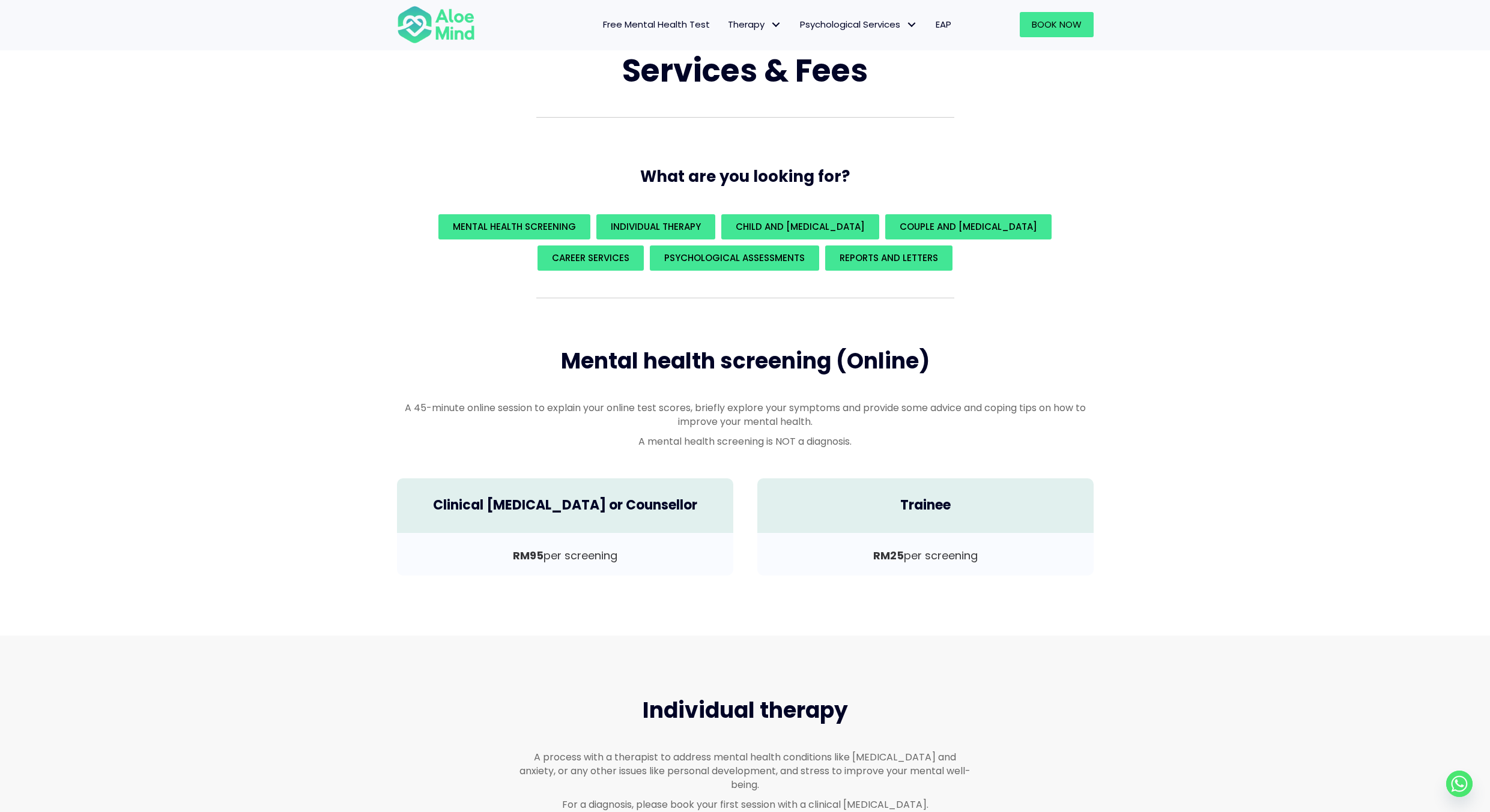
scroll to position [60, 0]
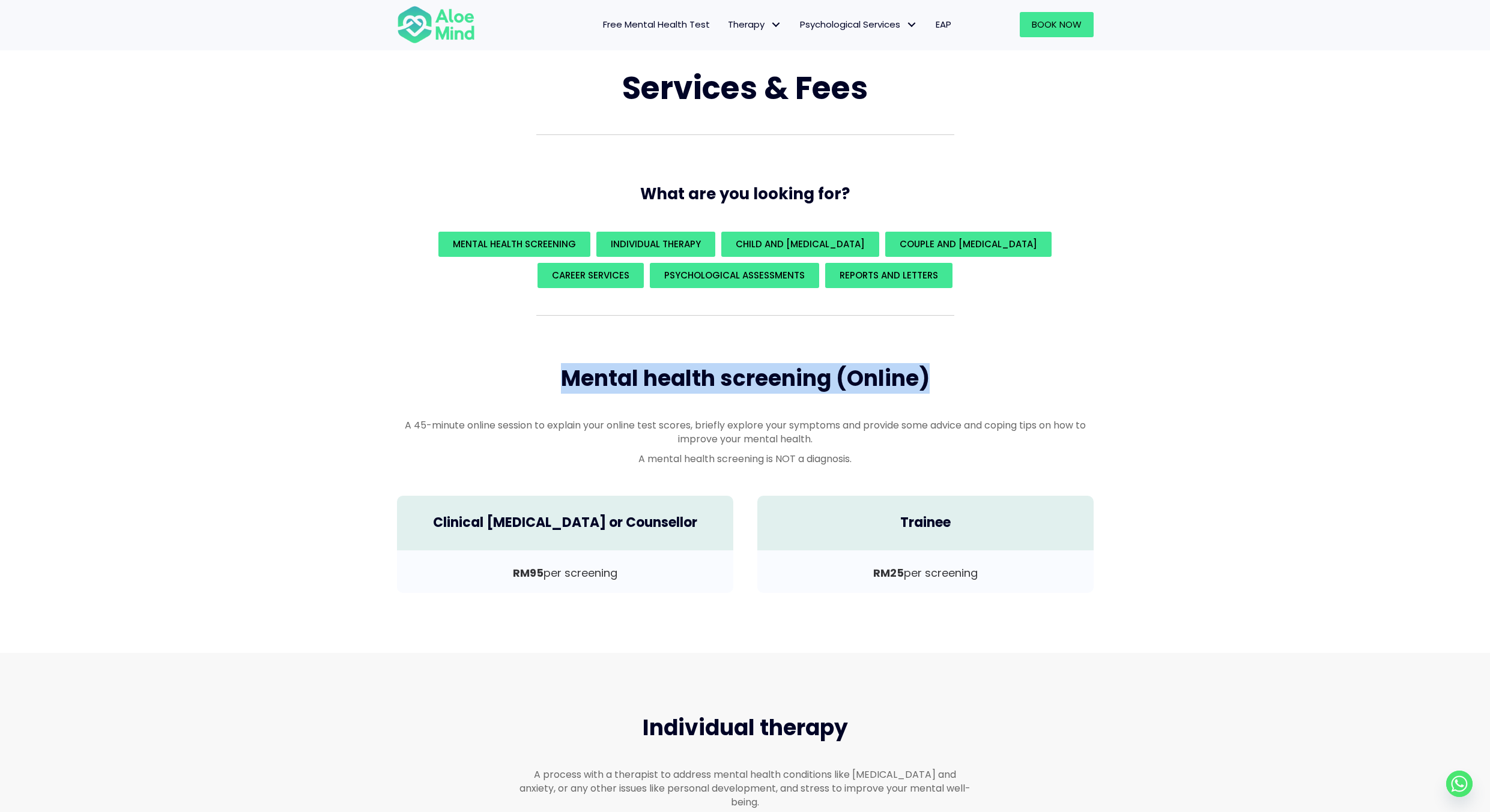
drag, startPoint x: 941, startPoint y: 382, endPoint x: 453, endPoint y: 392, distance: 488.1
click at [453, 392] on h2 "Mental health screening (Online)" at bounding box center [745, 379] width 697 height 30
click at [1139, 446] on div "Services & Fees What are you looking for? Mental Health Screening Individual Th…" at bounding box center [745, 329] width 1490 height 646
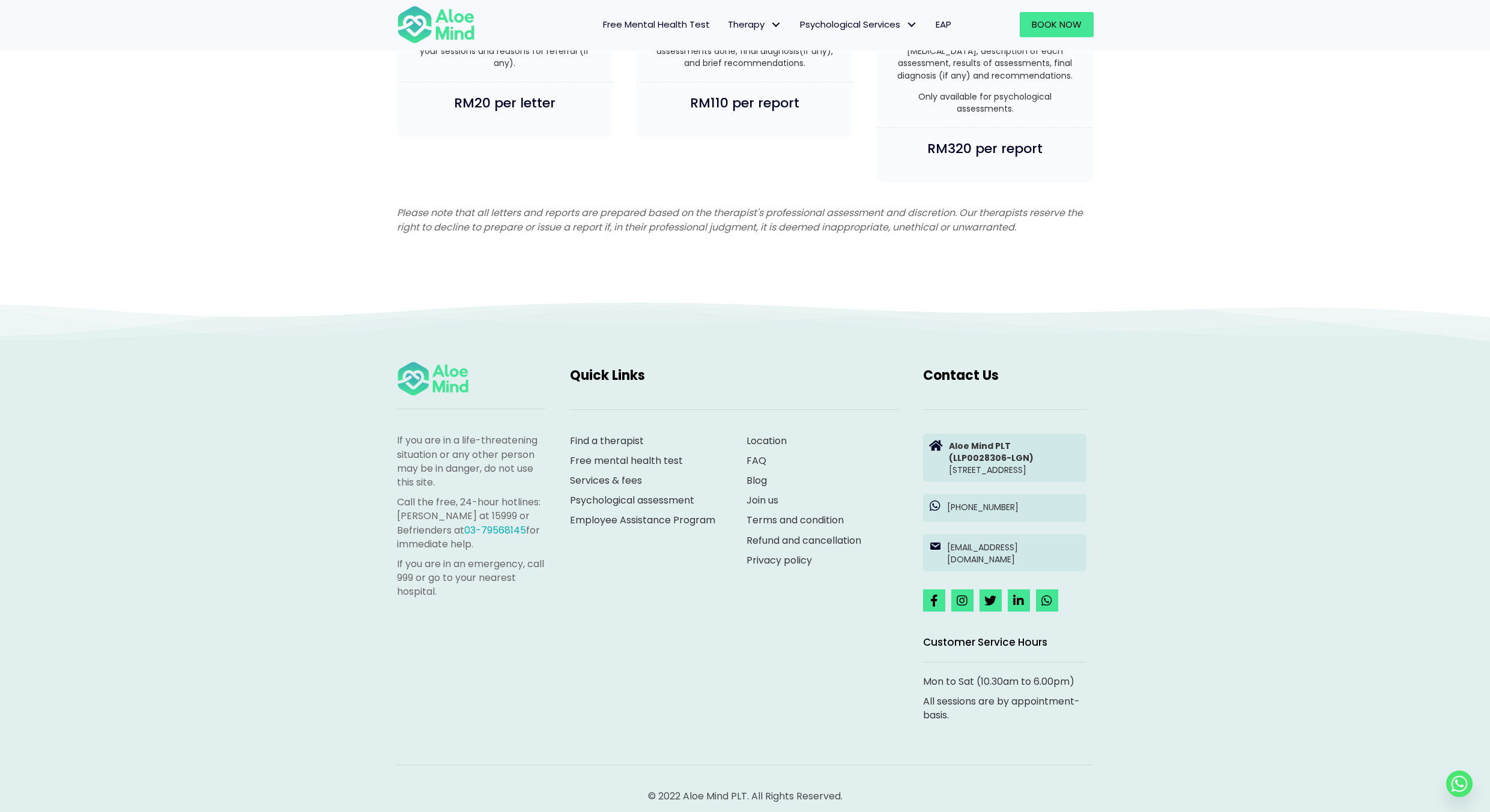
scroll to position [3082, 0]
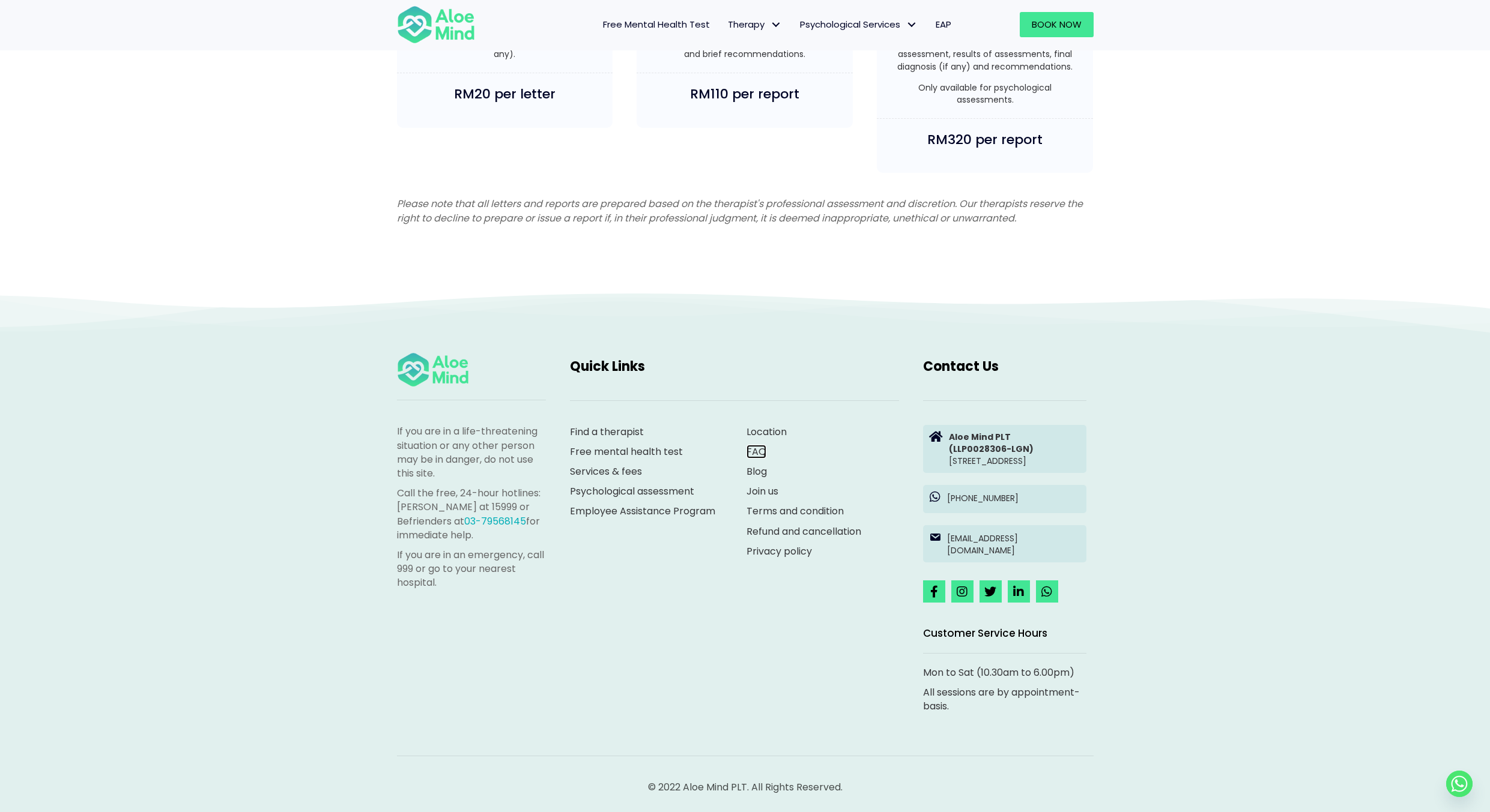
click at [761, 445] on link "FAQ" at bounding box center [756, 451] width 20 height 14
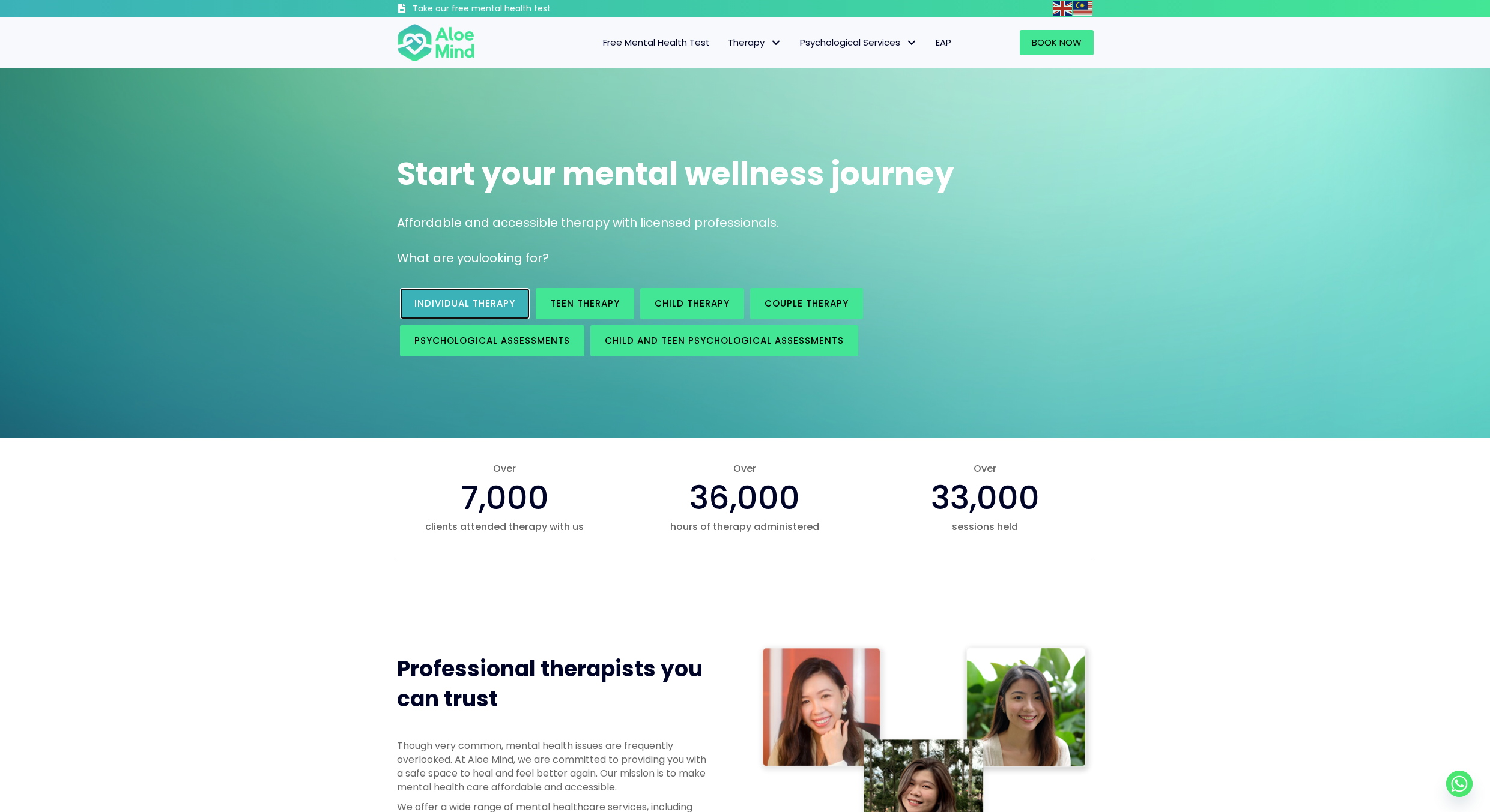
click at [458, 298] on span "Individual therapy" at bounding box center [465, 304] width 101 height 13
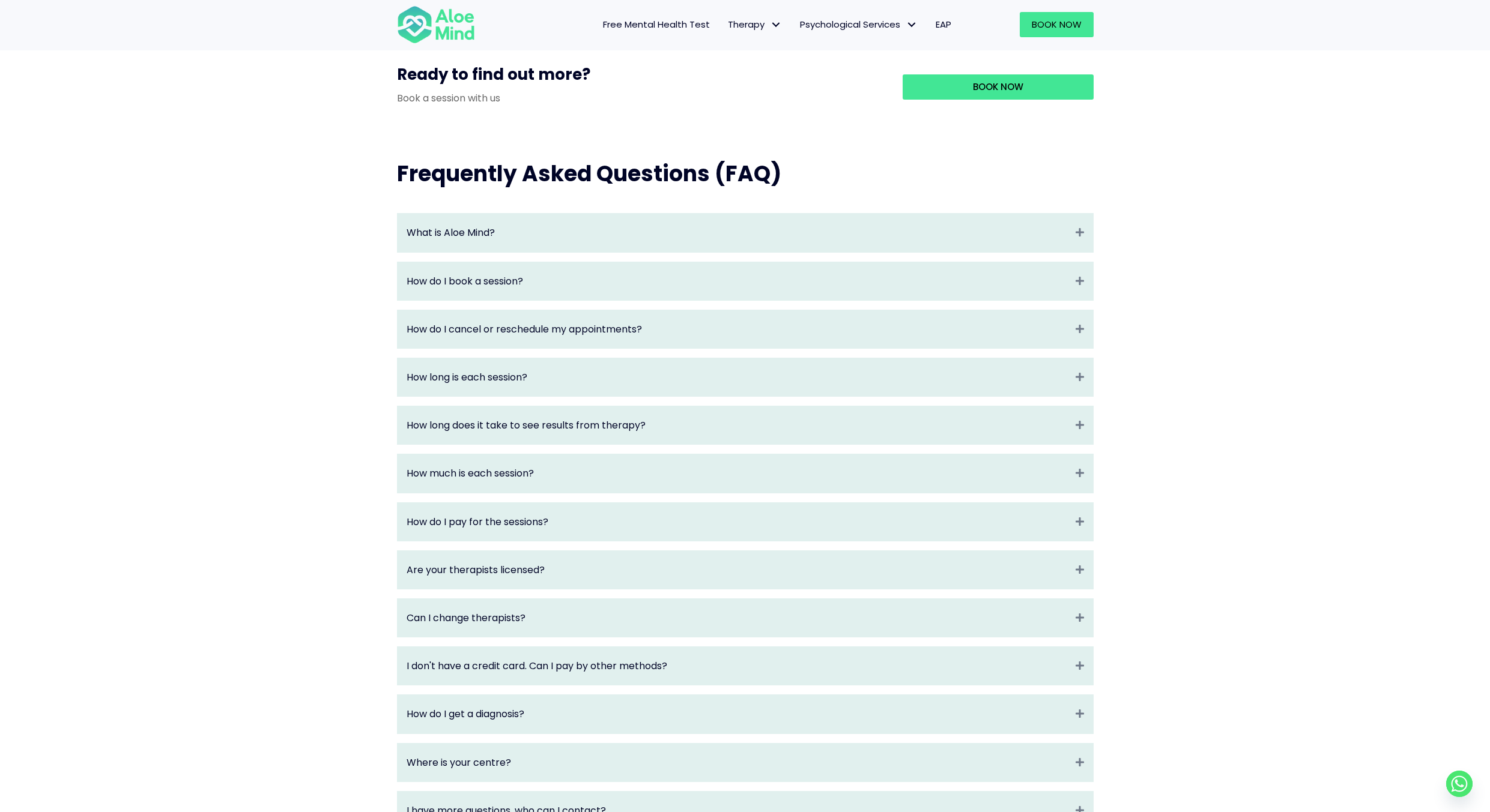
scroll to position [1201, 0]
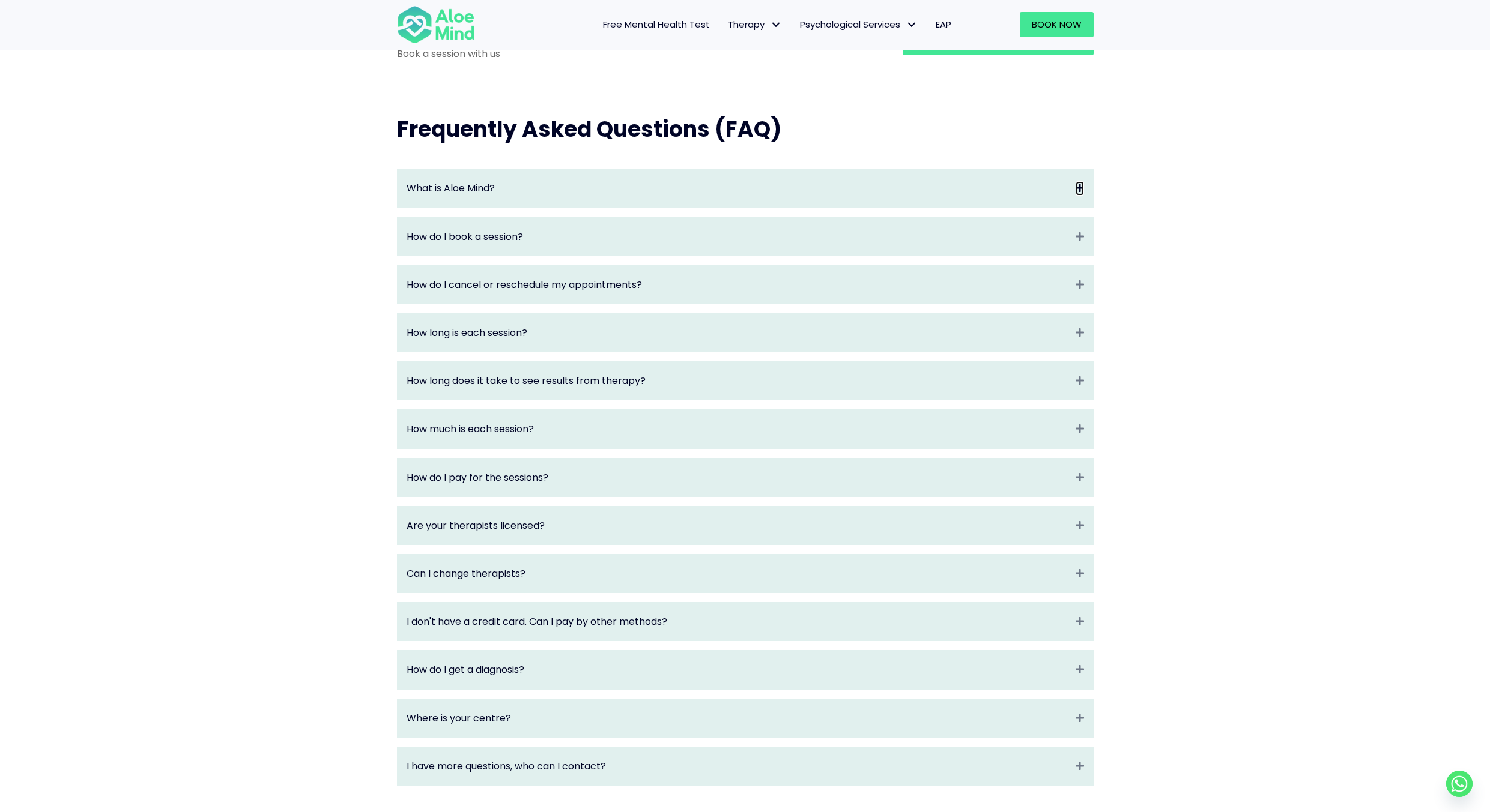
click at [1082, 195] on icon "Expand" at bounding box center [1079, 187] width 9 height 14
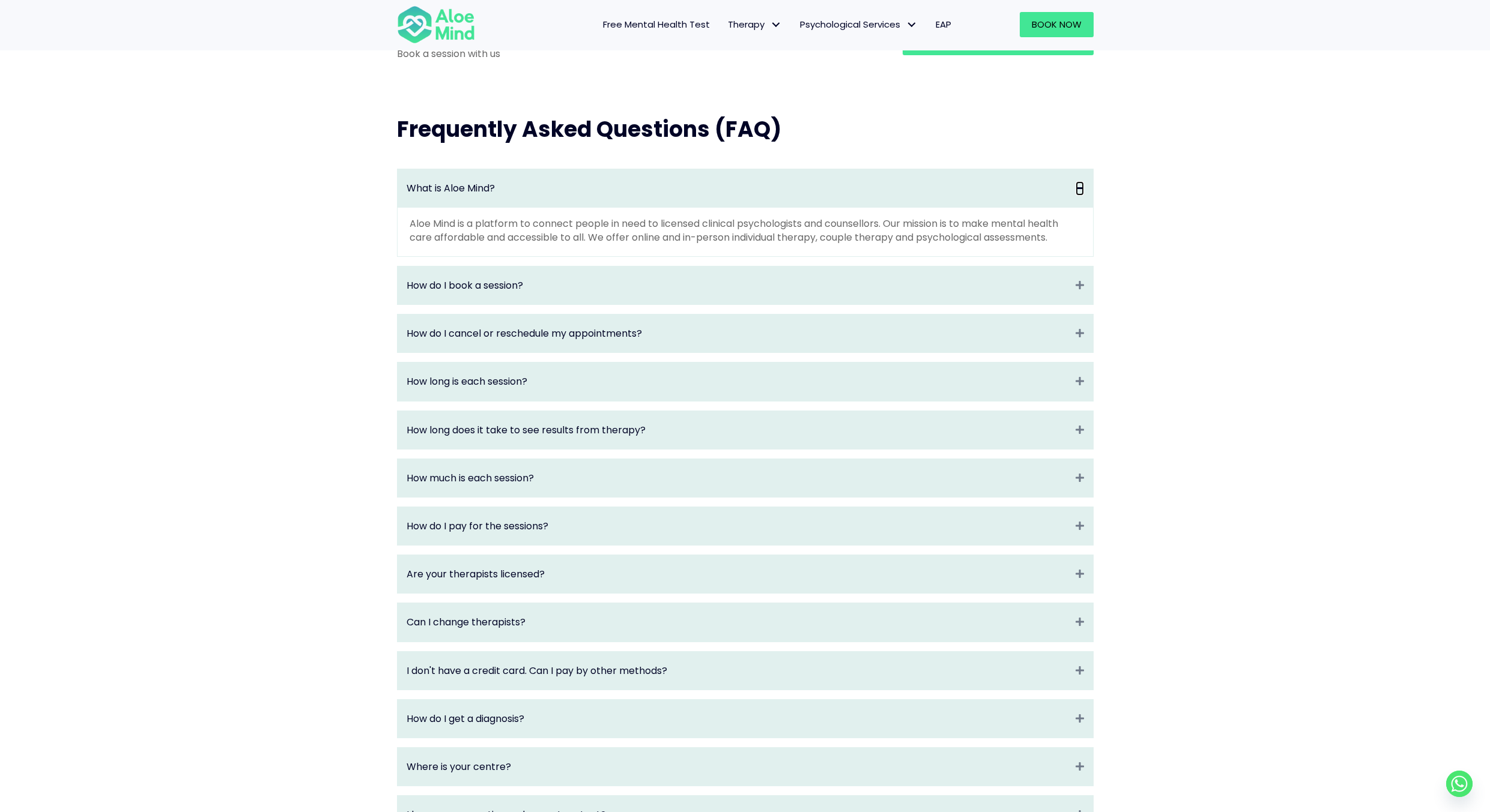
click at [1082, 195] on icon "Collapse" at bounding box center [1079, 187] width 9 height 14
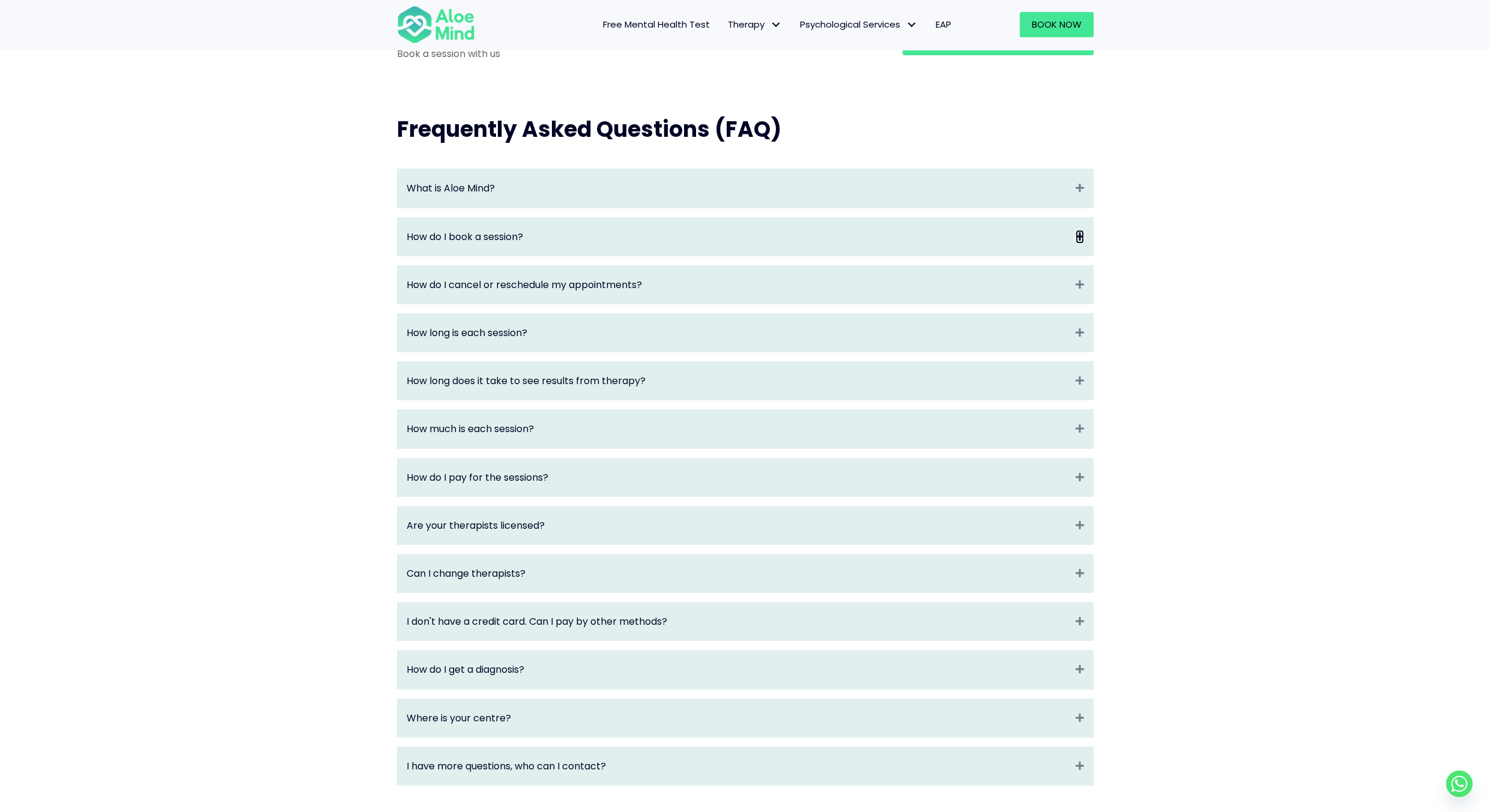
click at [1079, 244] on icon "Expand" at bounding box center [1079, 237] width 9 height 14
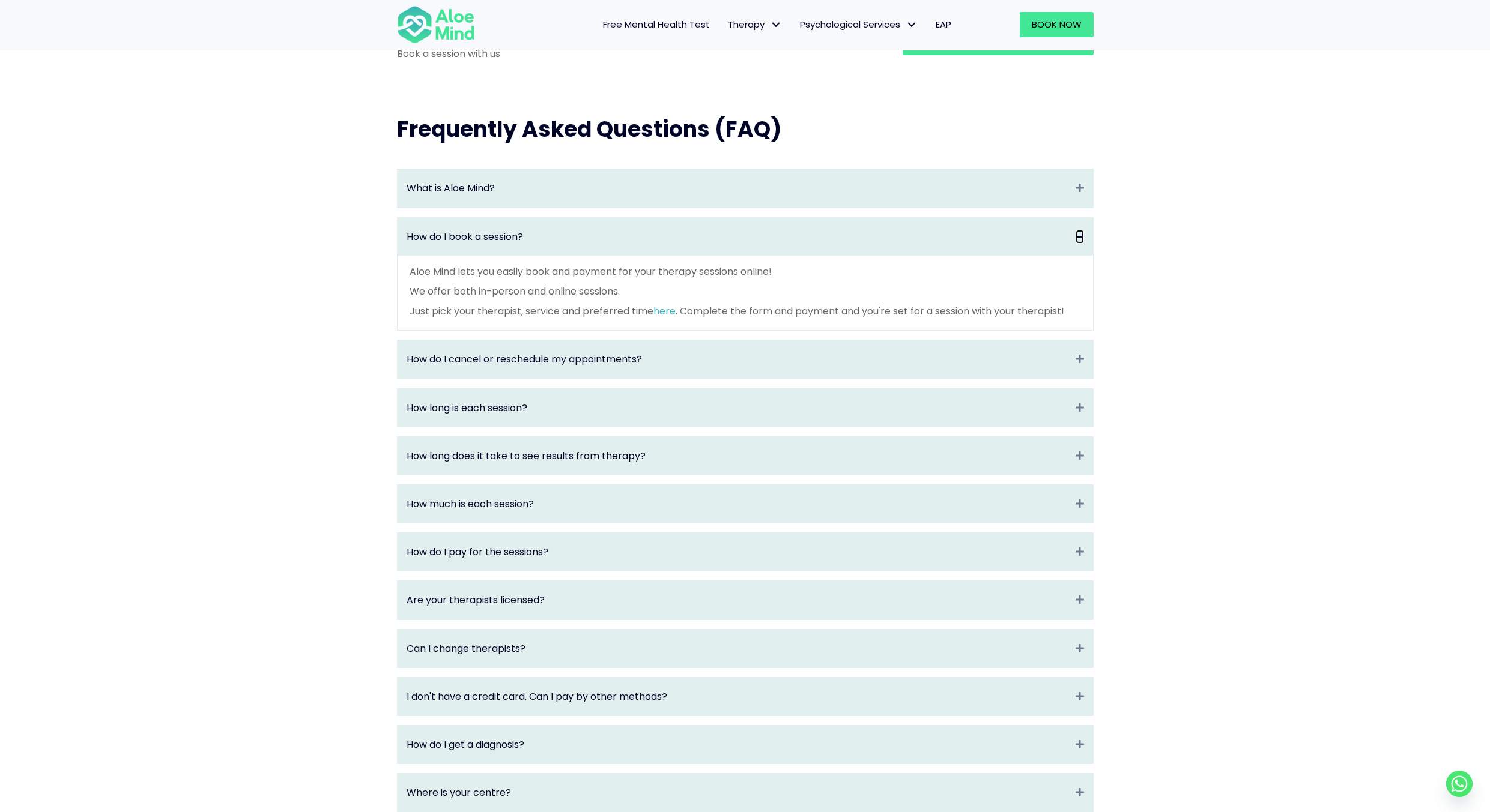
click at [1079, 244] on icon "Collapse" at bounding box center [1079, 237] width 9 height 14
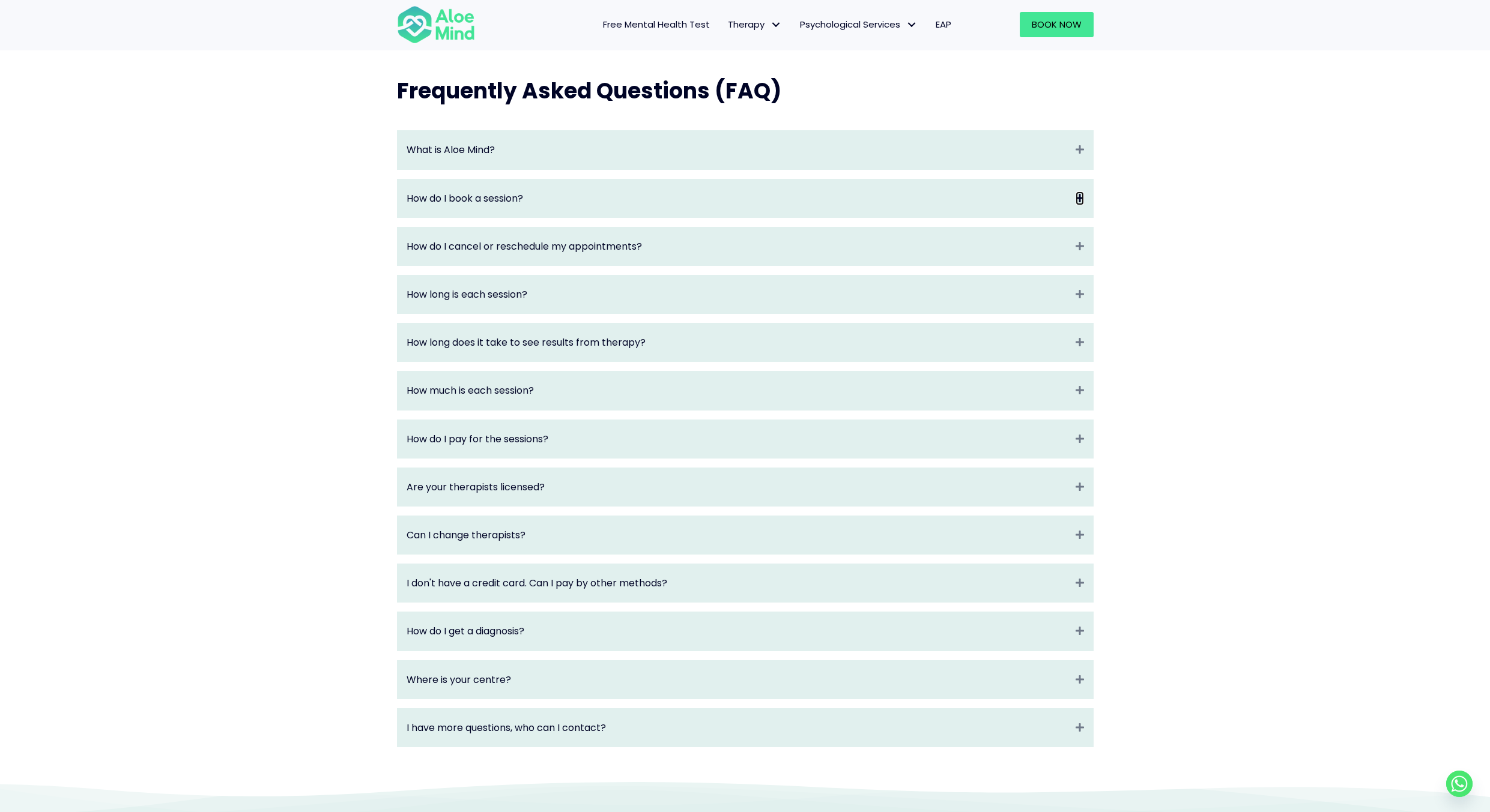
scroll to position [1261, 0]
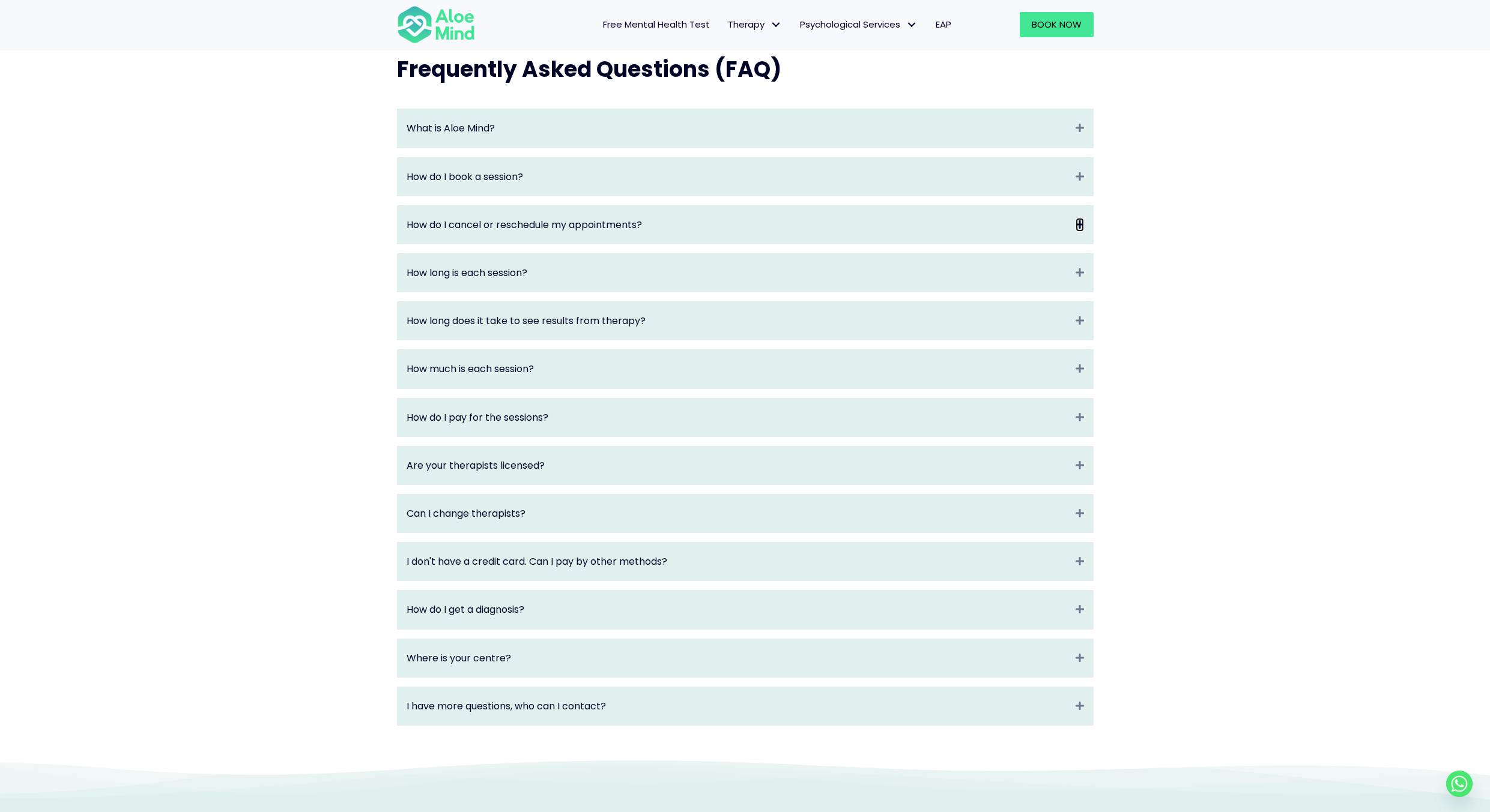
click at [1082, 232] on icon "Expand" at bounding box center [1079, 224] width 9 height 14
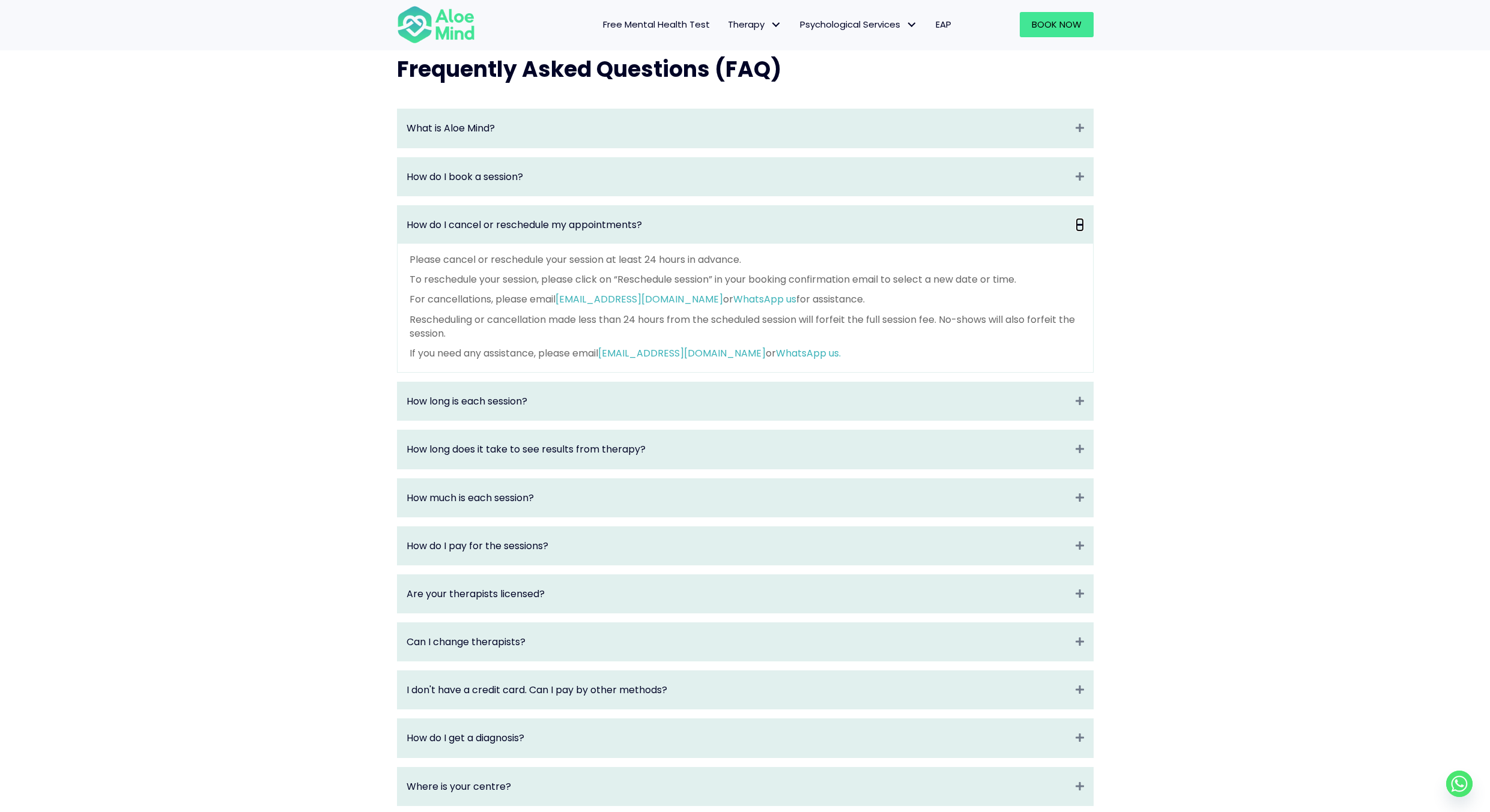
click at [1082, 232] on icon "Collapse" at bounding box center [1079, 224] width 9 height 14
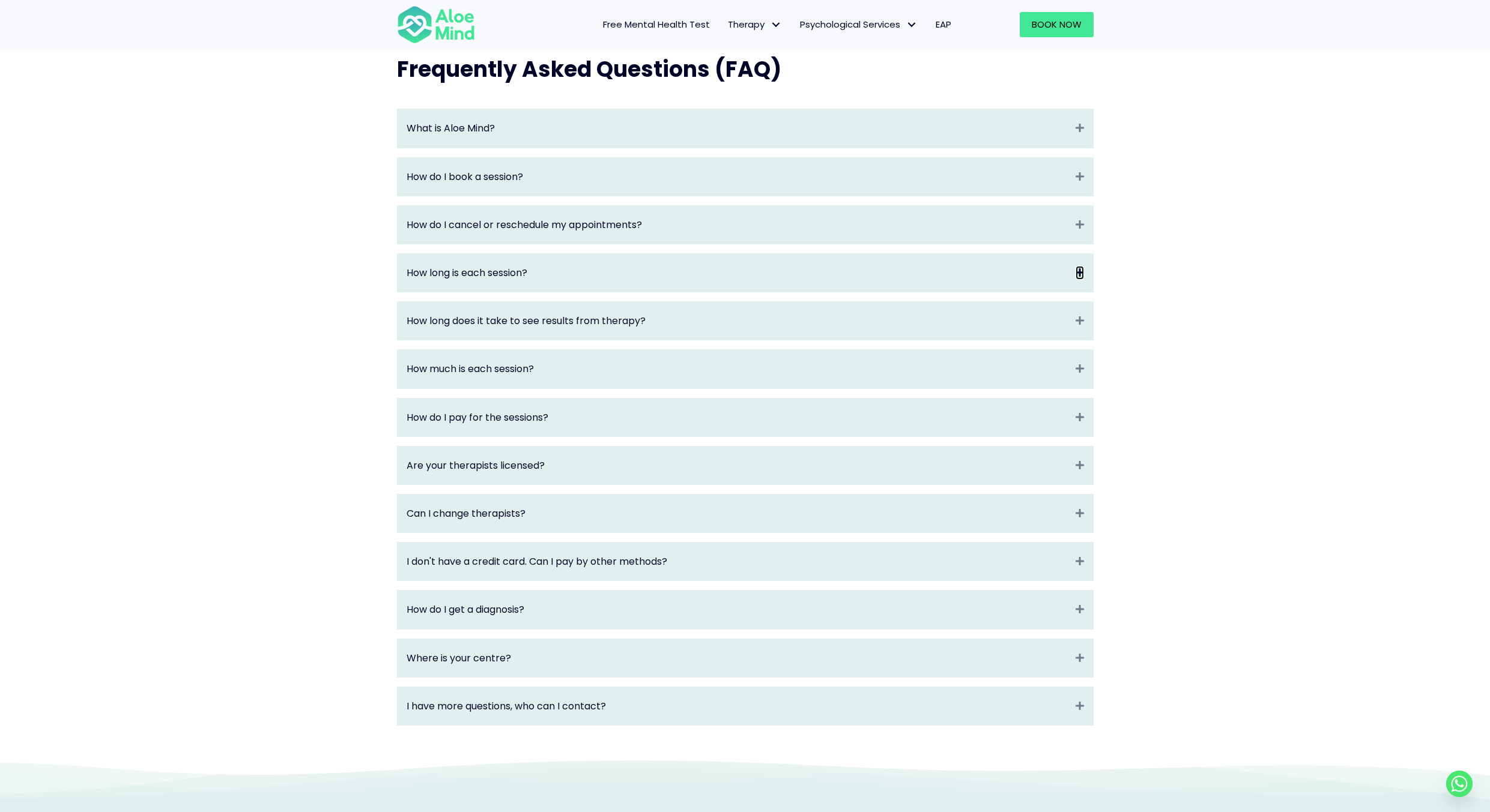
click at [1077, 280] on icon "Expand" at bounding box center [1079, 273] width 9 height 14
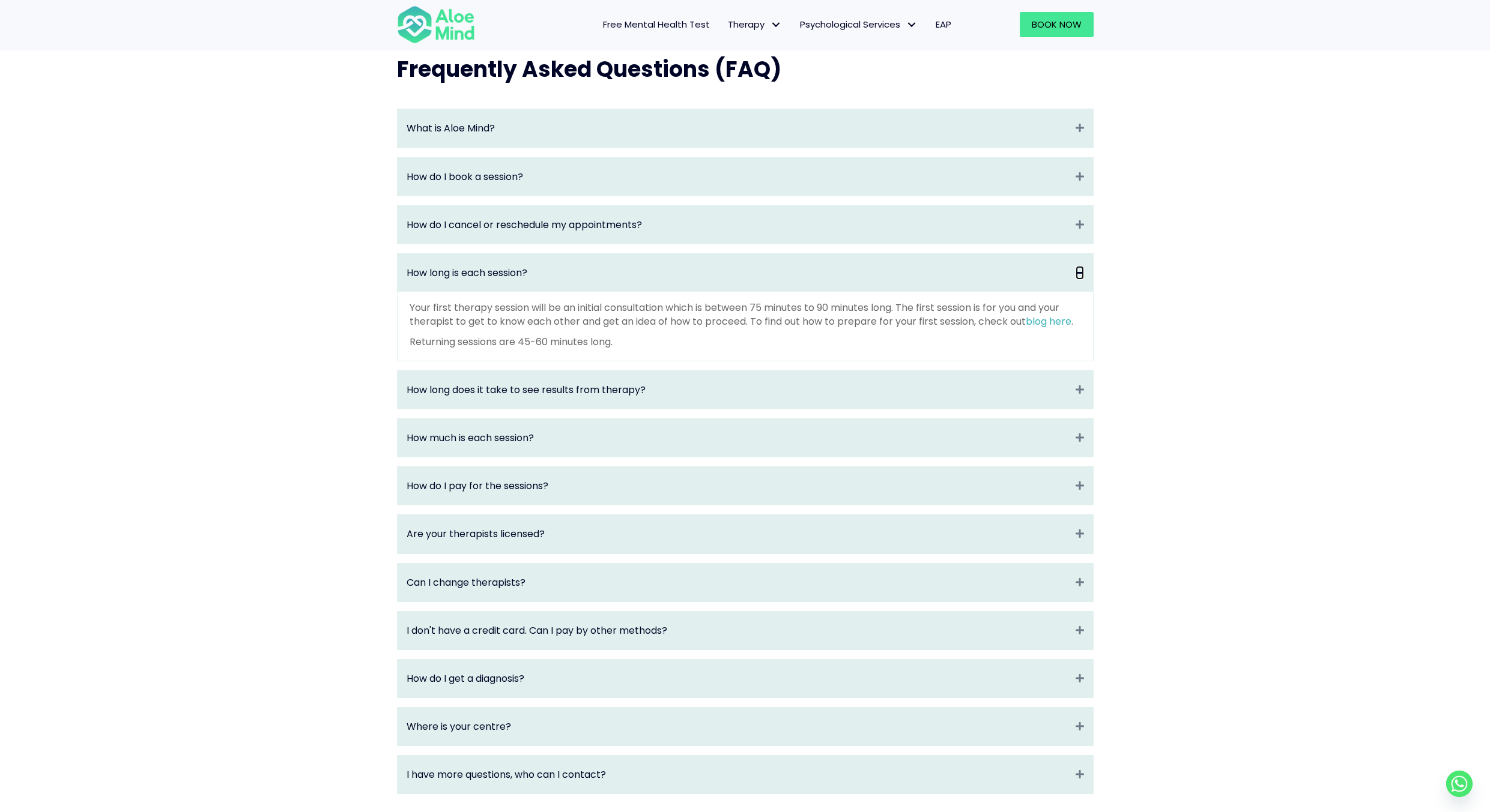
click at [1077, 280] on icon "Collapse" at bounding box center [1079, 273] width 9 height 14
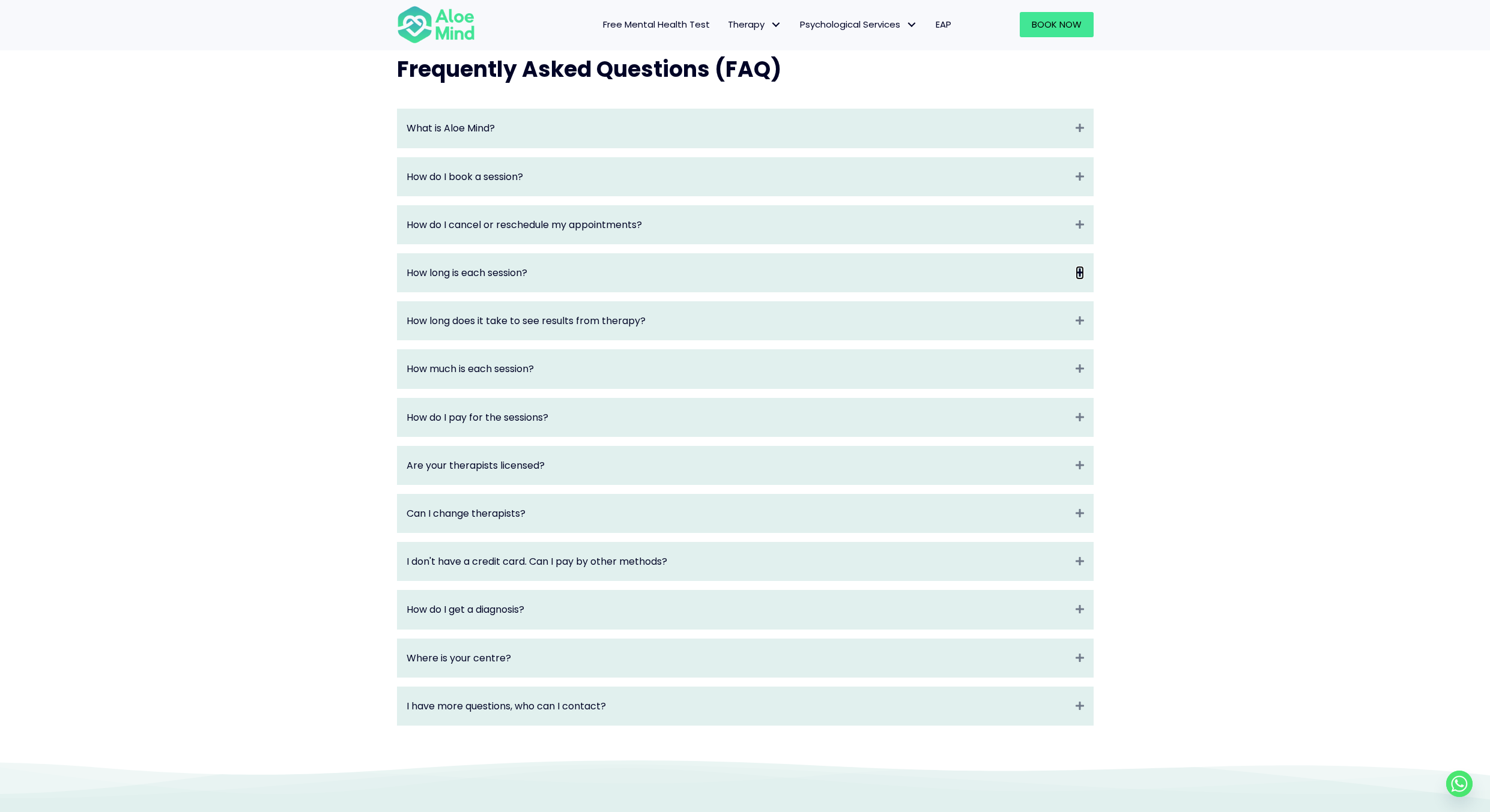
click at [1077, 280] on icon "Expand" at bounding box center [1079, 273] width 9 height 14
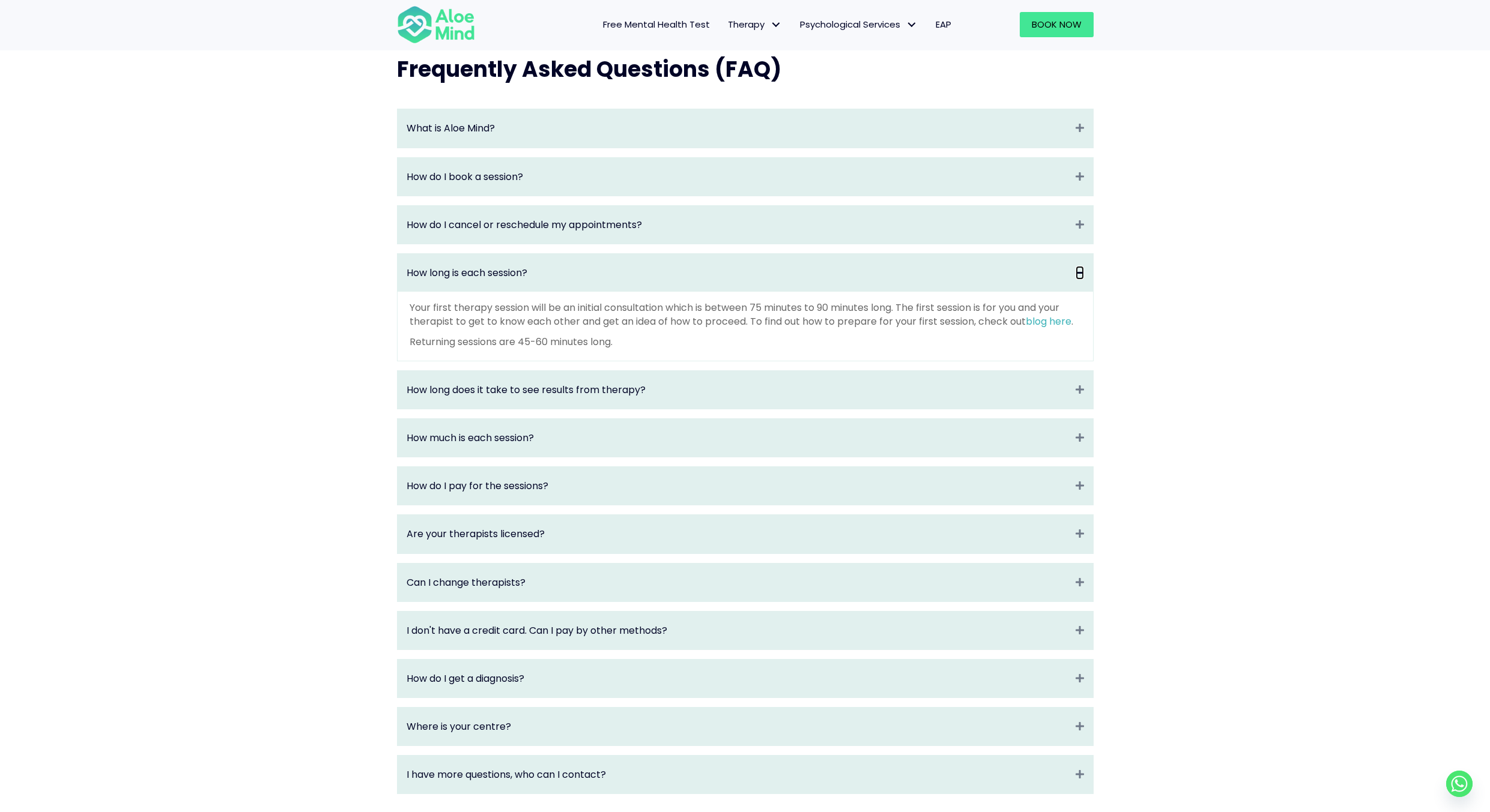
click at [1077, 280] on icon "Collapse" at bounding box center [1079, 273] width 9 height 14
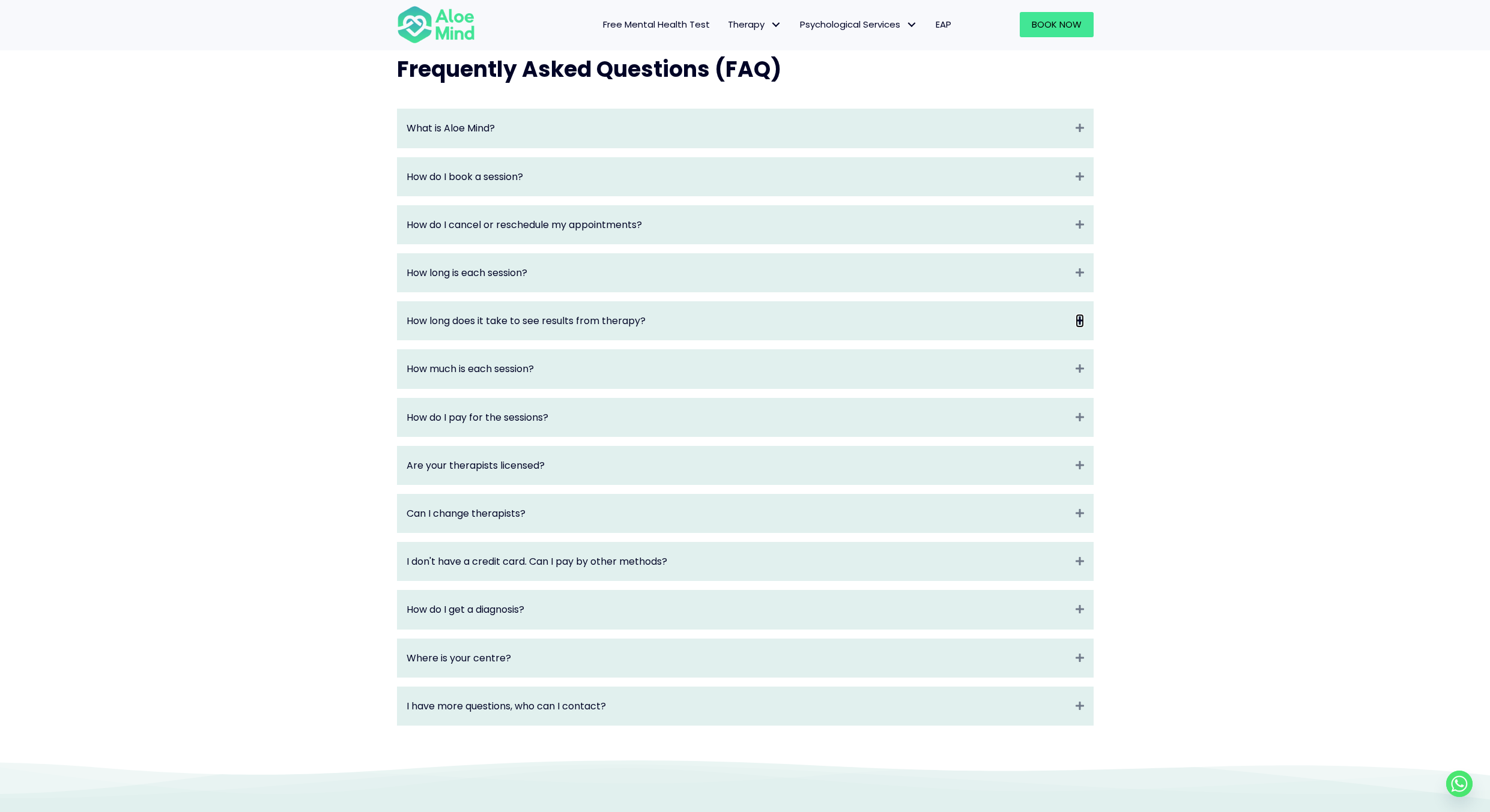
click at [1077, 328] on icon "Expand" at bounding box center [1079, 320] width 9 height 14
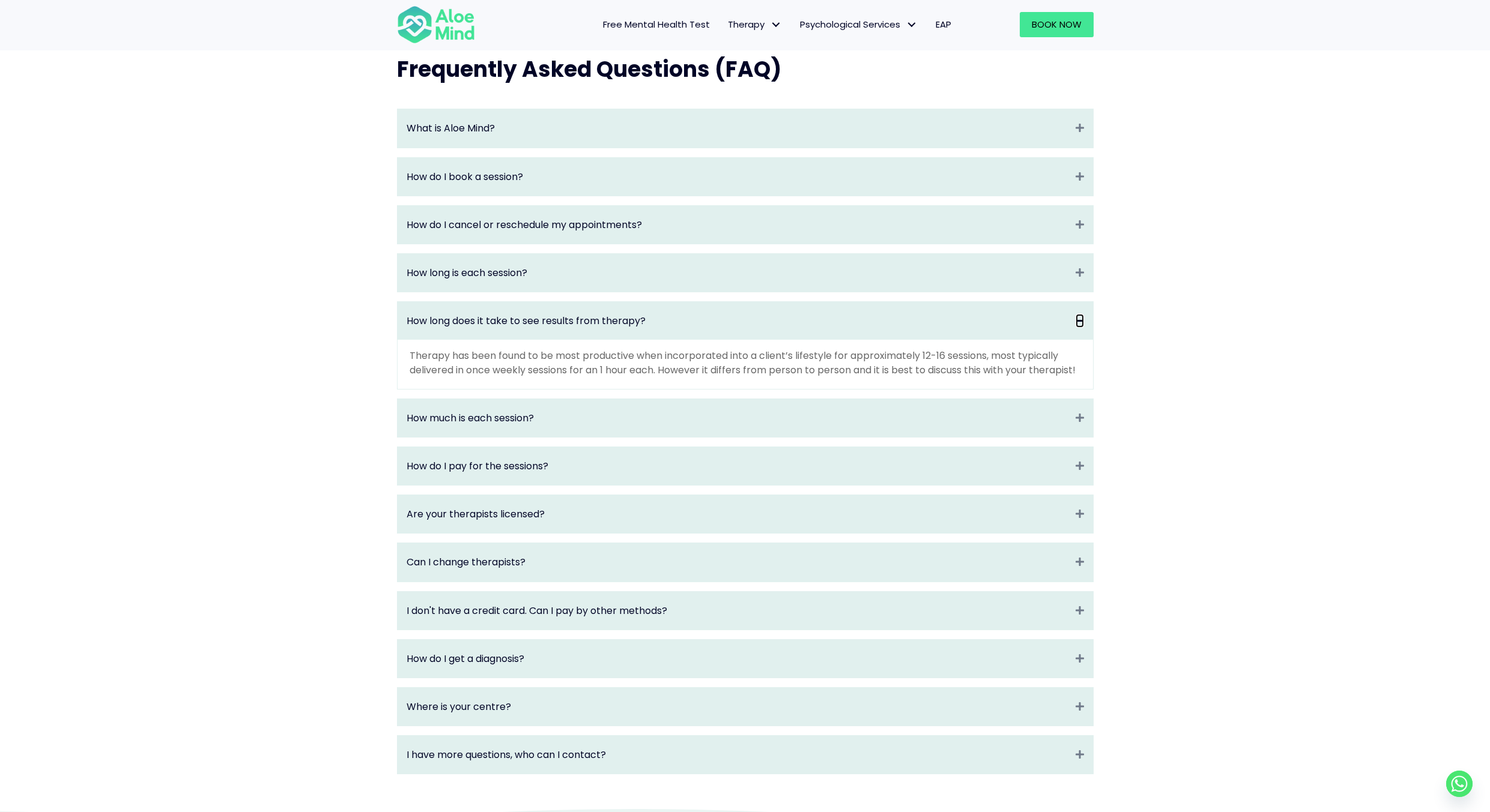
click at [1077, 328] on icon "Collapse" at bounding box center [1079, 320] width 9 height 14
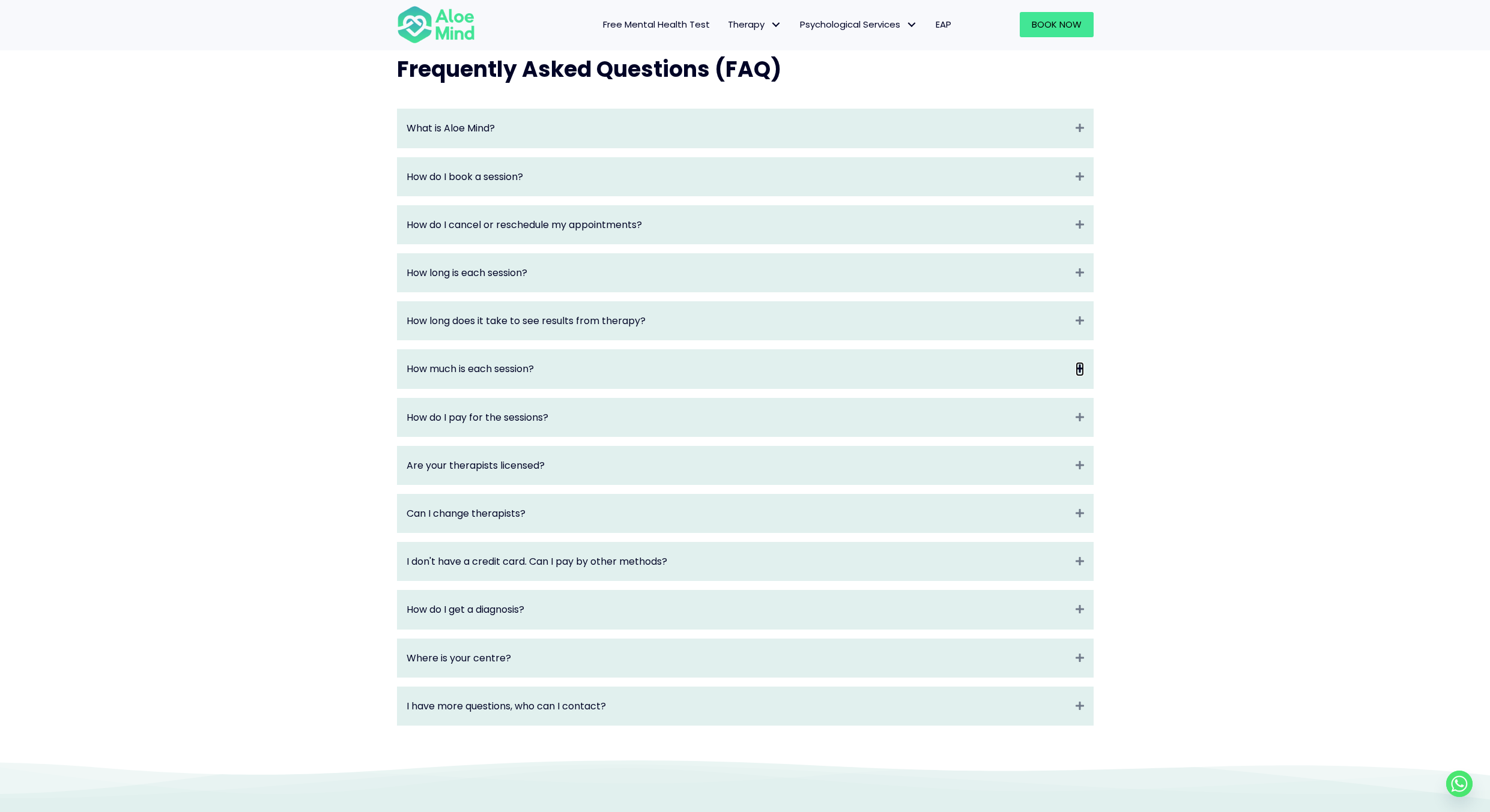
click at [1081, 374] on icon "Expand" at bounding box center [1079, 368] width 9 height 14
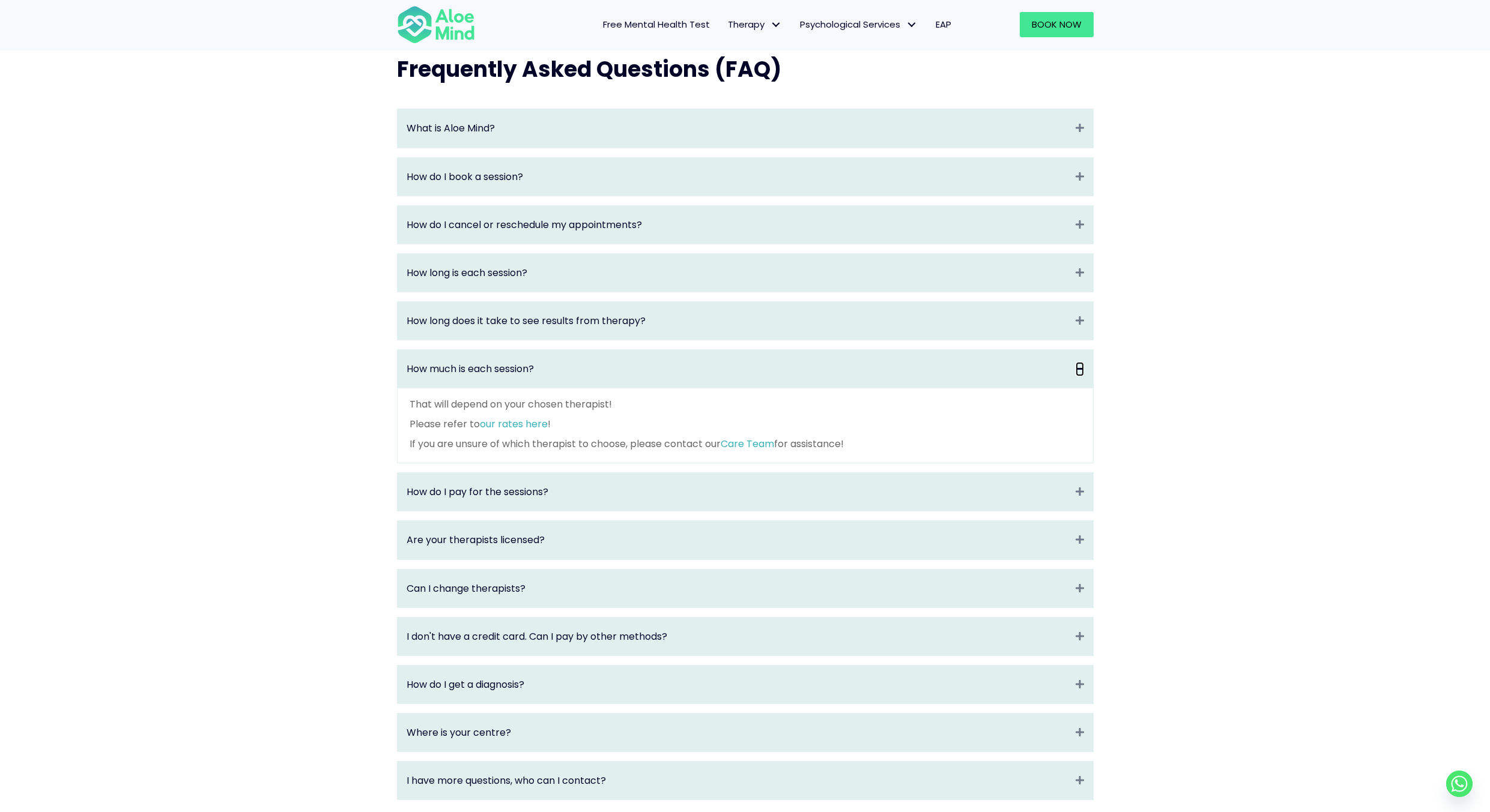
click at [1079, 376] on icon "Collapse" at bounding box center [1079, 368] width 9 height 14
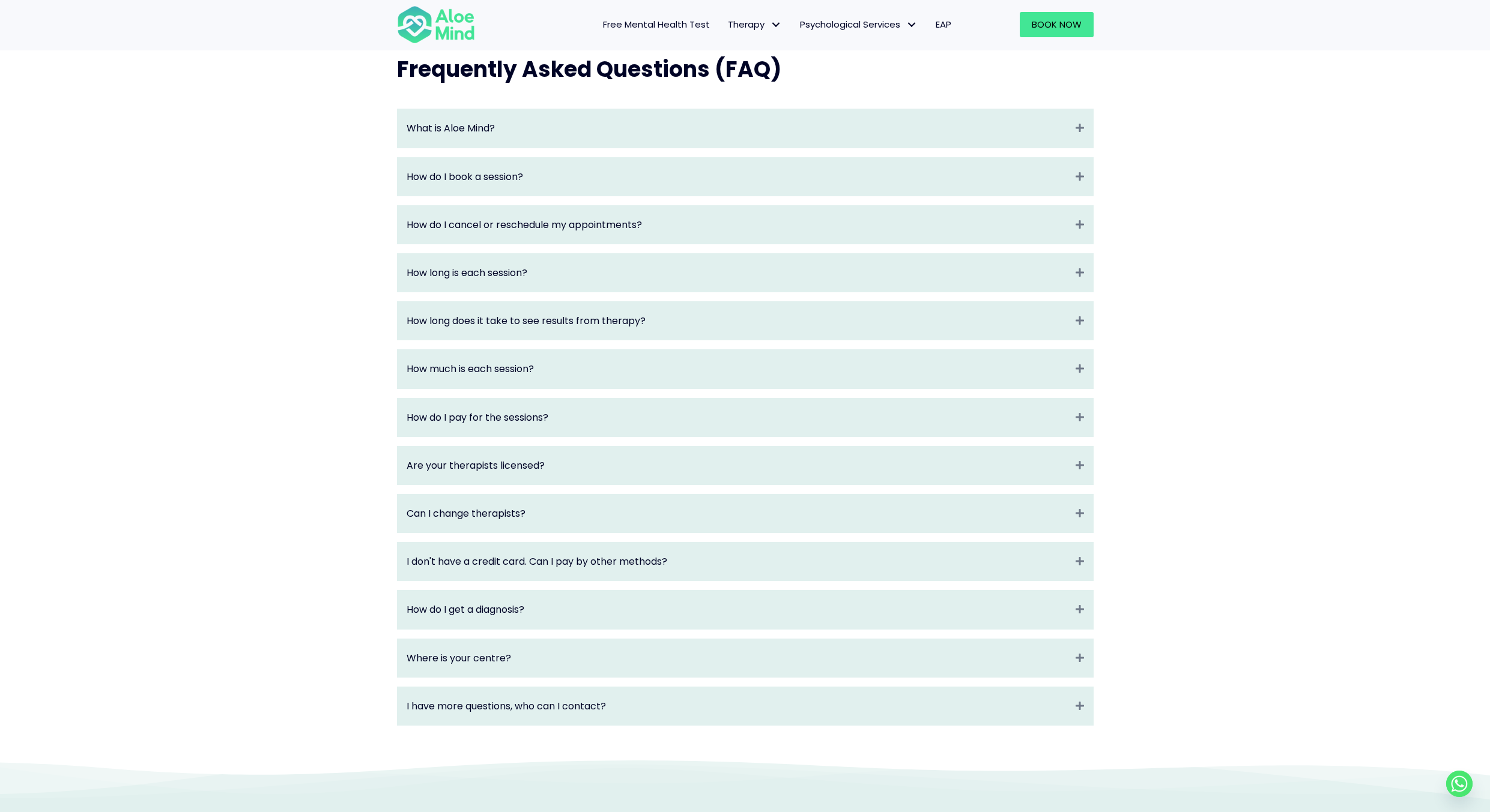
click at [1159, 409] on div "Frequently Asked Questions (FAQ) What is Aloe Mind? Expand Aloe Mind is a platf…" at bounding box center [745, 394] width 1490 height 728
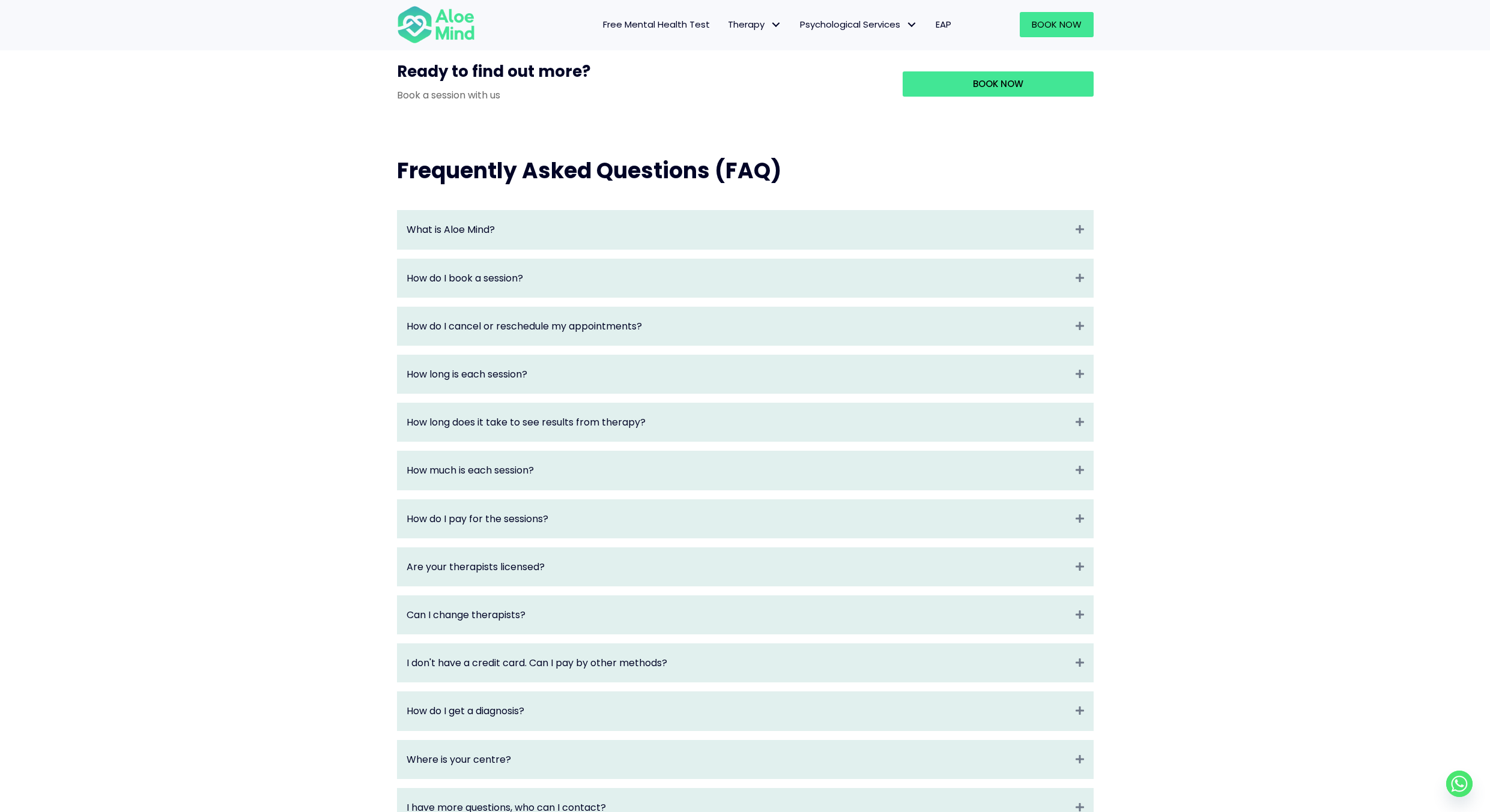
scroll to position [1154, 0]
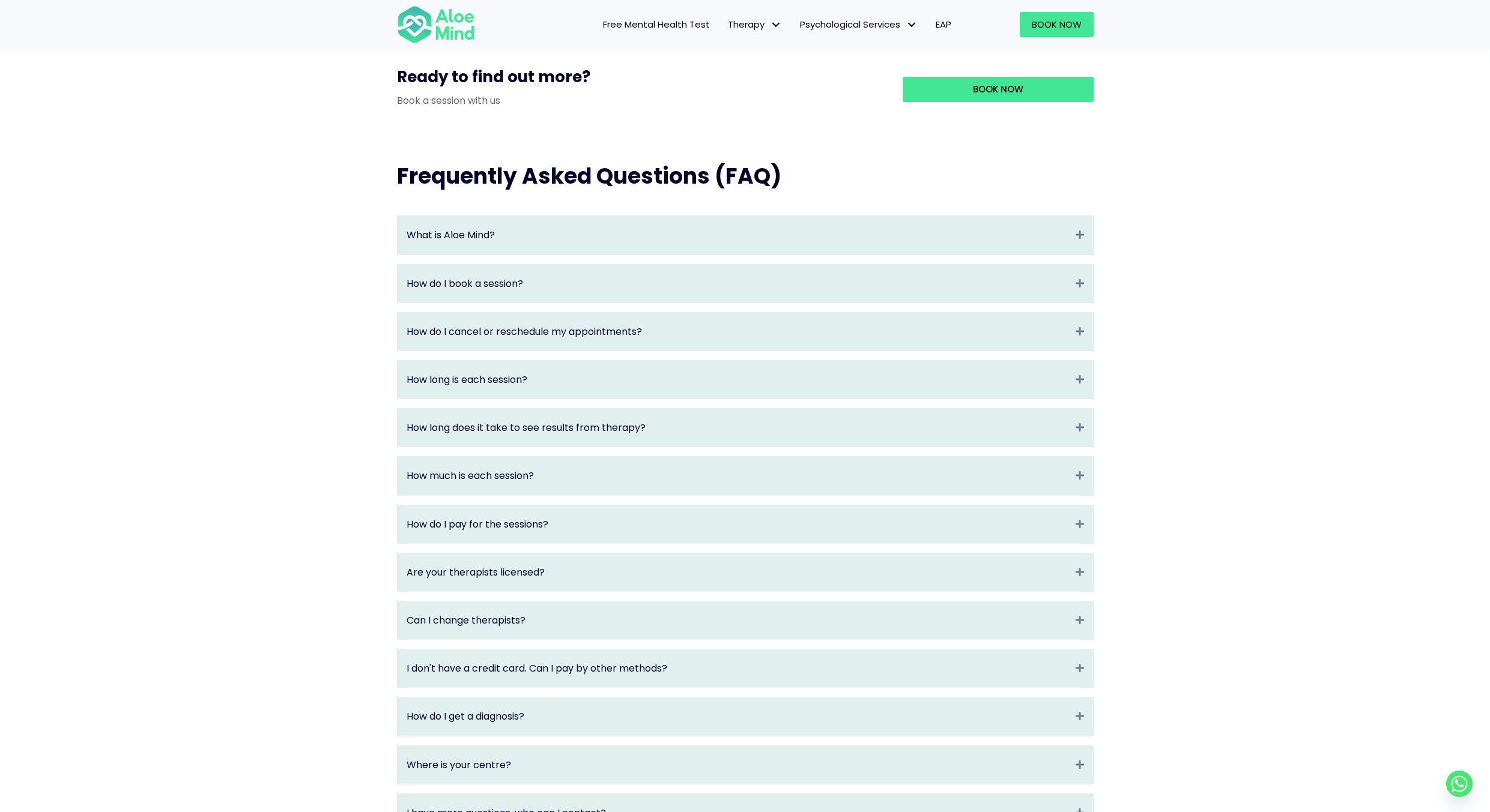
click at [1085, 531] on div "How do I pay for the sessions? Expand" at bounding box center [745, 524] width 695 height 37
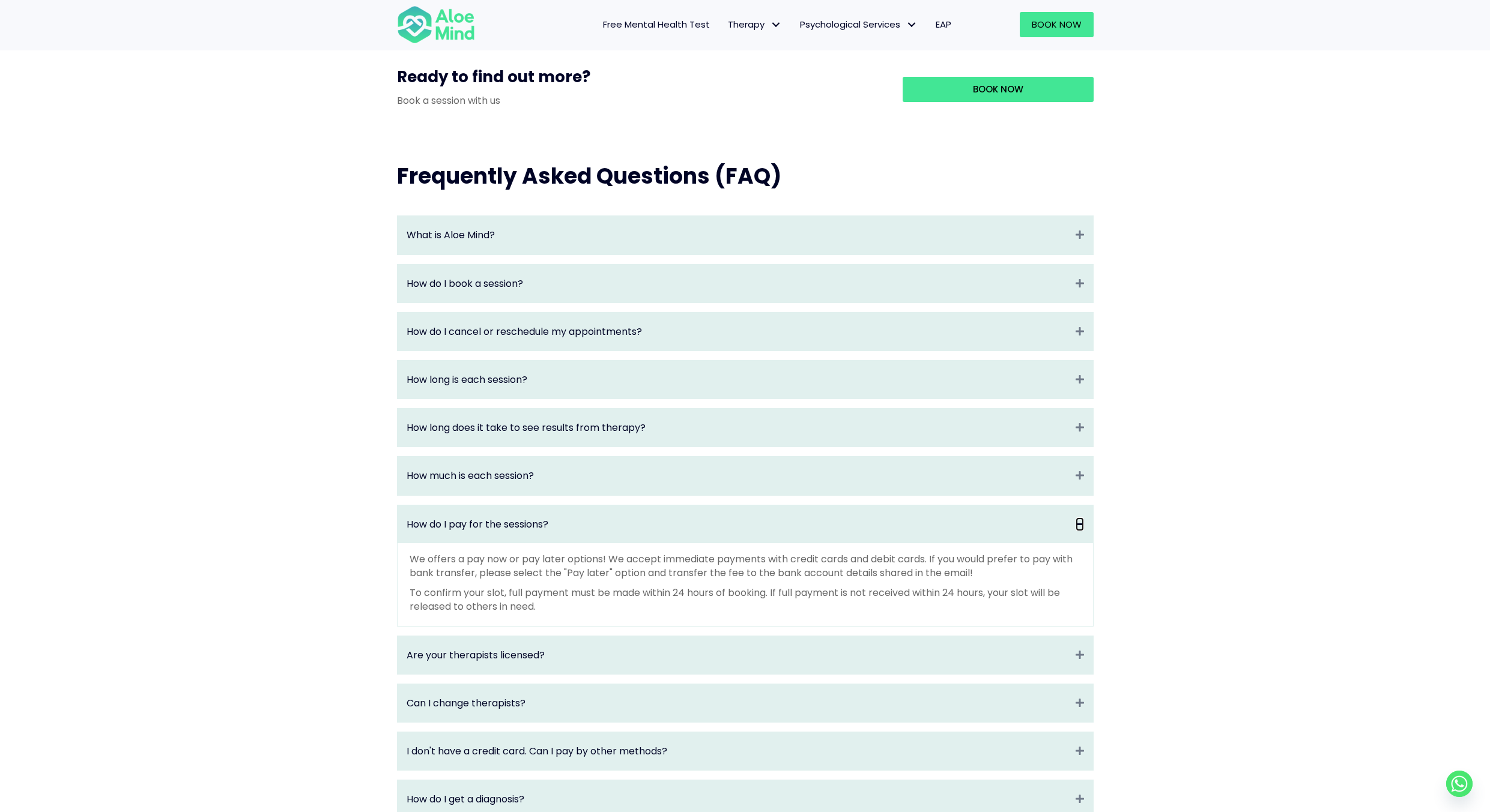
click at [1081, 532] on icon "Collapse" at bounding box center [1079, 524] width 9 height 14
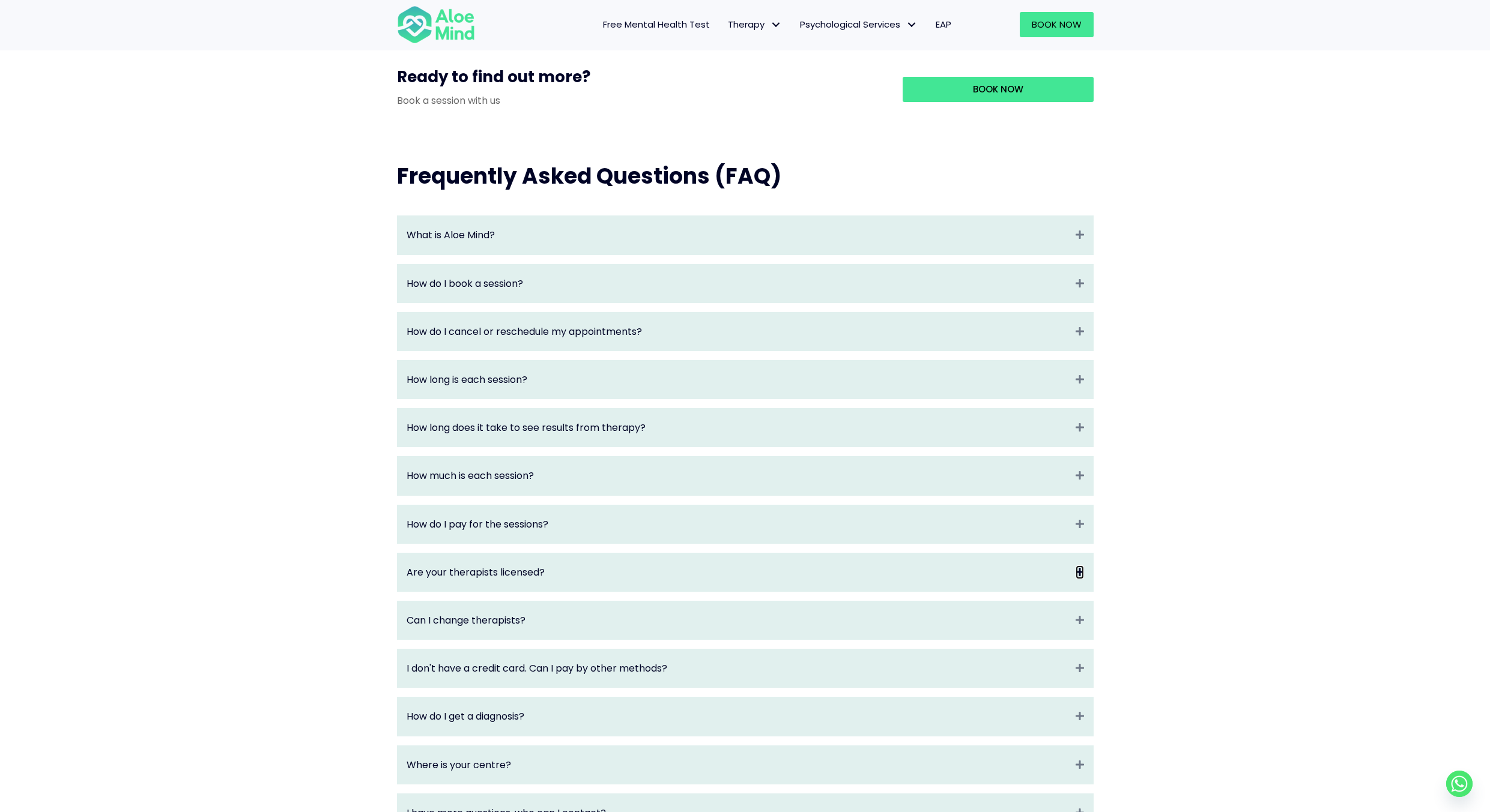
click at [1083, 579] on icon "Expand" at bounding box center [1079, 572] width 9 height 14
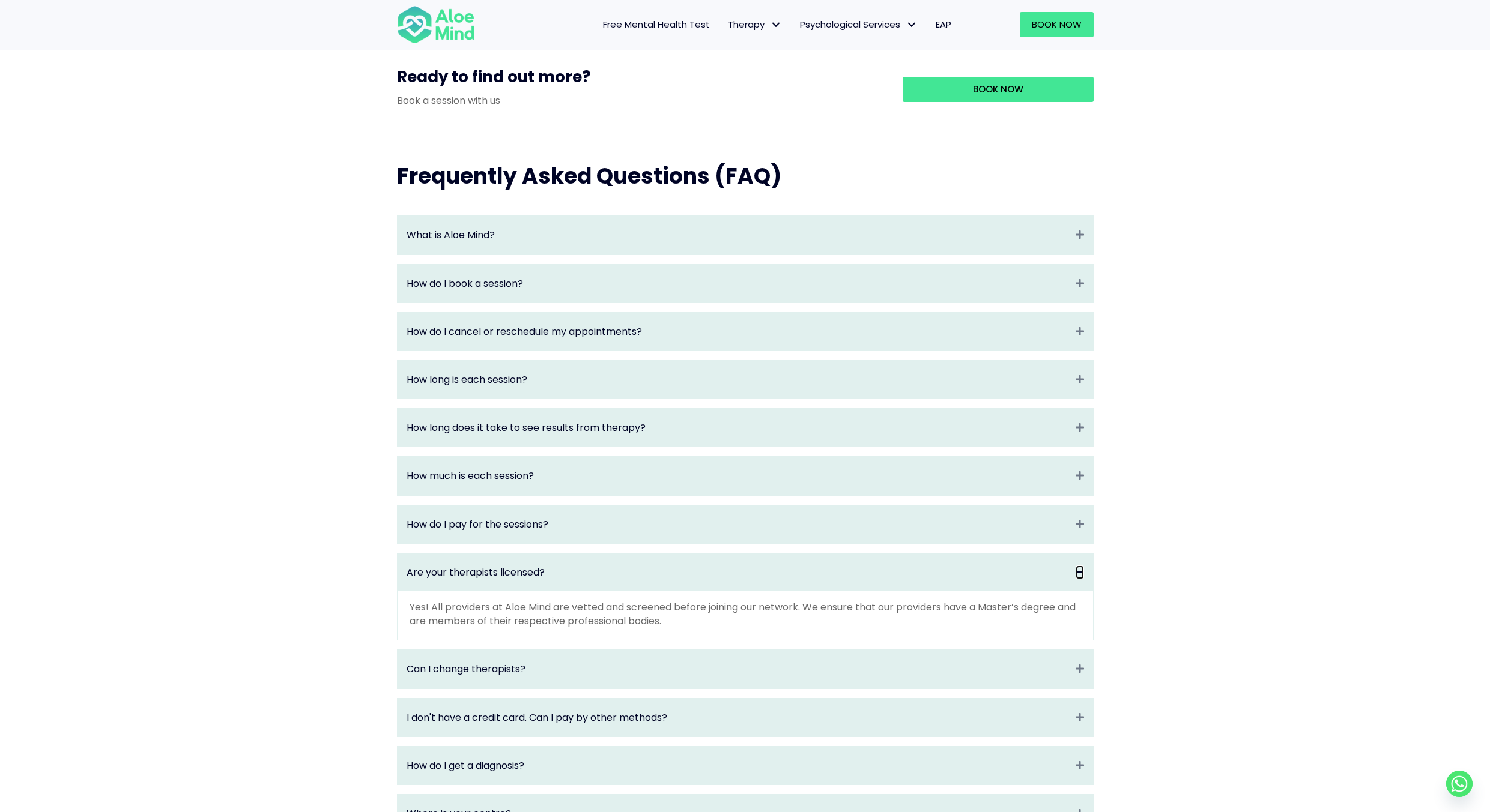
click at [1081, 579] on icon "Collapse" at bounding box center [1079, 572] width 9 height 14
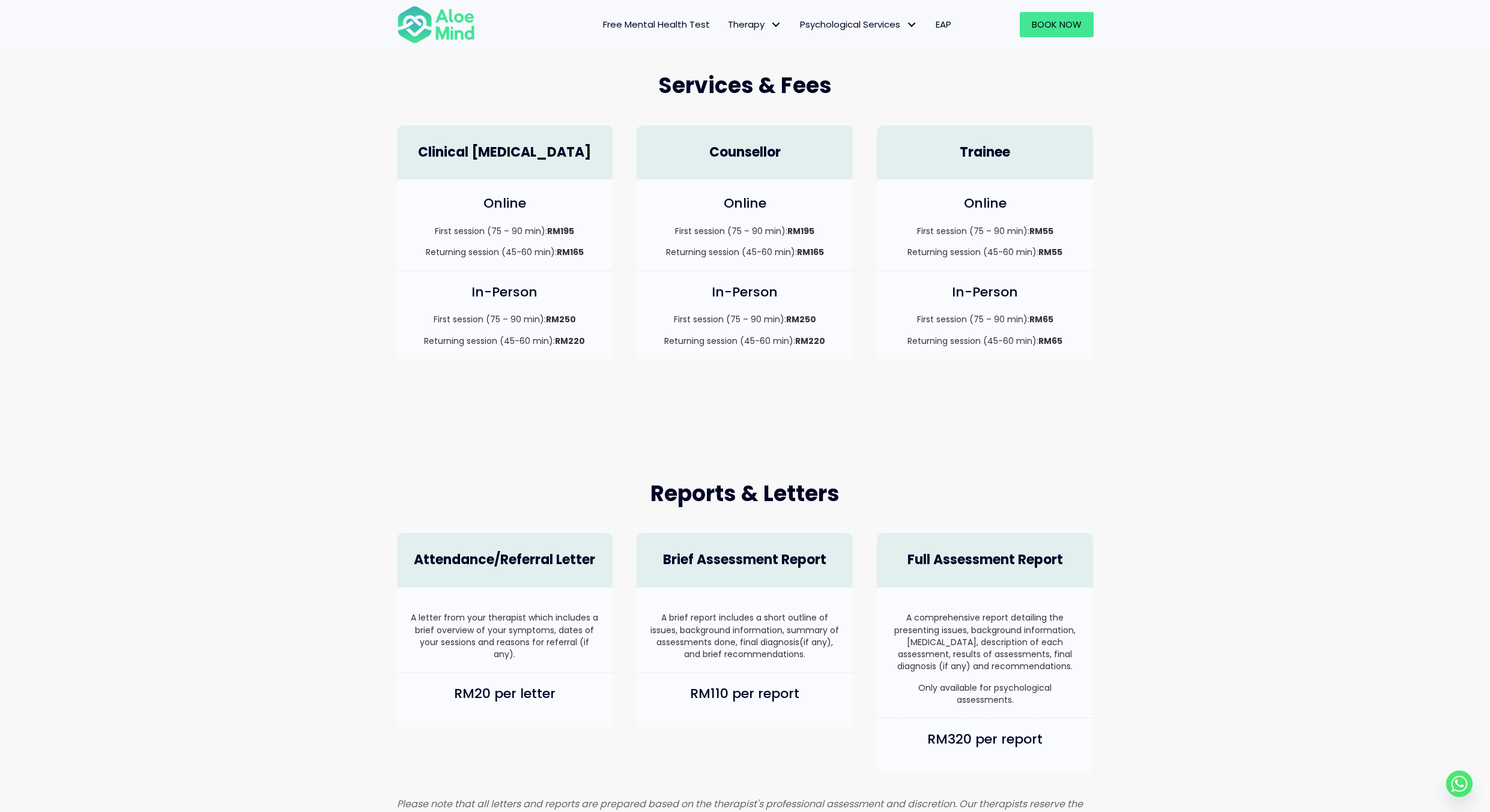
scroll to position [300, 0]
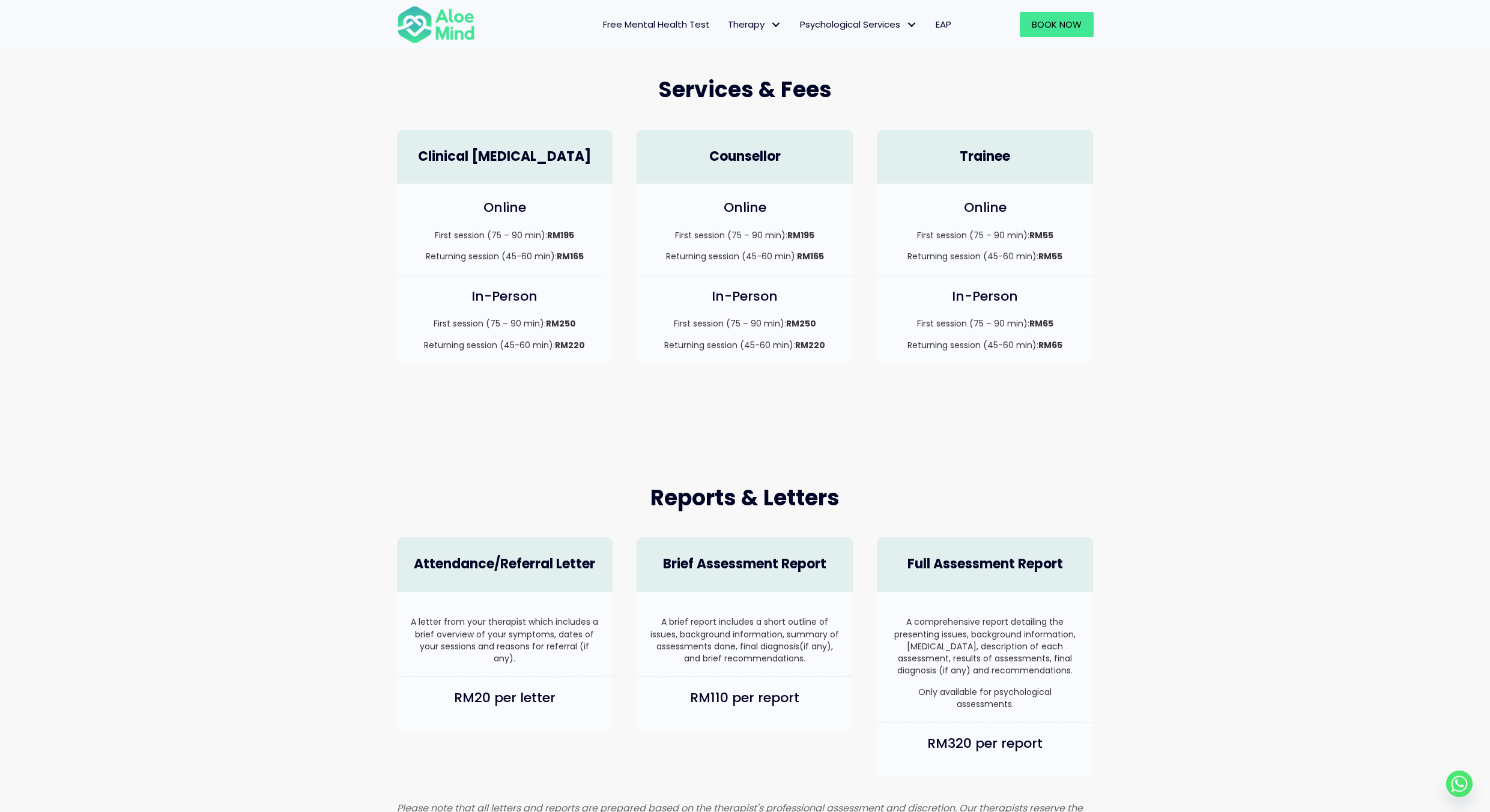
click at [1184, 456] on div "Reports & Letters Attendance/Referral Letter A letter from your therapist which…" at bounding box center [745, 659] width 1490 height 472
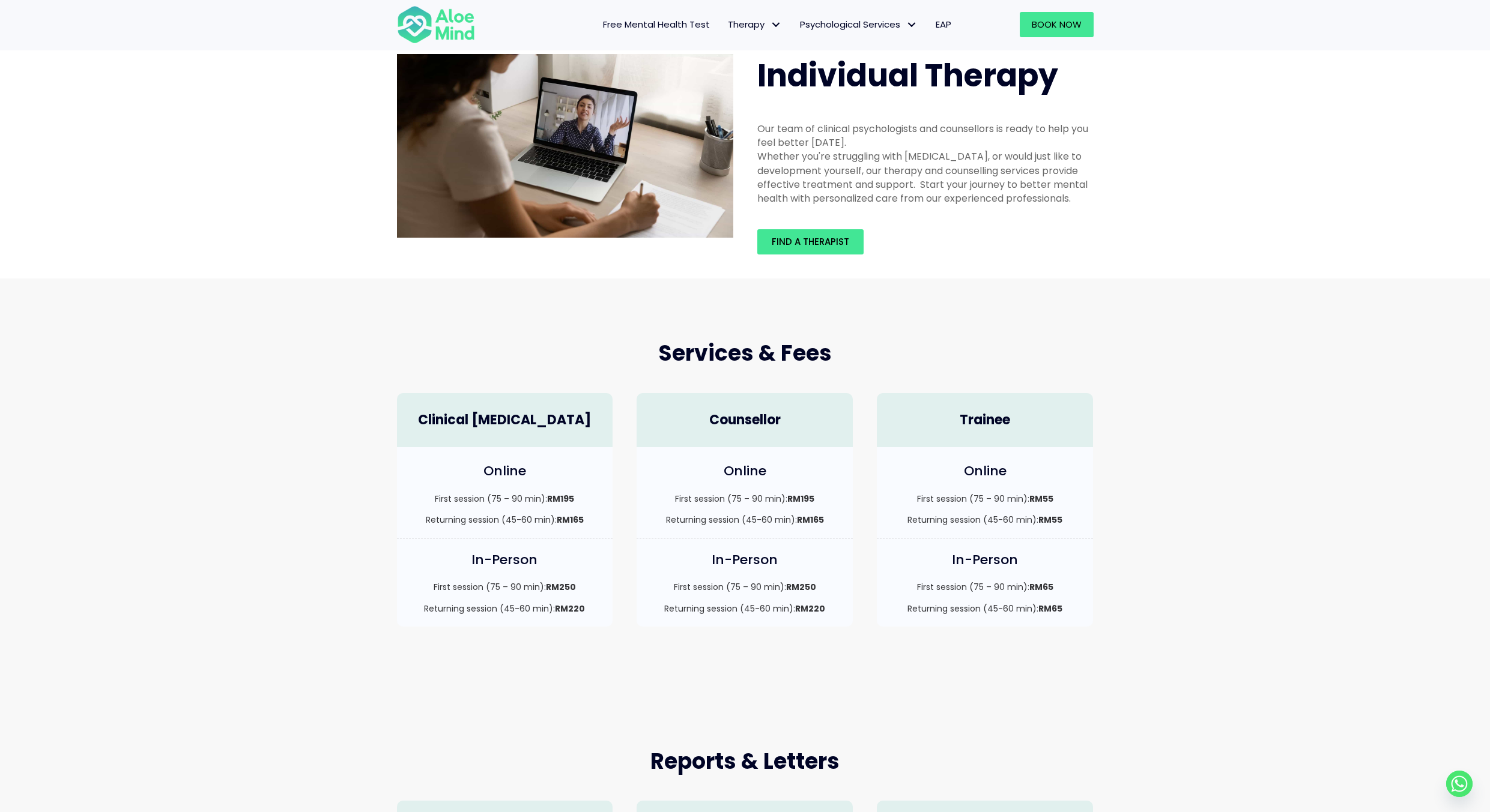
scroll to position [0, 0]
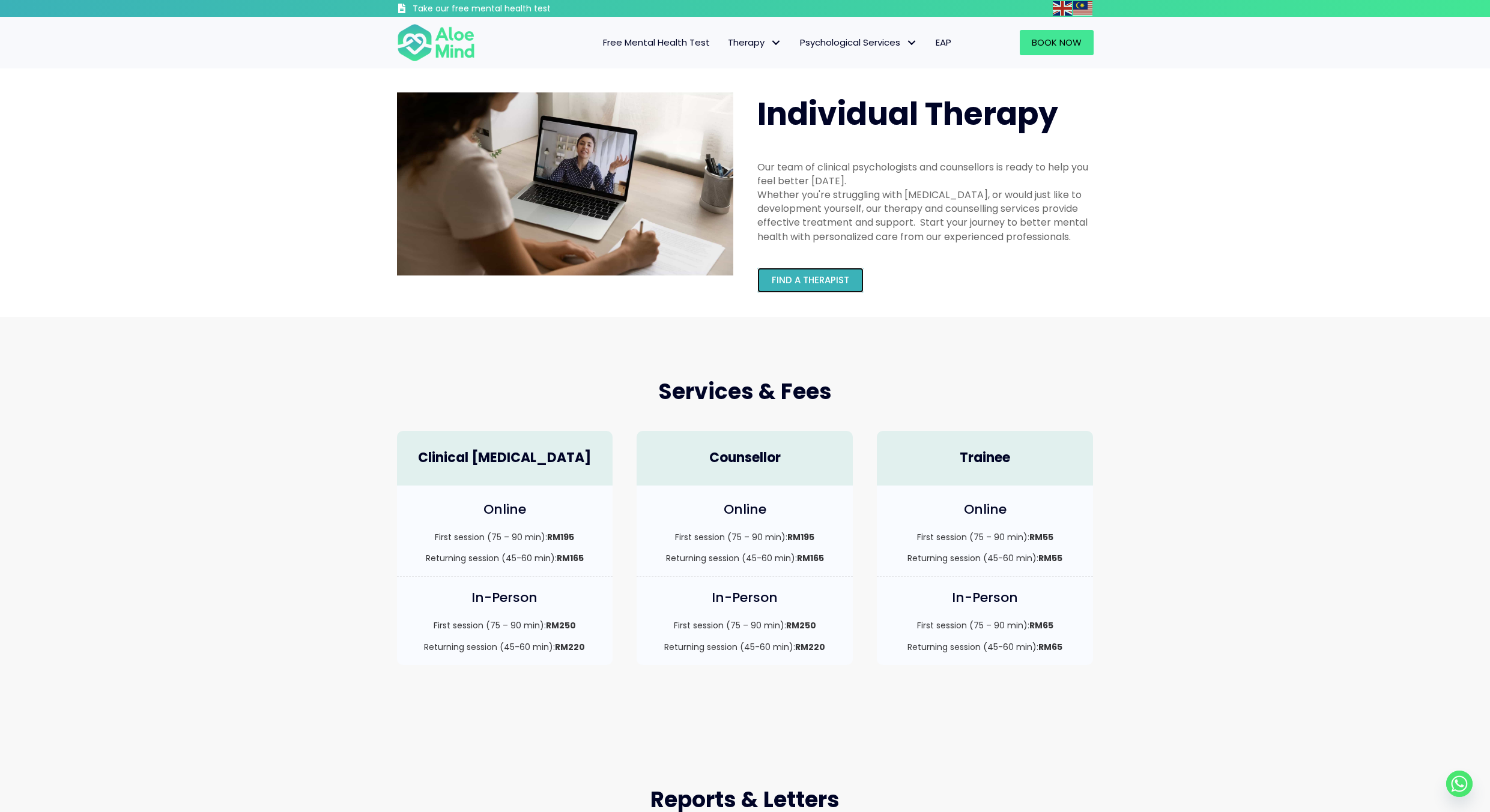
click at [832, 280] on span "Find a therapist" at bounding box center [810, 280] width 77 height 13
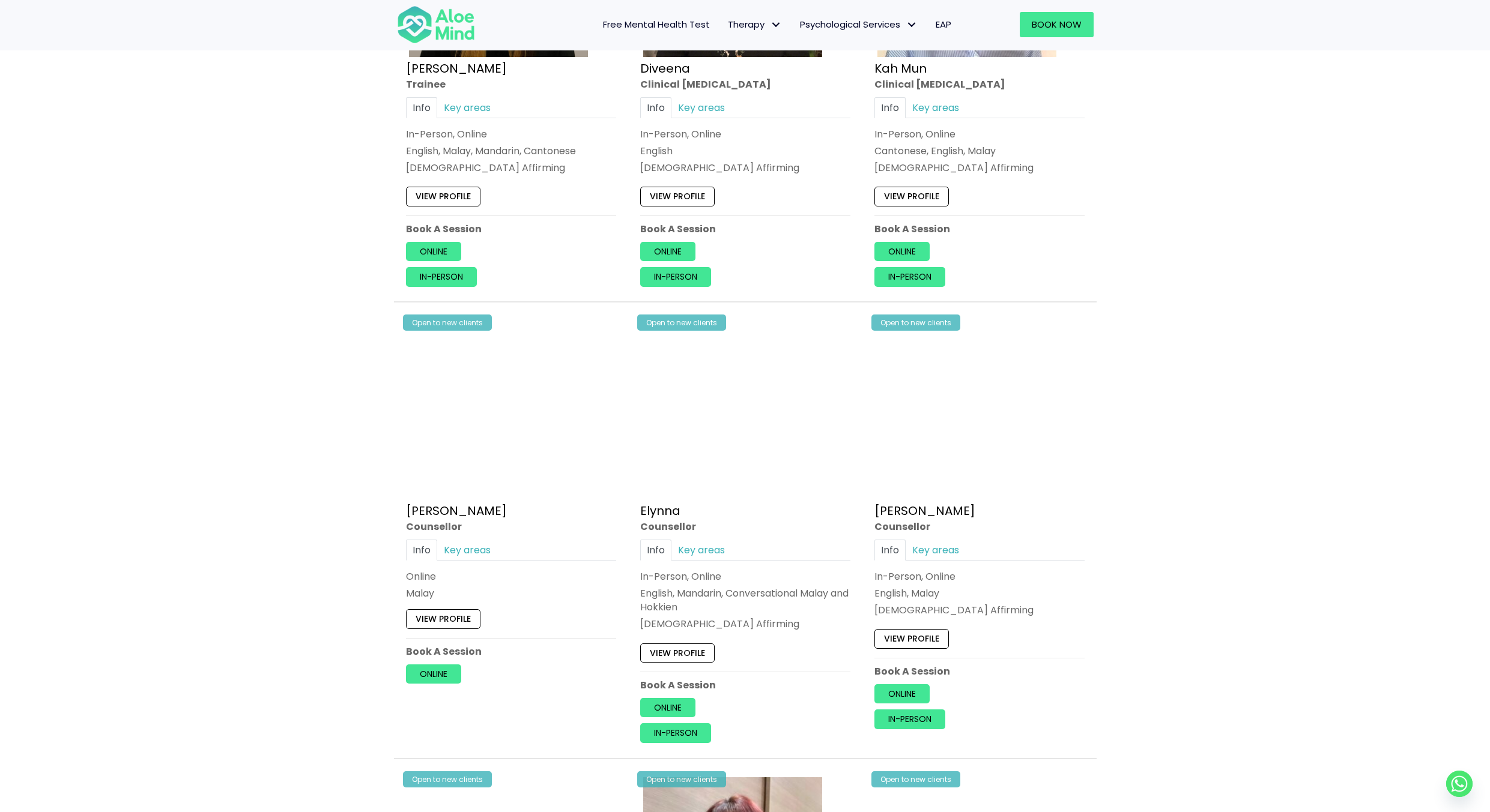
scroll to position [841, 0]
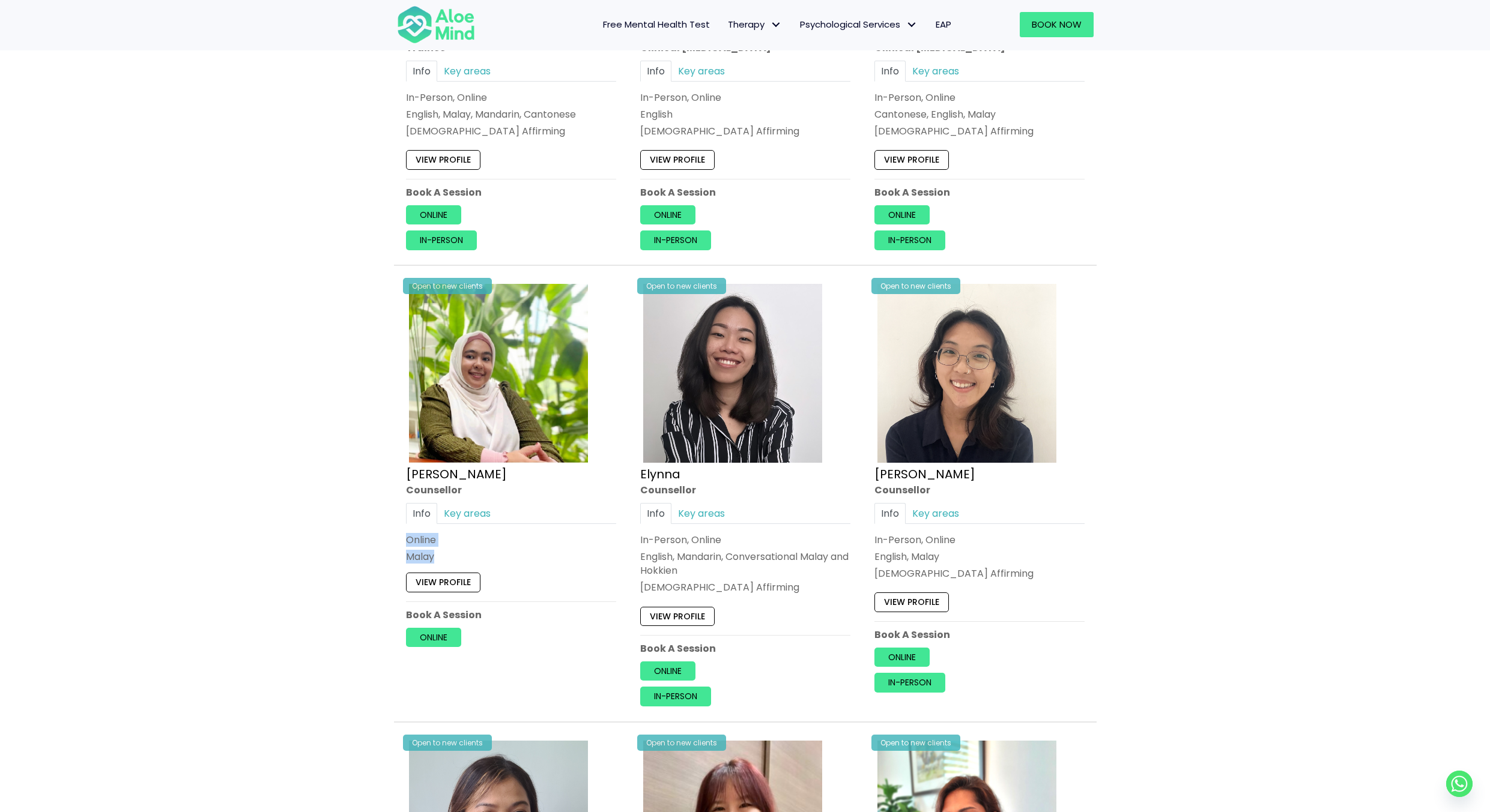
drag, startPoint x: 434, startPoint y: 556, endPoint x: 391, endPoint y: 543, distance: 44.9
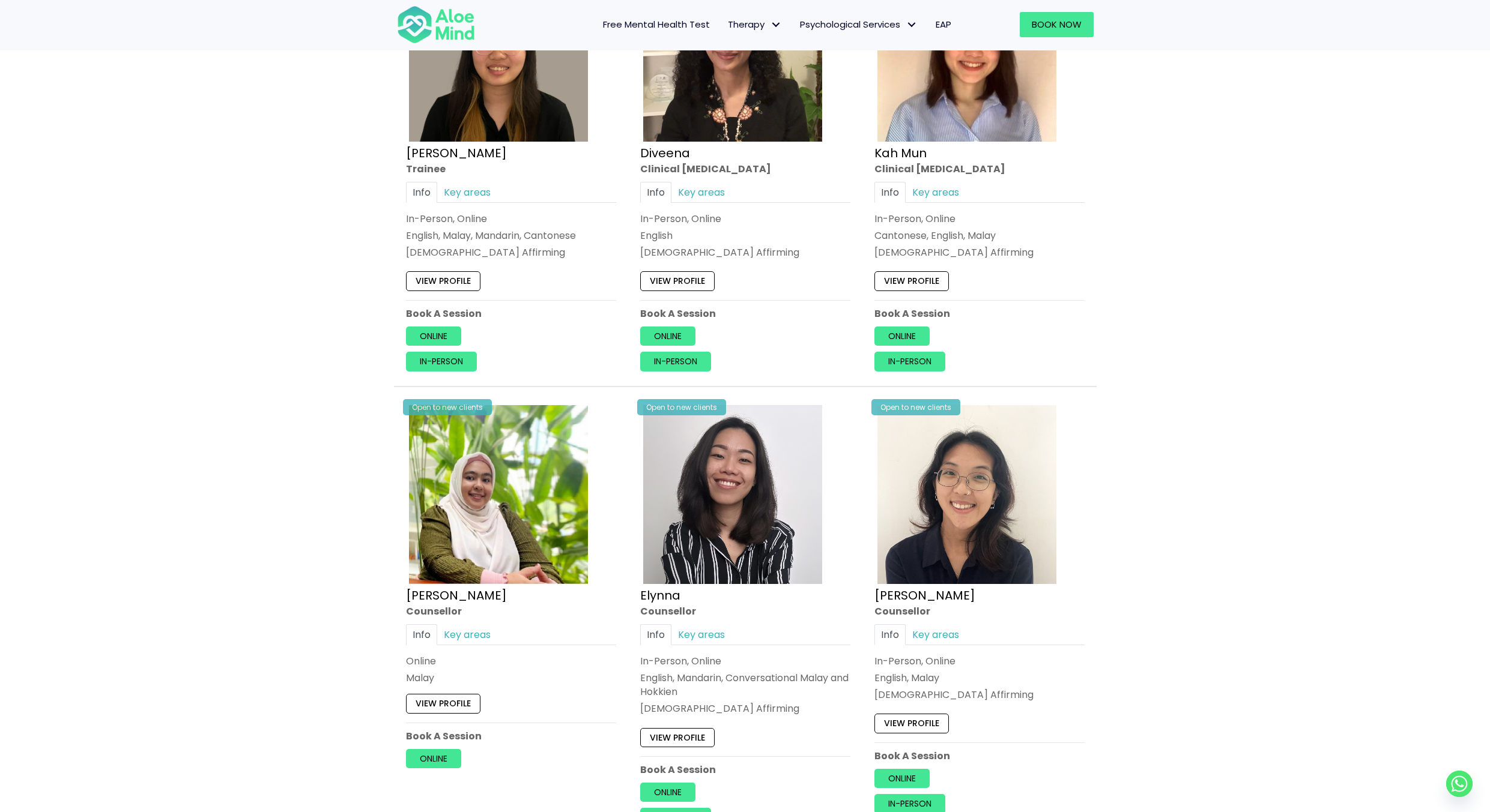
scroll to position [720, 0]
drag, startPoint x: 430, startPoint y: 674, endPoint x: 405, endPoint y: 661, distance: 28.2
click at [405, 661] on div "Open to new clients Shaheda Counsellor Info Key areas Online Malay I can help w…" at bounding box center [511, 584] width 228 height 384
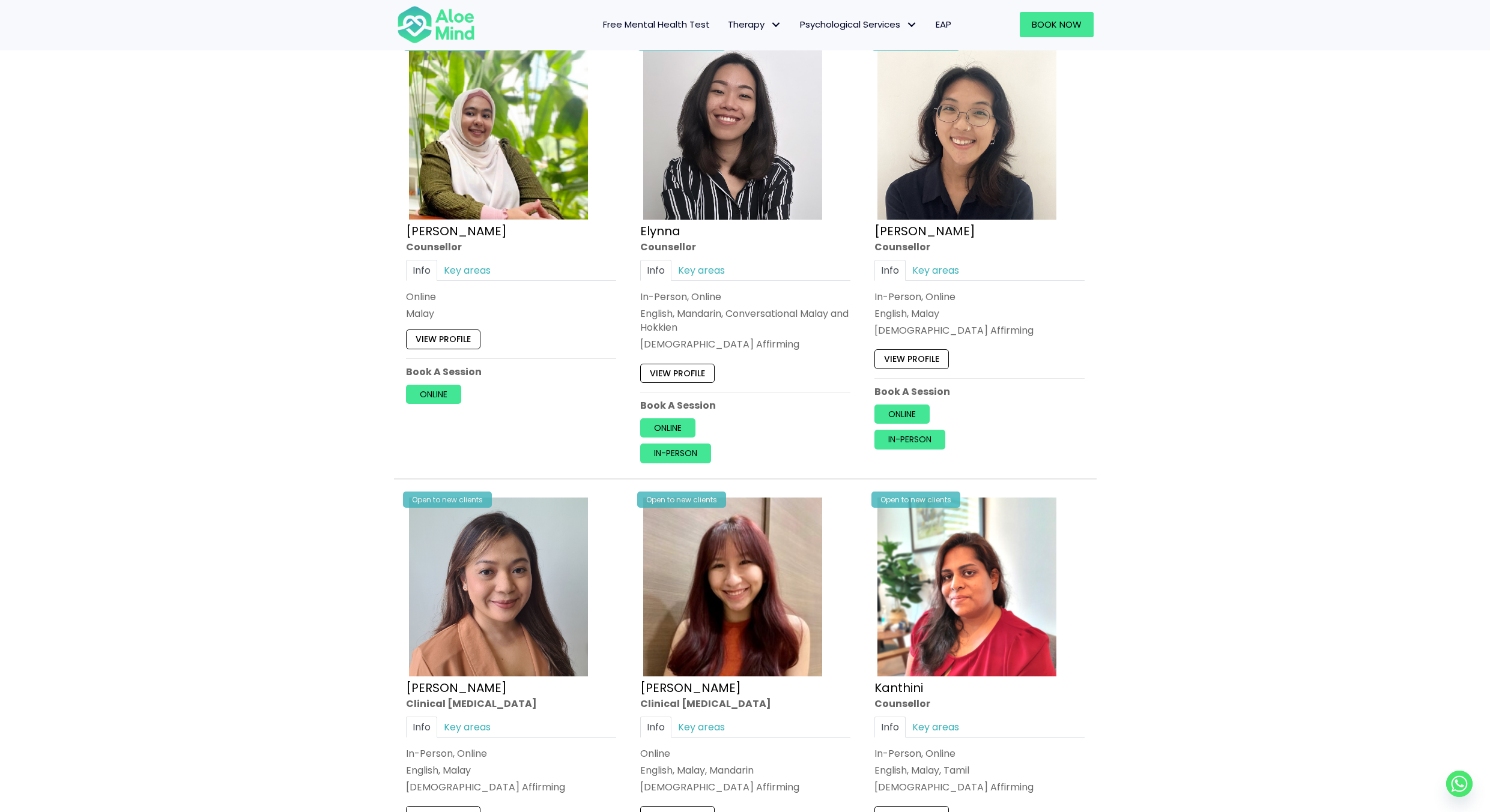
scroll to position [1081, 0]
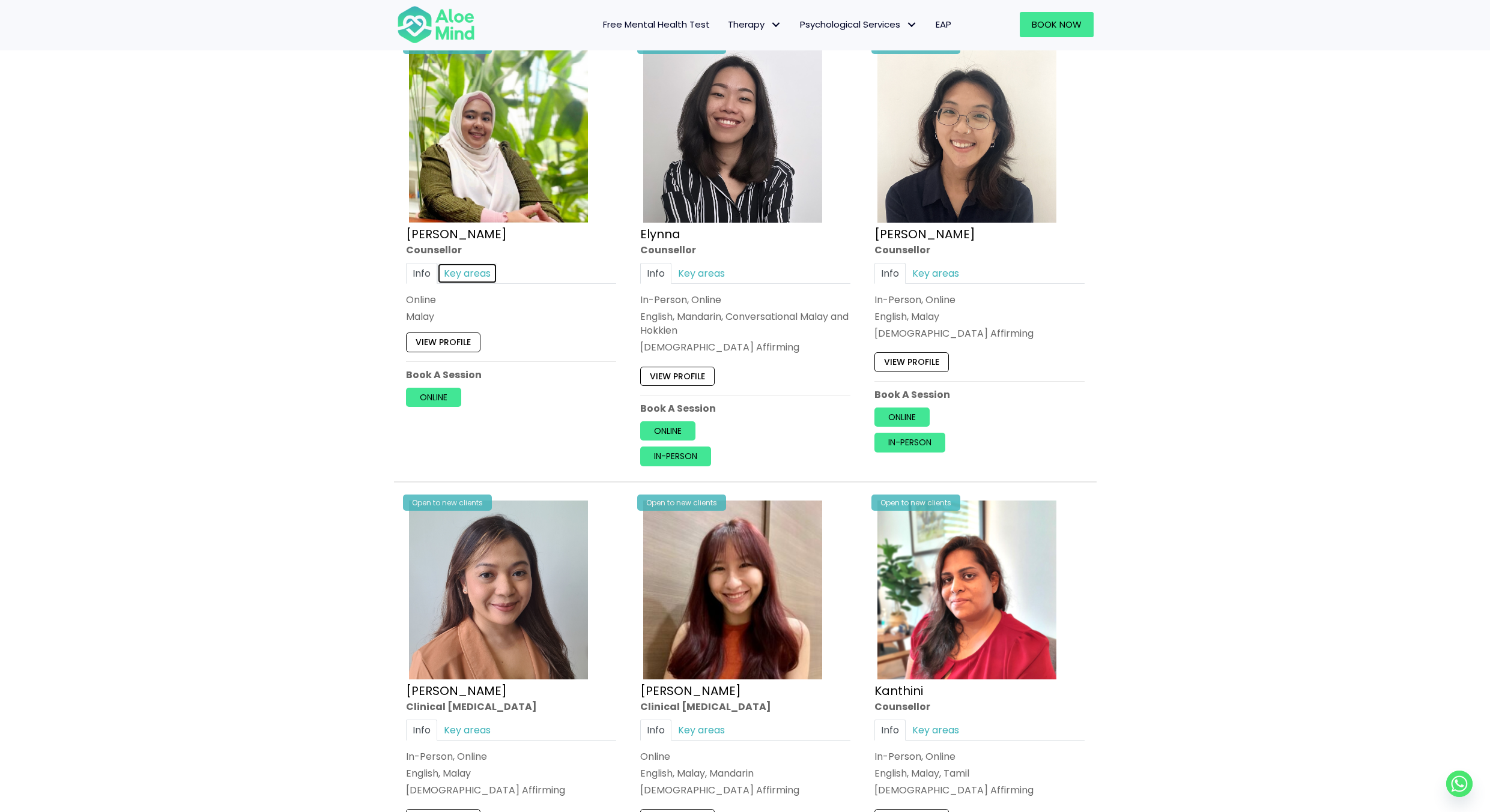
click at [454, 274] on link "Key areas" at bounding box center [466, 273] width 60 height 21
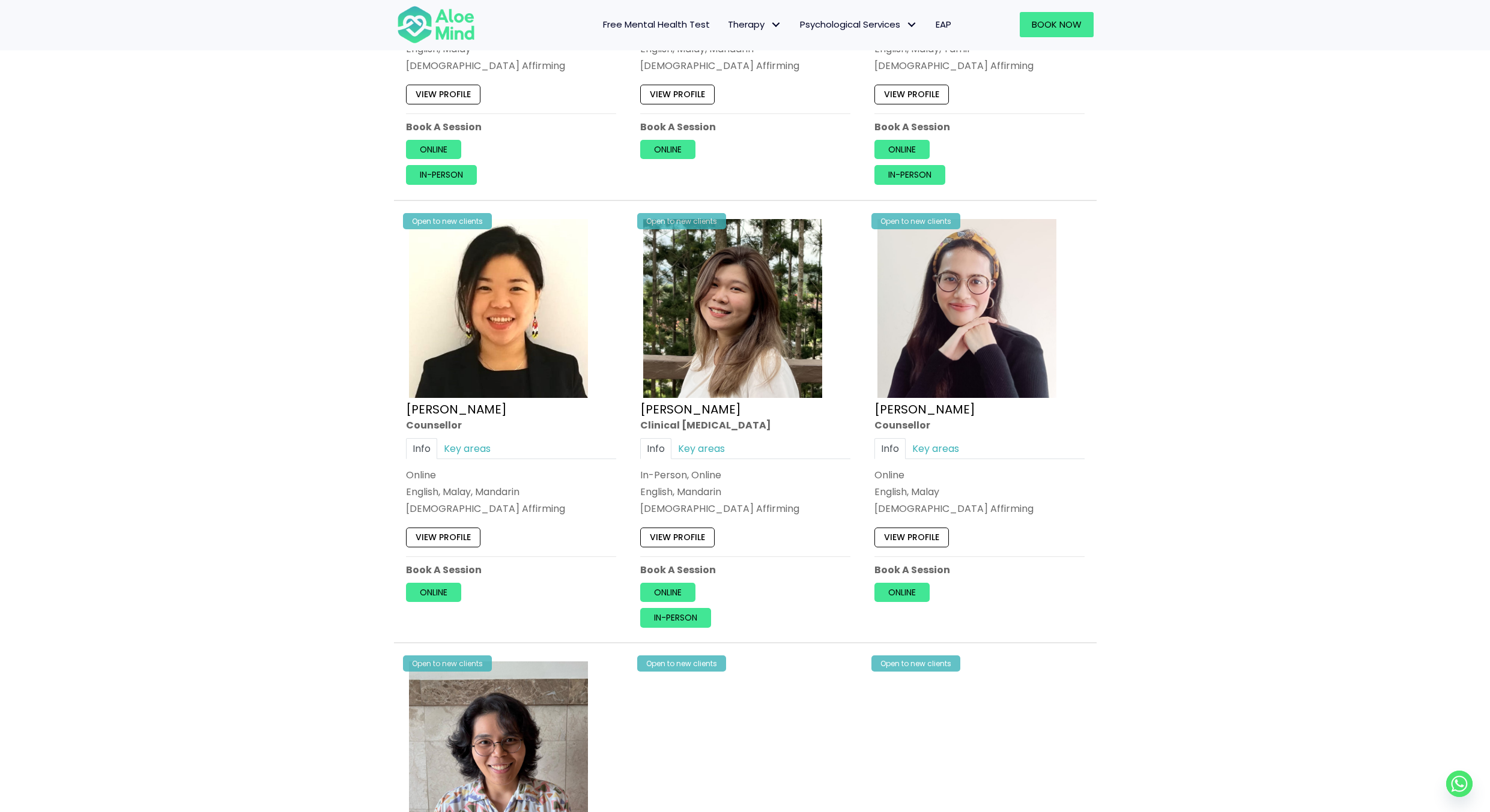
scroll to position [1861, 0]
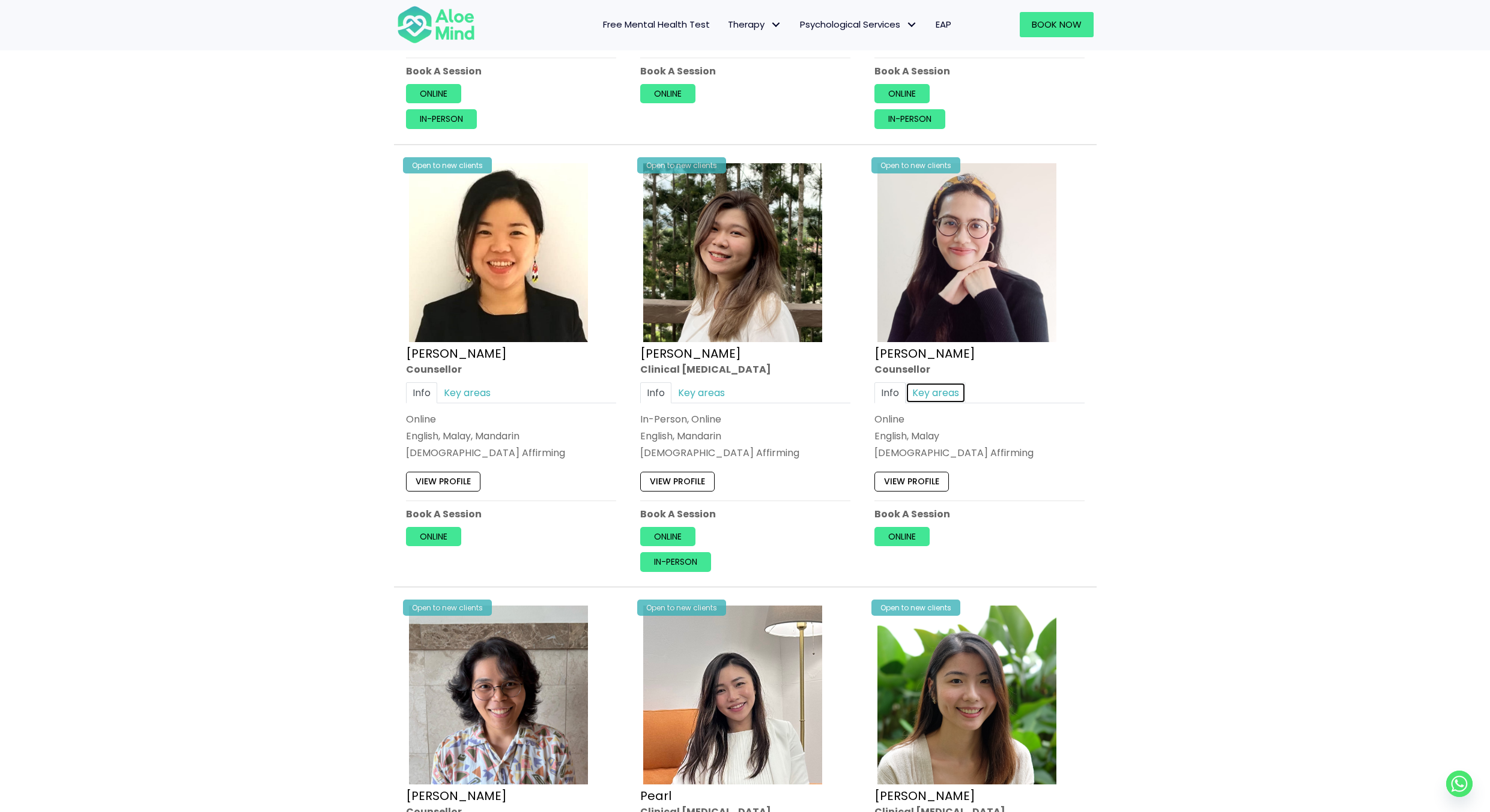
click at [950, 391] on link "Key areas" at bounding box center [935, 392] width 60 height 21
click at [929, 484] on link "View profile" at bounding box center [911, 483] width 74 height 19
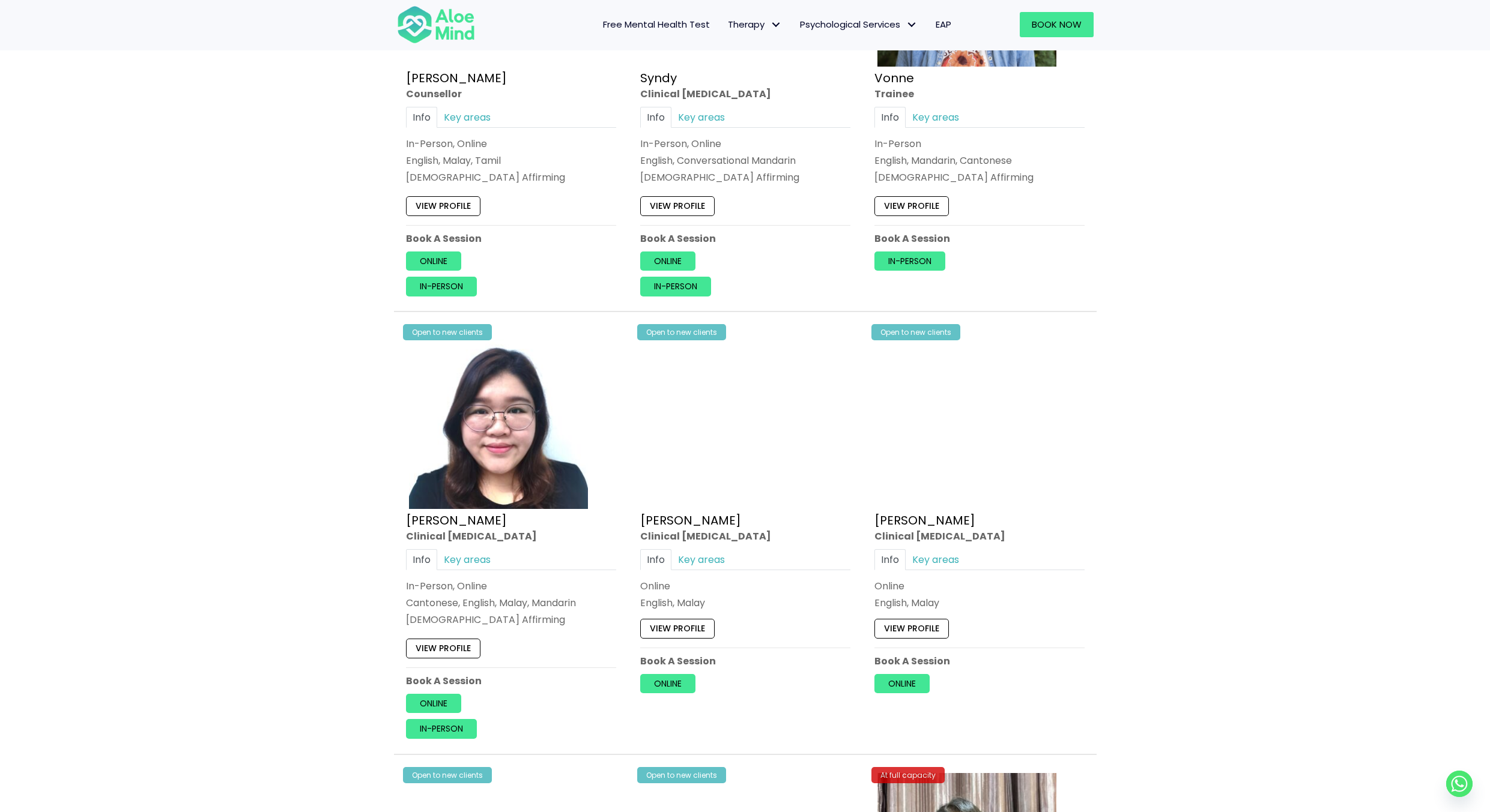
scroll to position [3062, 0]
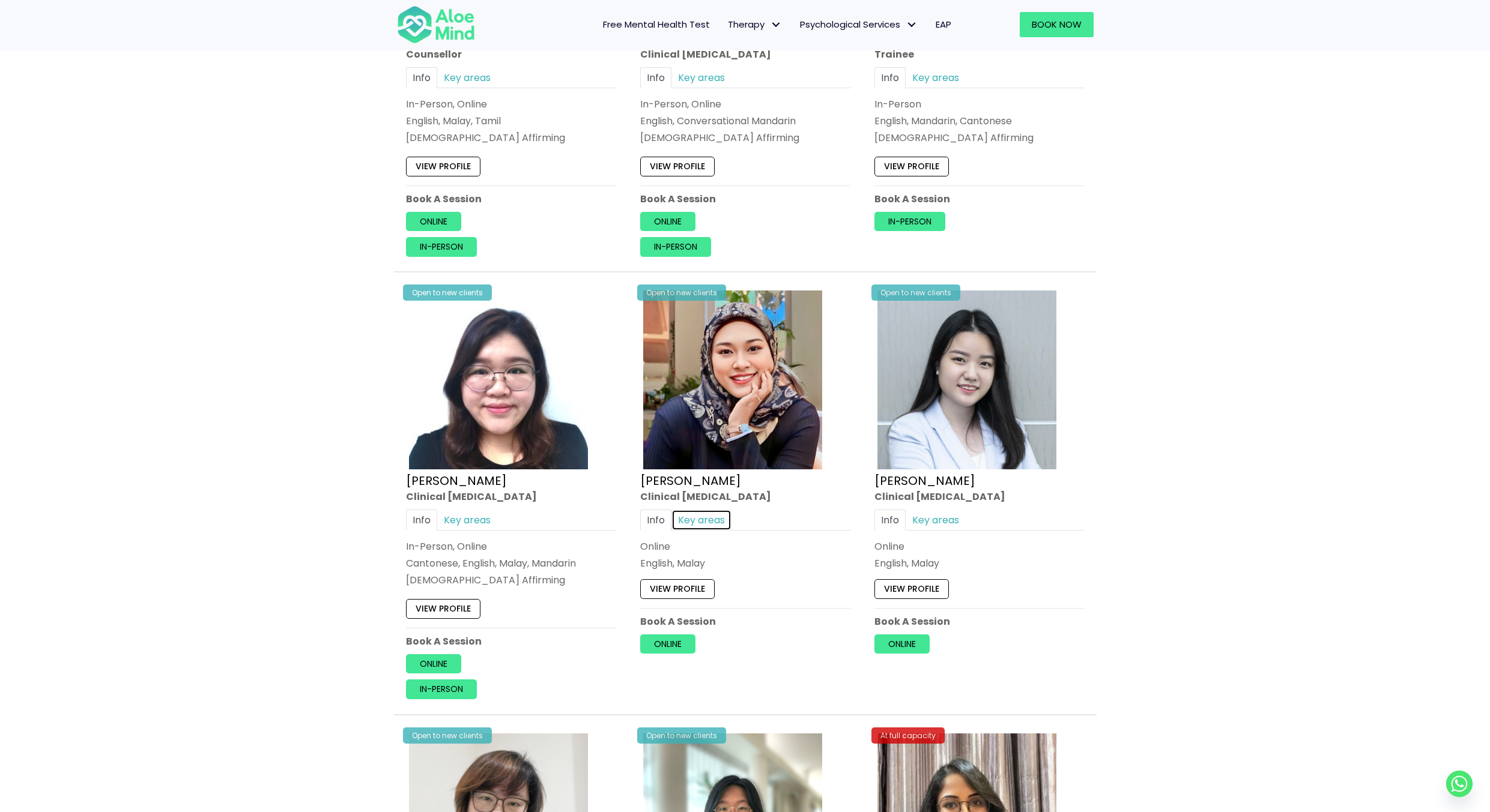
click at [708, 518] on link "Key areas" at bounding box center [701, 520] width 60 height 21
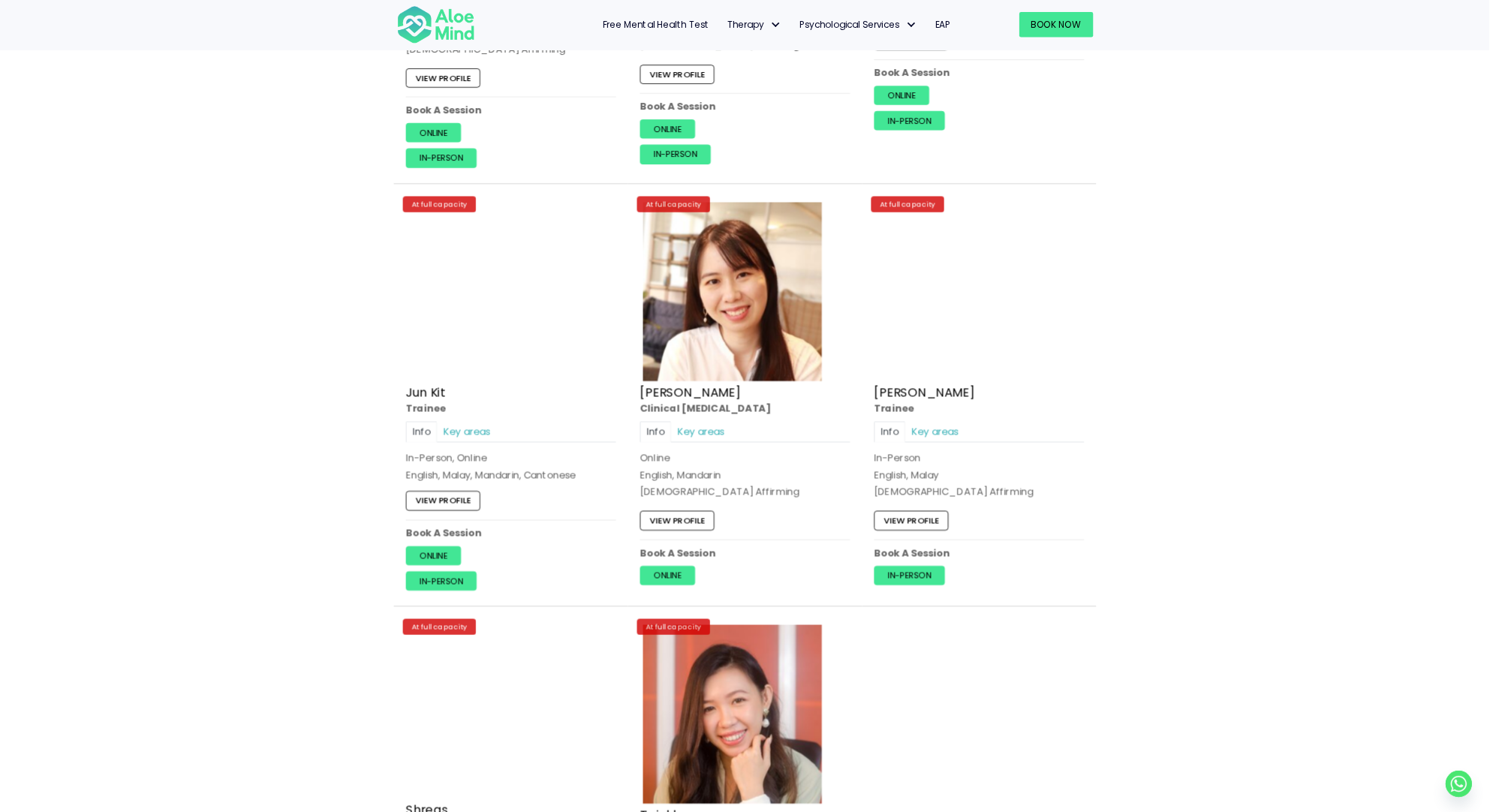
scroll to position [5553, 0]
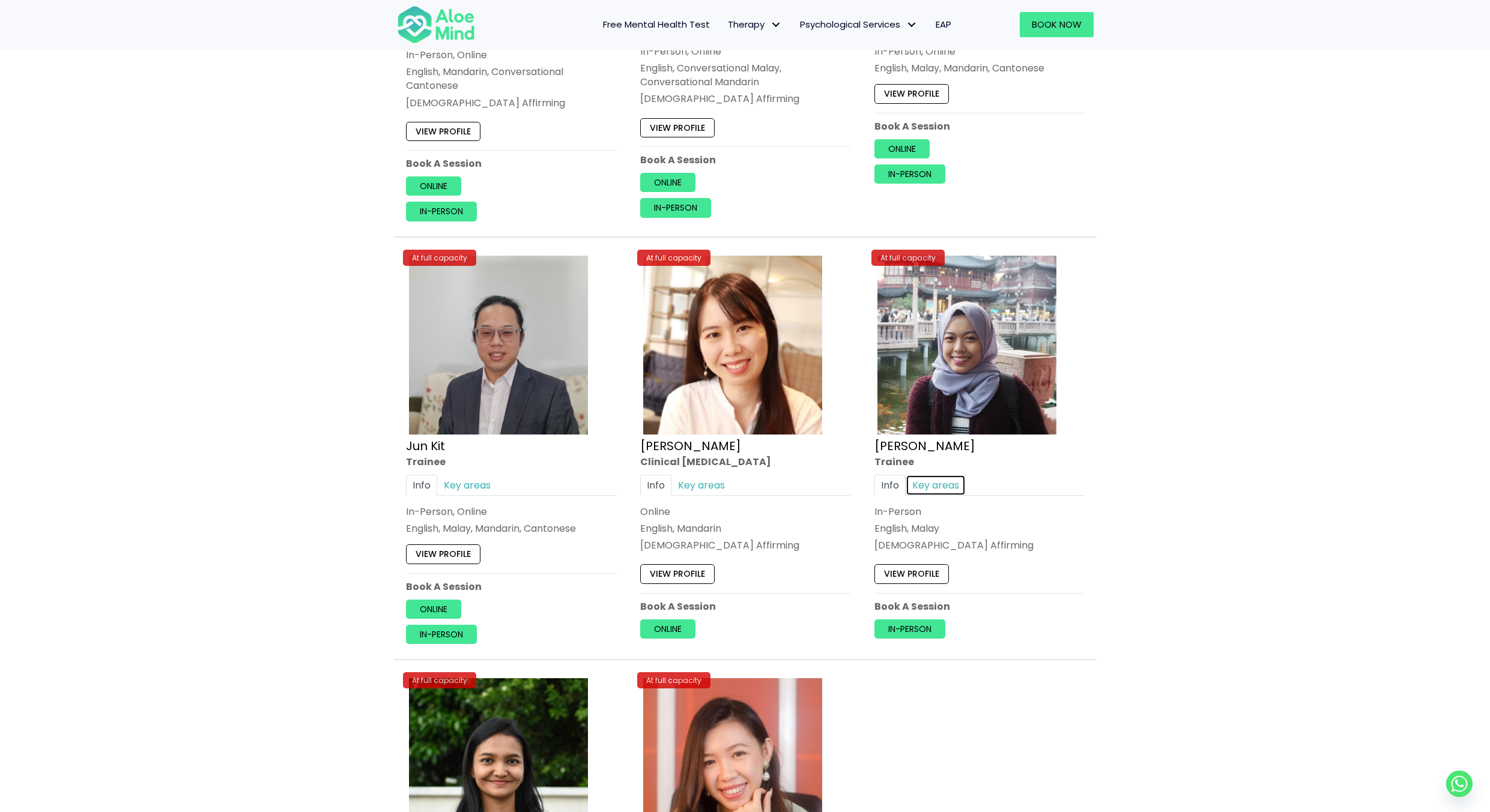
click at [950, 490] on link "Key areas" at bounding box center [935, 485] width 60 height 21
click at [902, 486] on link "Info" at bounding box center [890, 485] width 31 height 21
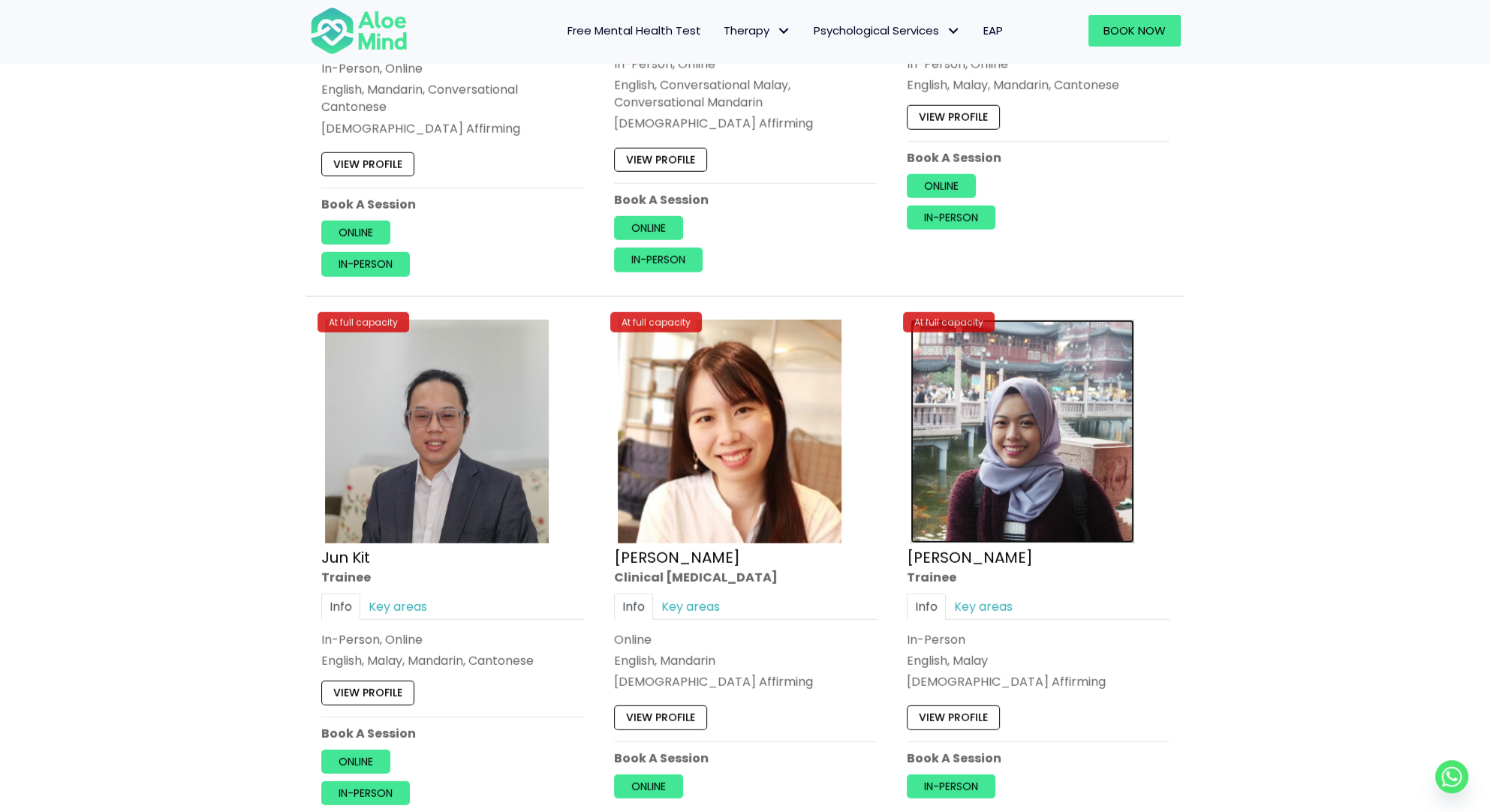
click at [1015, 436] on img at bounding box center [1023, 431] width 223 height 223
click at [1012, 441] on img at bounding box center [1023, 431] width 223 height 223
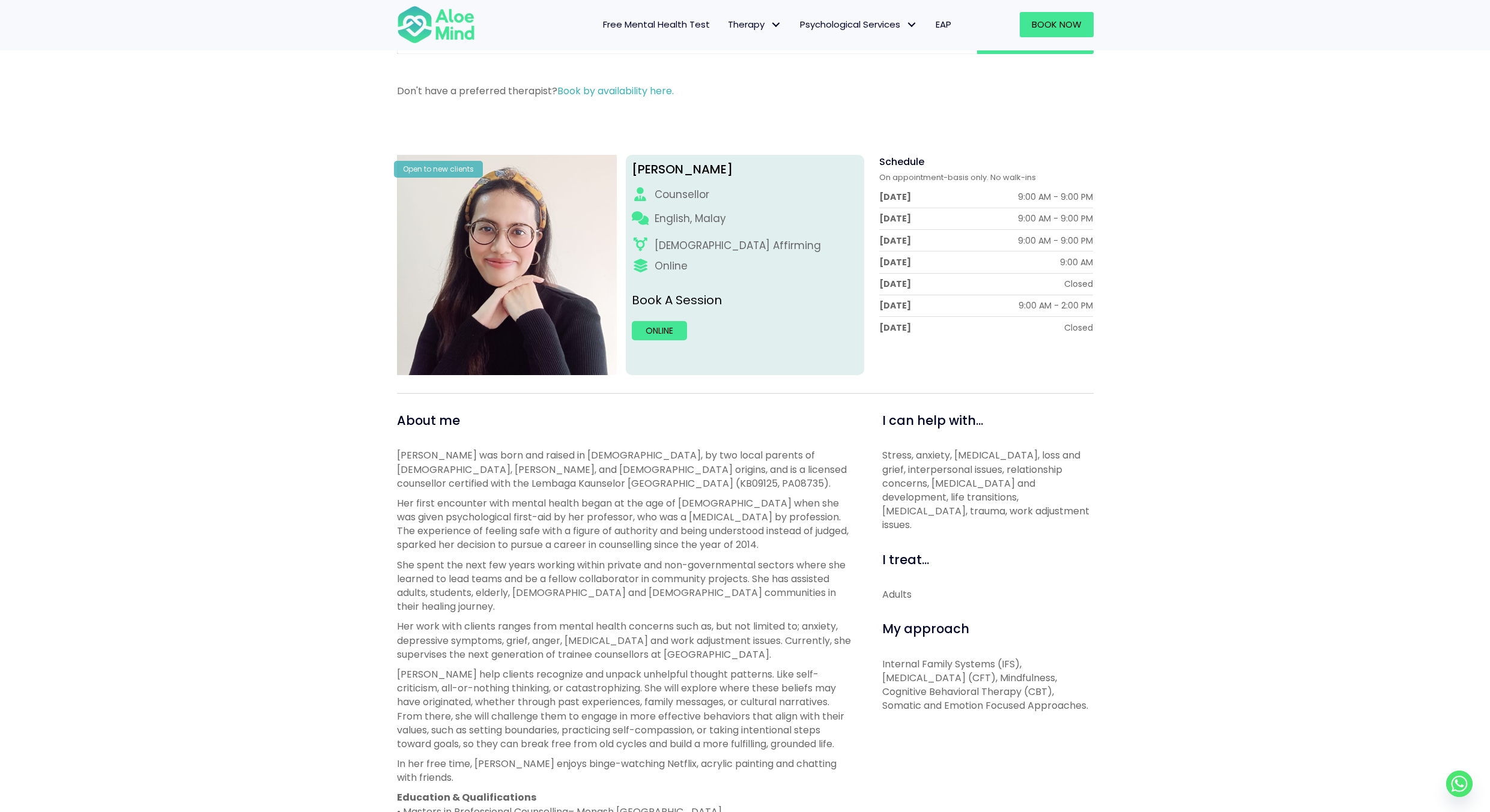
scroll to position [60, 0]
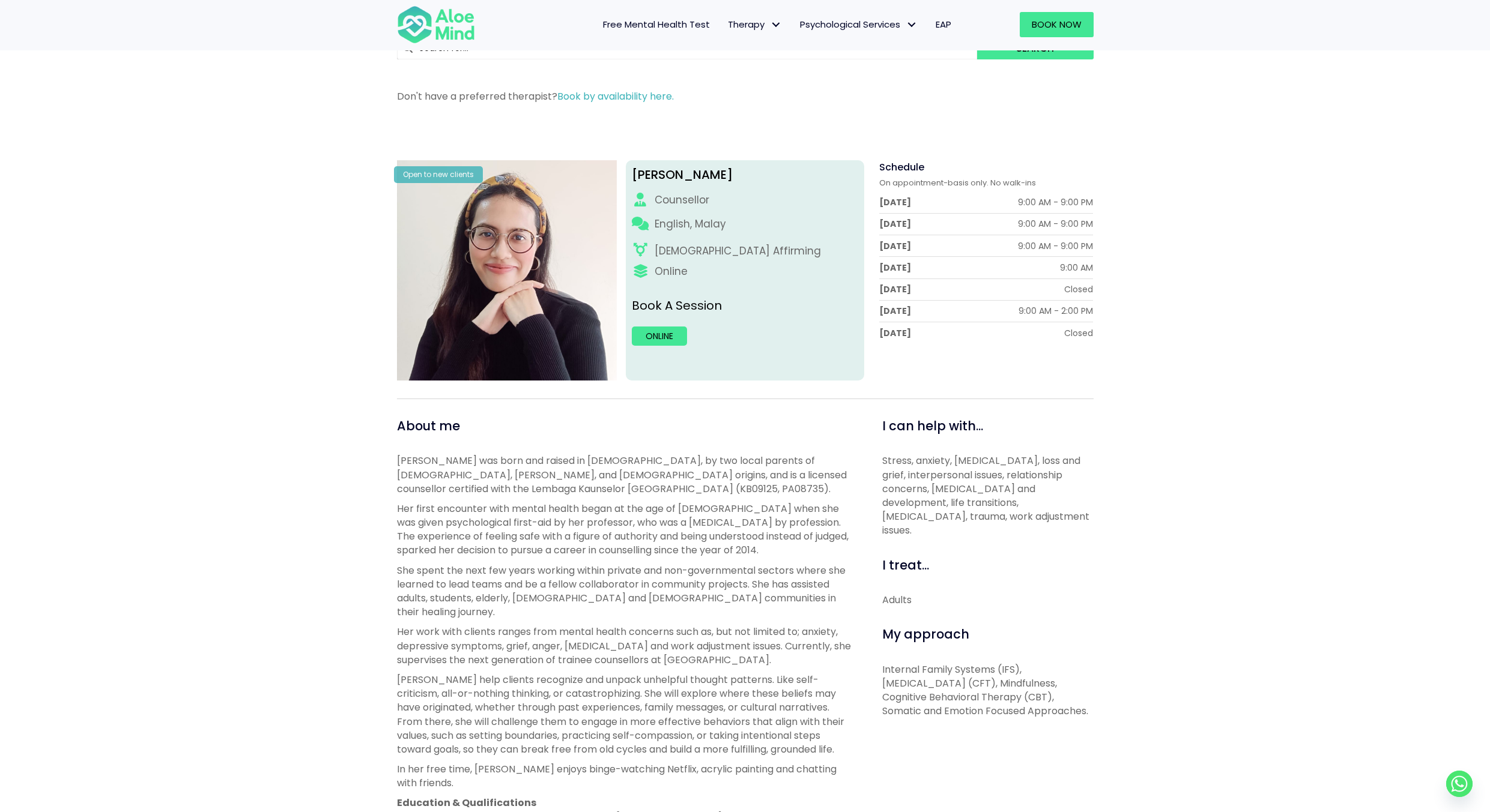
click at [1199, 443] on div "[PERSON_NAME] Open to new clients [PERSON_NAME] English, Malay [DEMOGRAPHIC_DAT…" at bounding box center [745, 612] width 1490 height 982
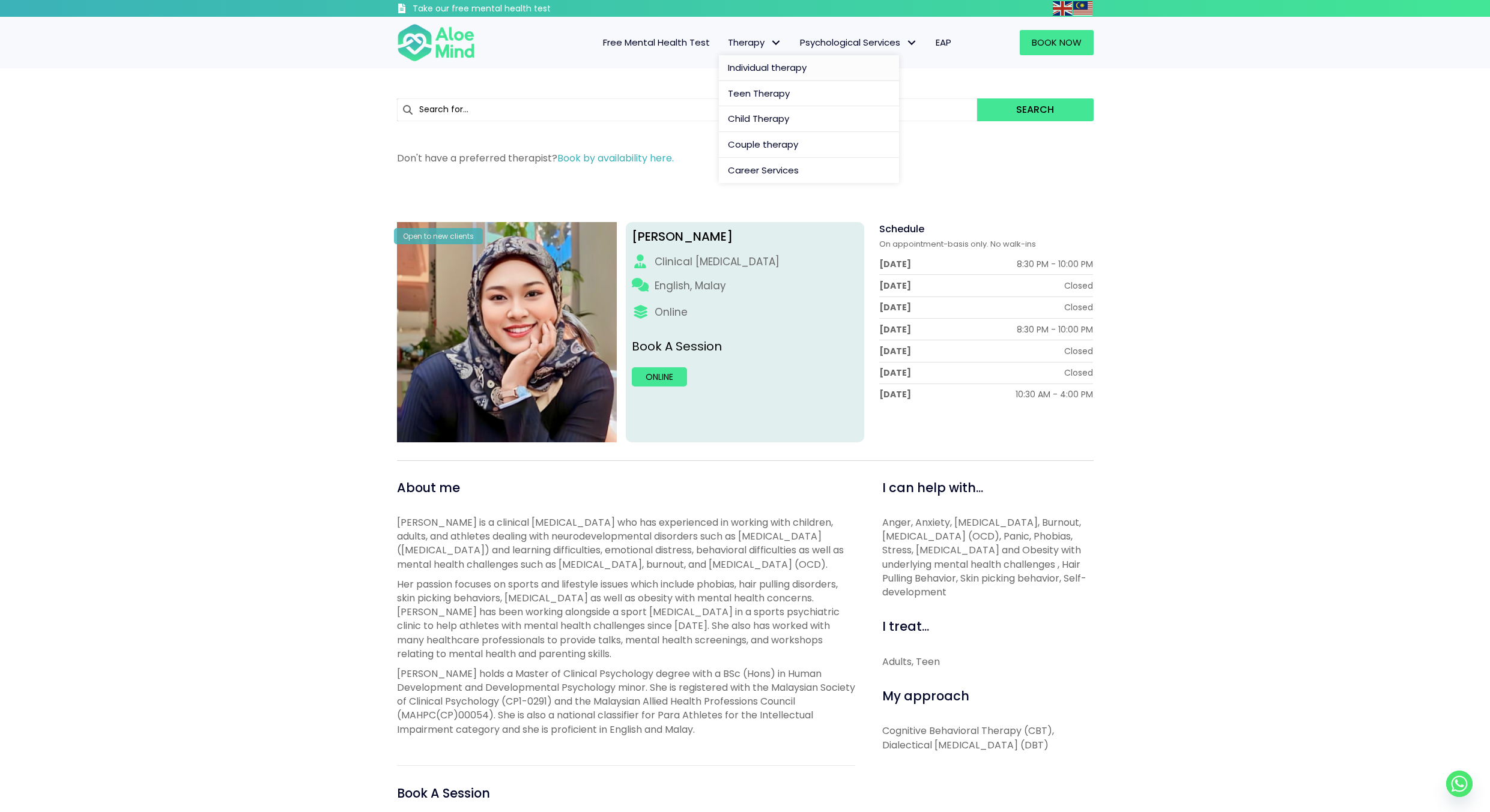
click at [783, 68] on span "Individual therapy" at bounding box center [767, 68] width 79 height 13
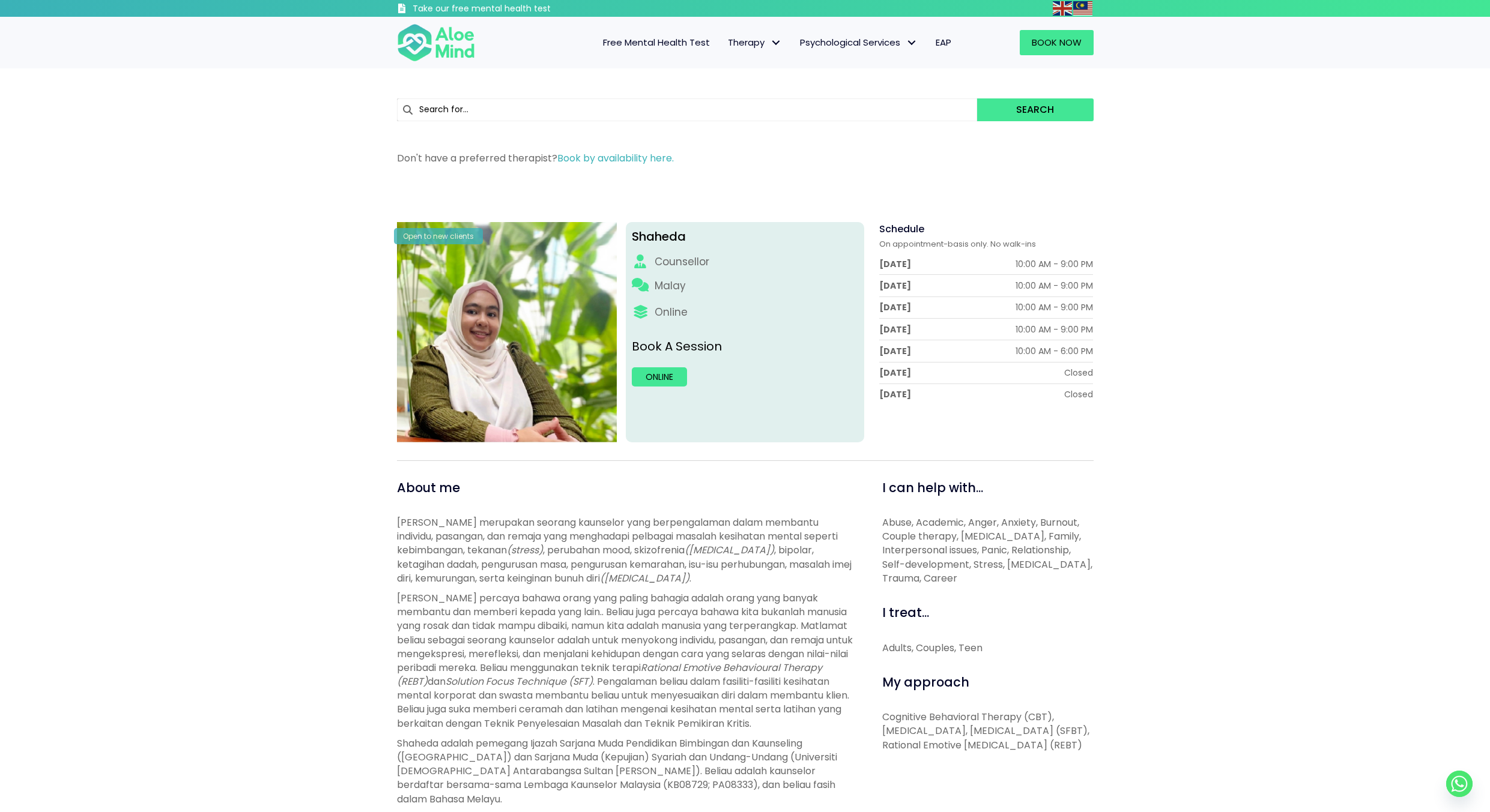
click at [314, 454] on div "Shaheda Open to new clients Shaheda Counsellor Malay Online Book A Session Onli…" at bounding box center [745, 601] width 1490 height 835
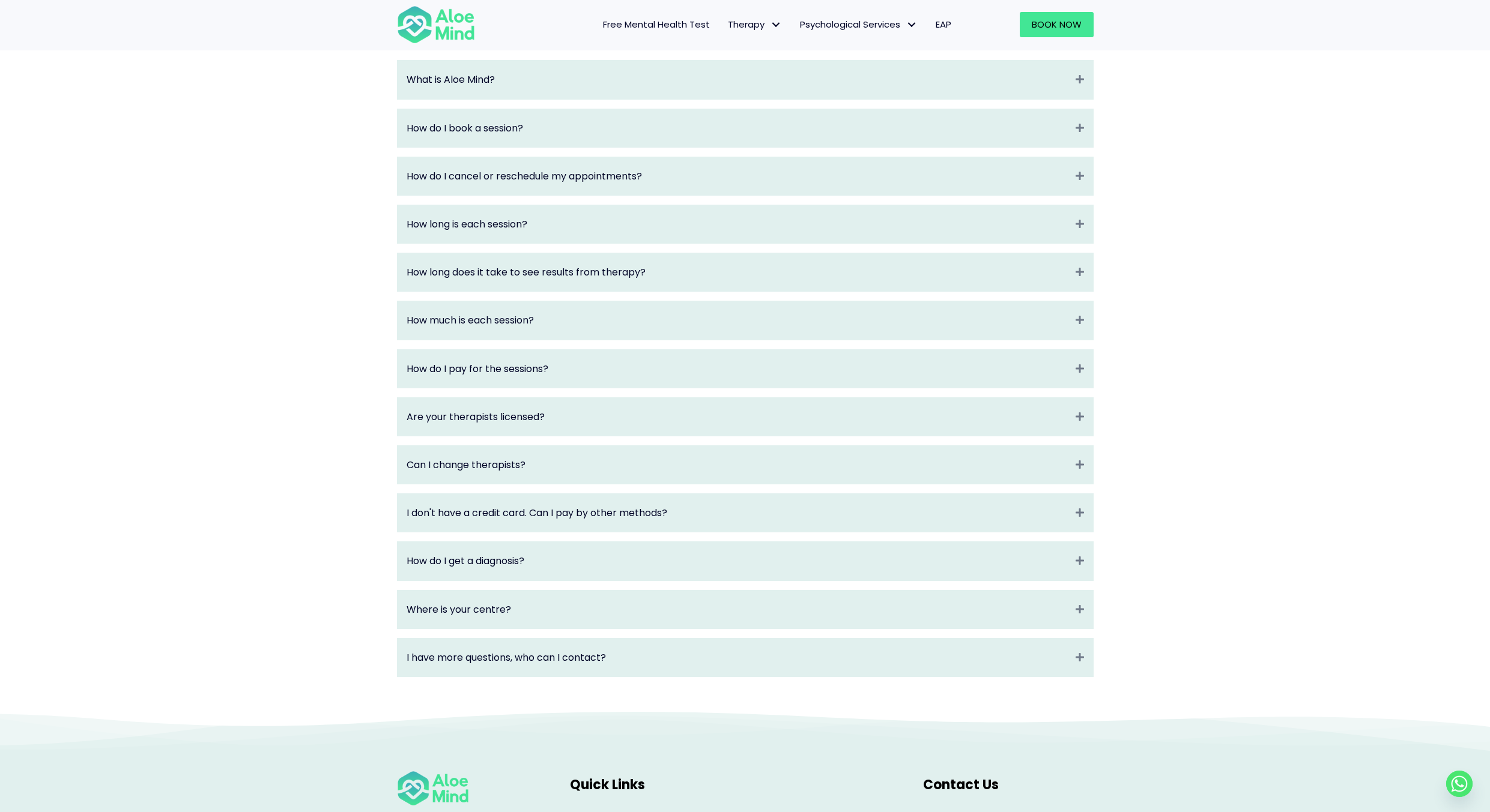
scroll to position [1381, 0]
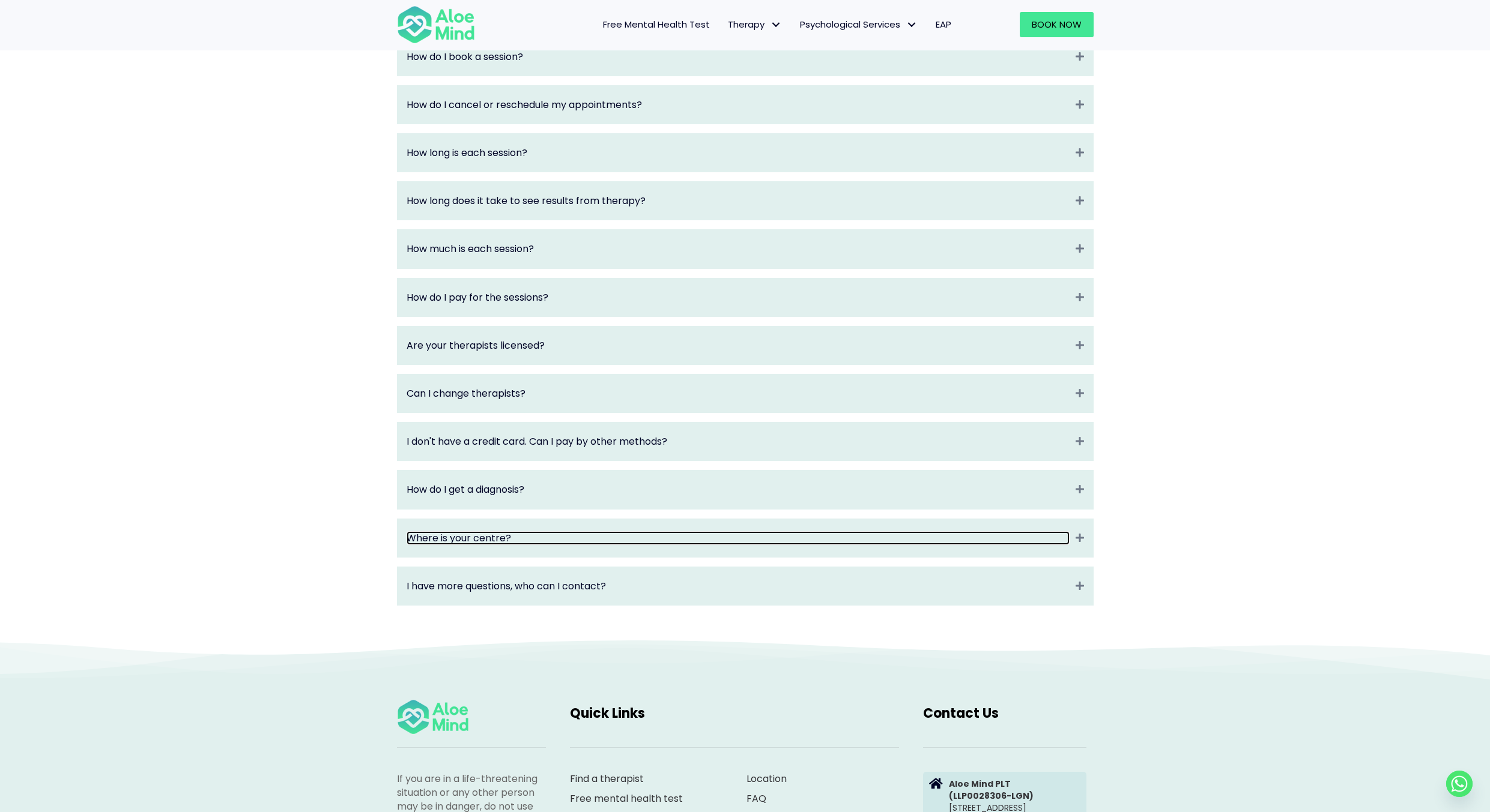
click at [977, 545] on link "Where is your centre?" at bounding box center [738, 538] width 663 height 14
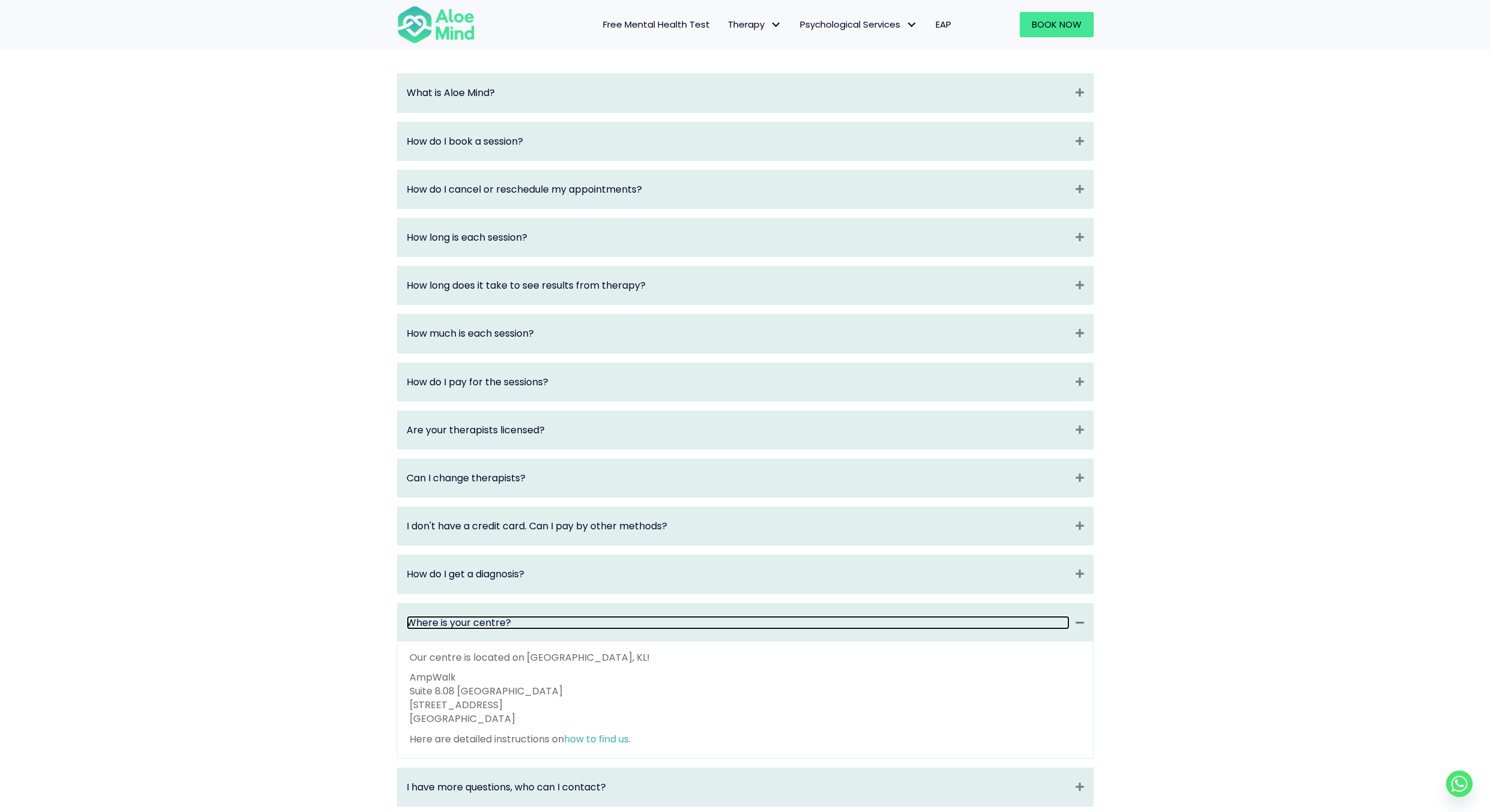
scroll to position [1261, 0]
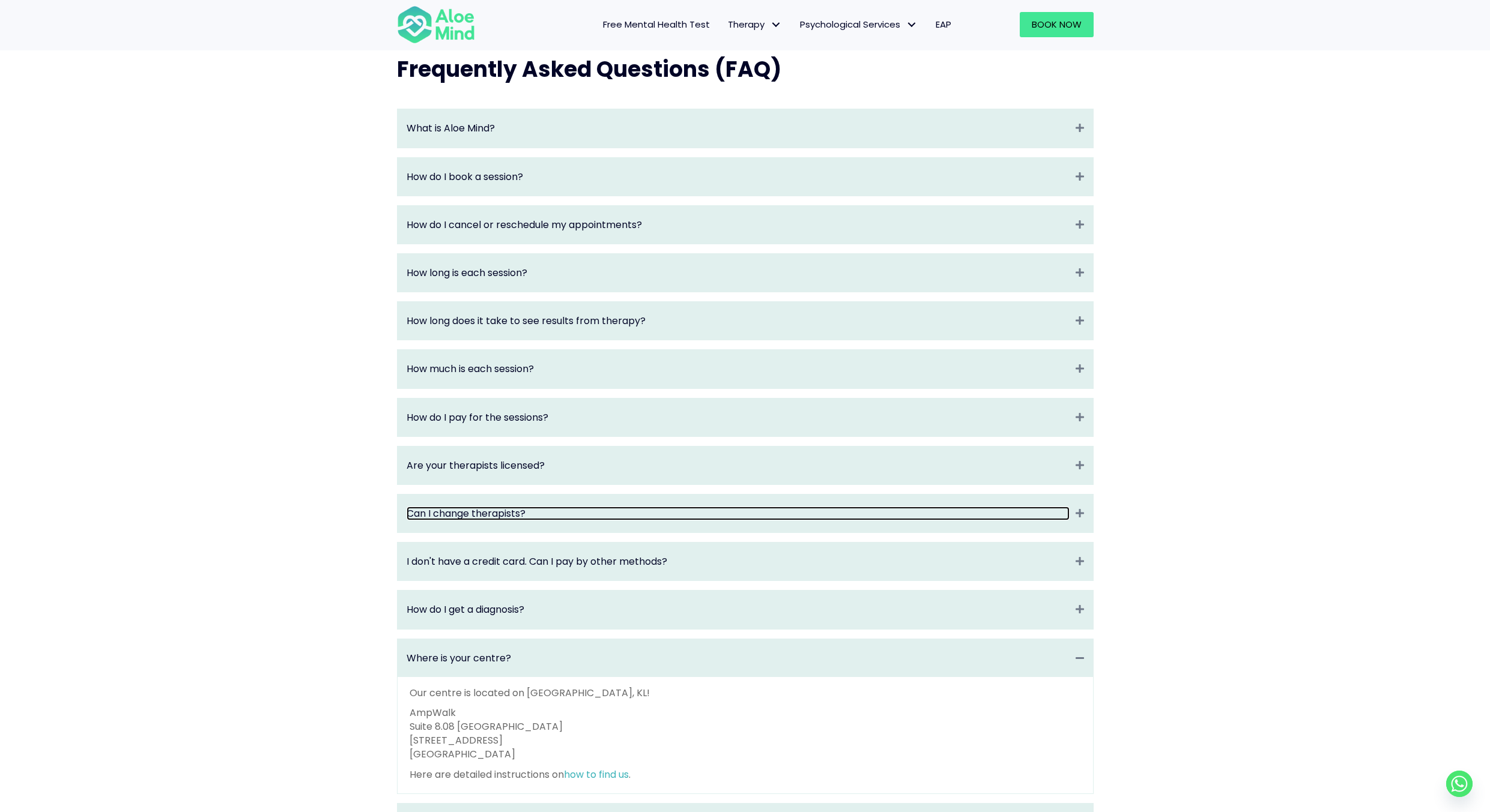
click at [573, 520] on link "Can I change therapists?" at bounding box center [738, 513] width 663 height 14
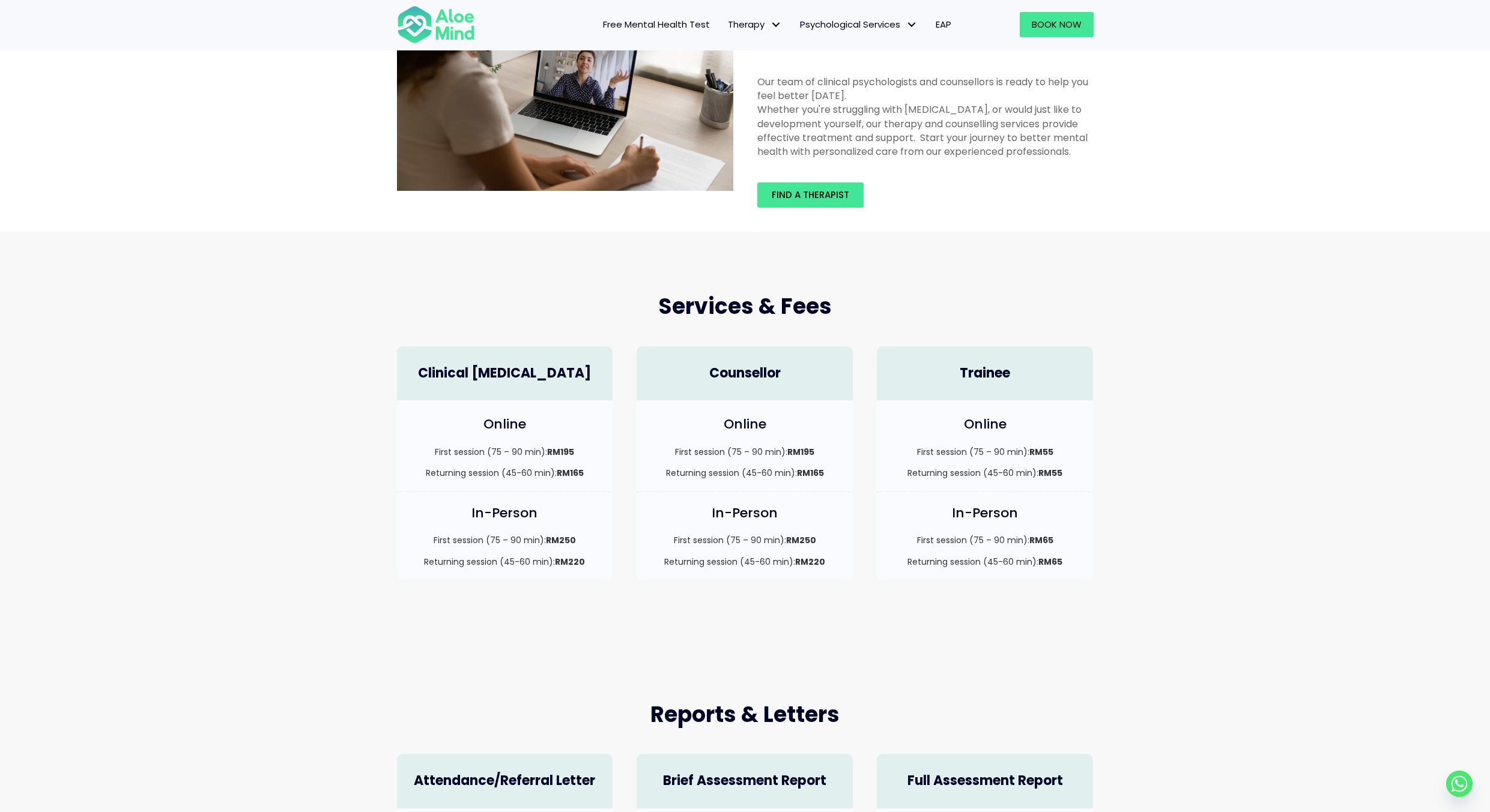
scroll to position [0, 0]
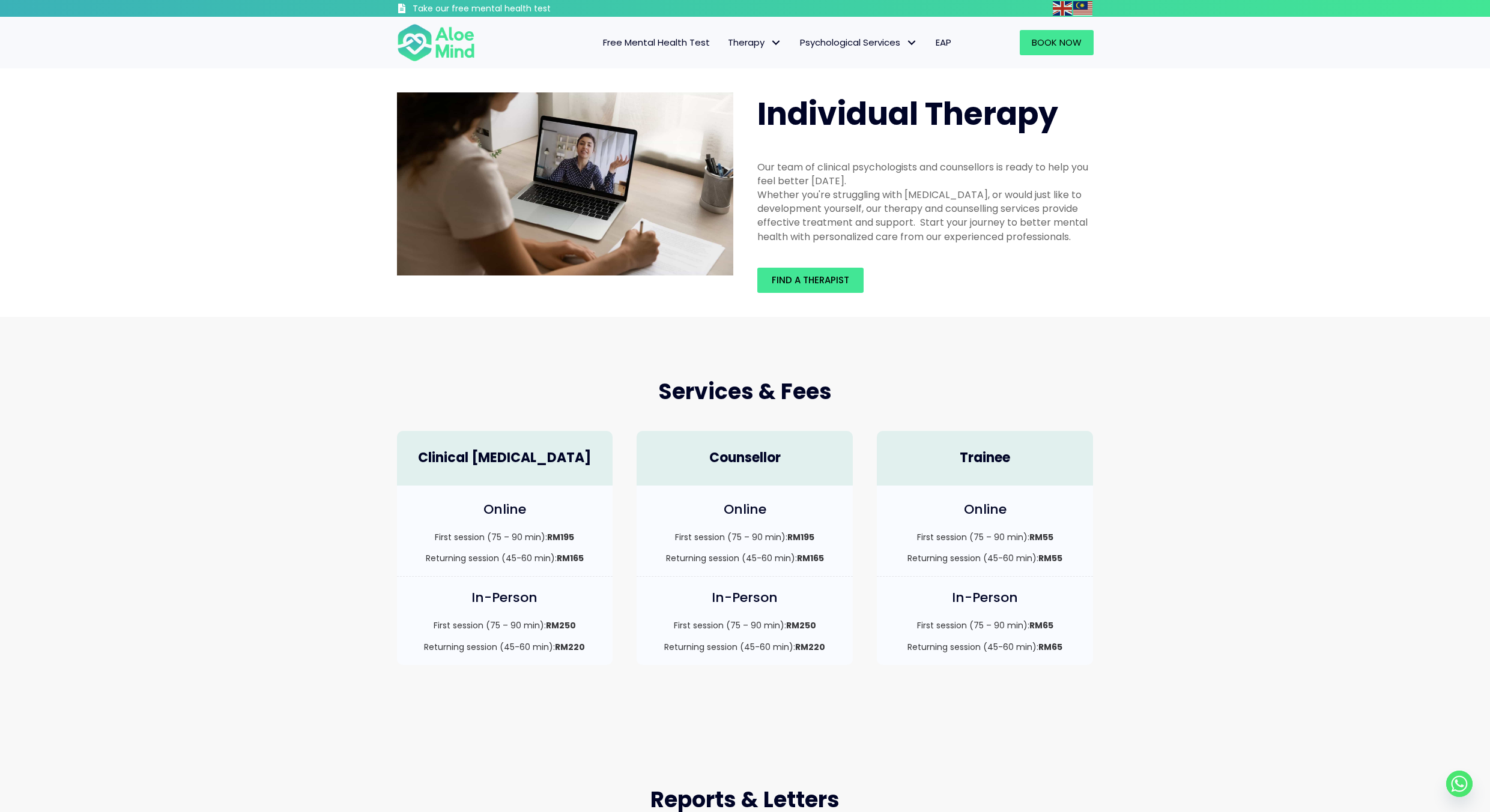
click at [686, 41] on span "Free Mental Health Test" at bounding box center [656, 42] width 107 height 13
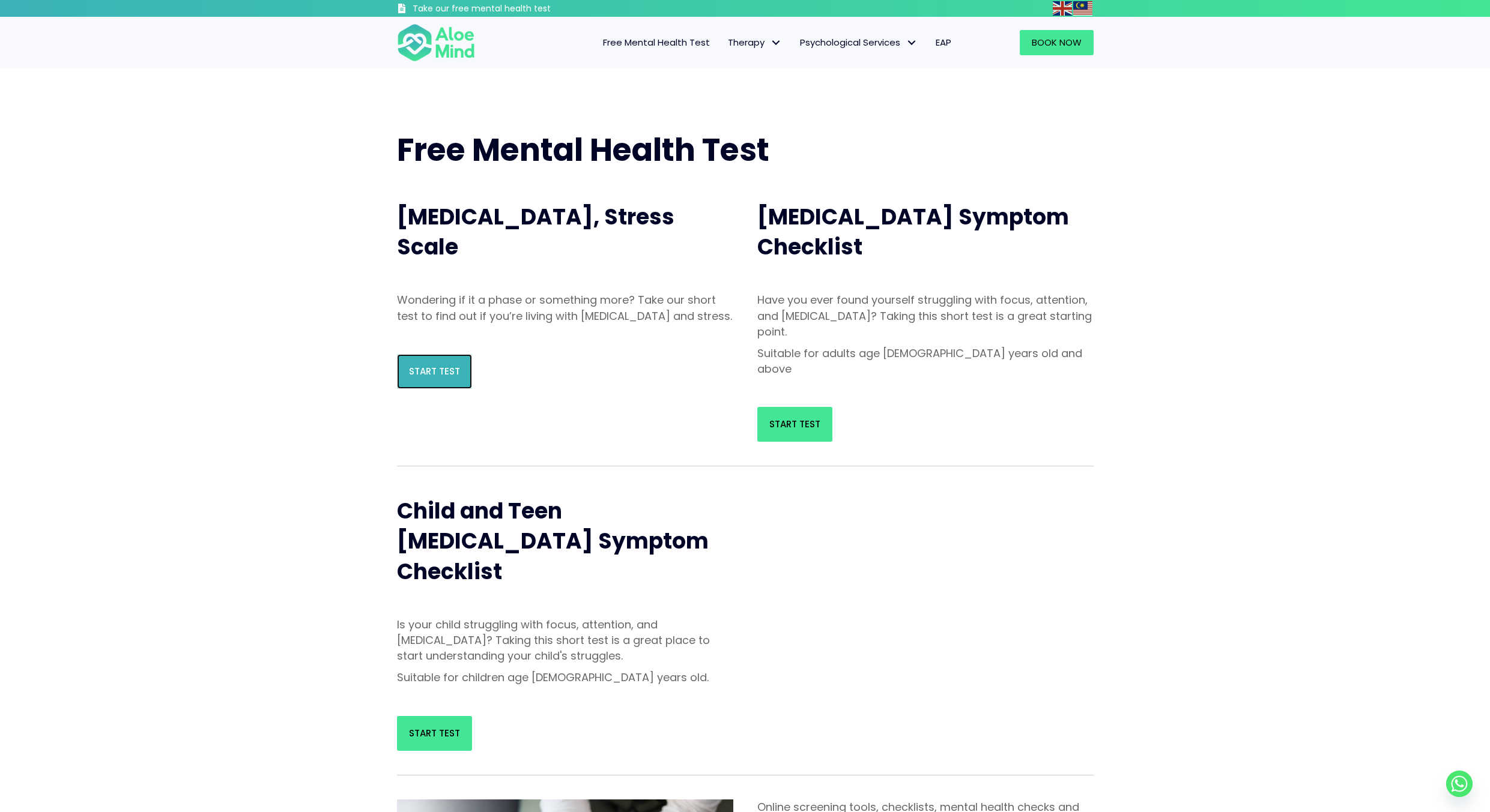
click at [435, 376] on link "Start Test" at bounding box center [434, 371] width 75 height 35
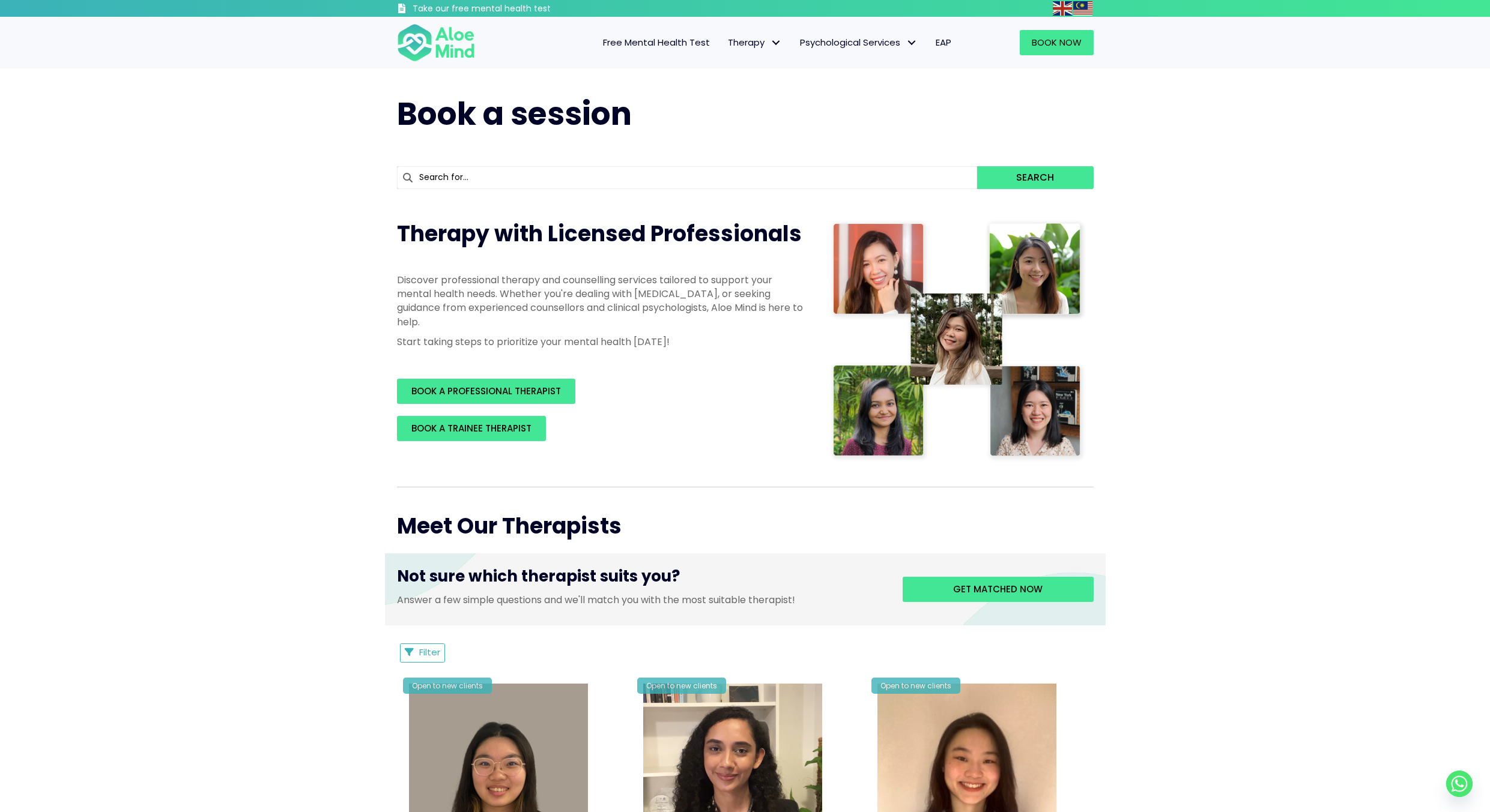
click at [661, 43] on span "Free Mental Health Test" at bounding box center [656, 42] width 107 height 13
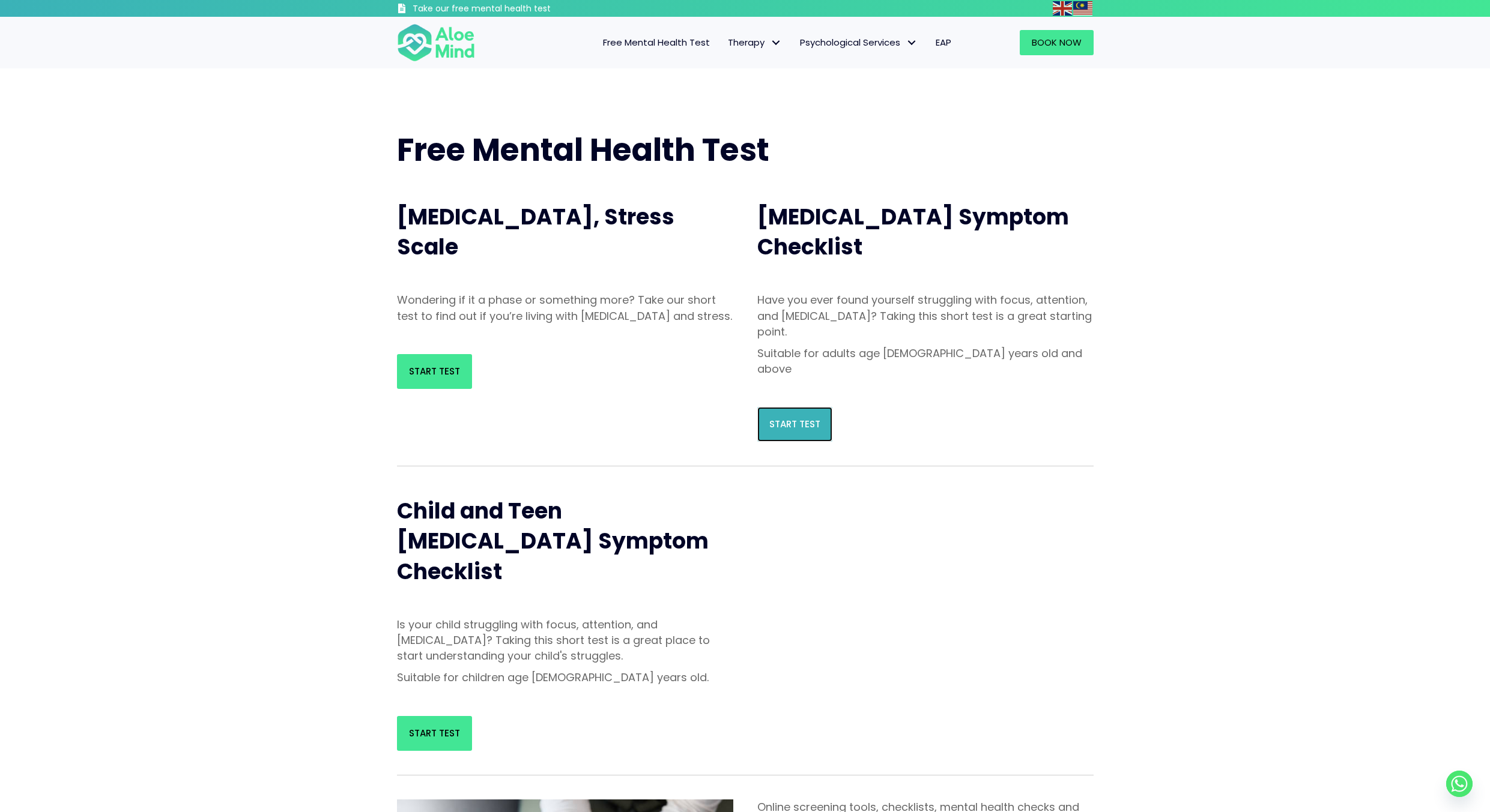
click at [824, 407] on link "Start Test" at bounding box center [795, 425] width 75 height 35
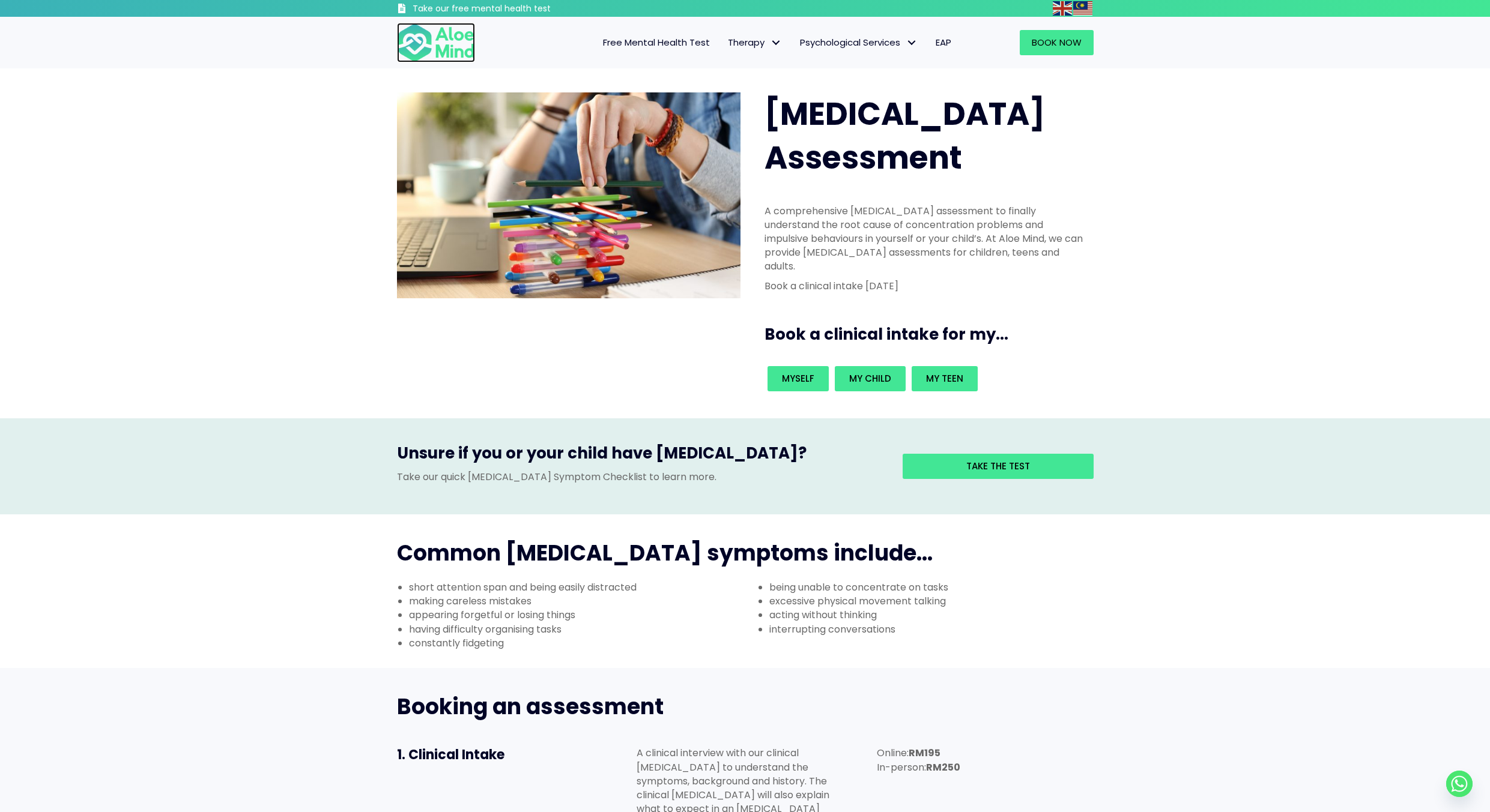
click at [427, 49] on img at bounding box center [436, 43] width 78 height 40
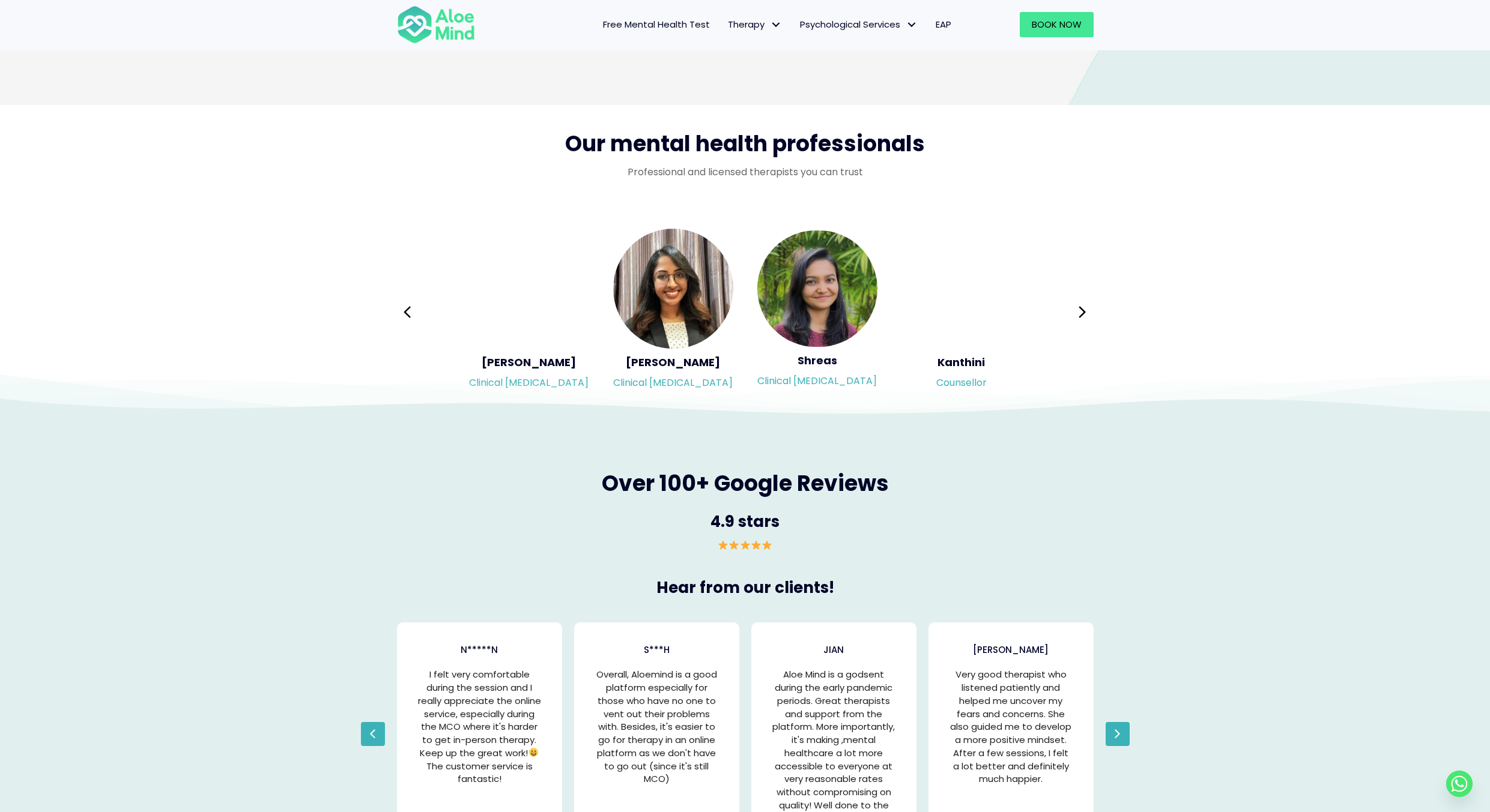
scroll to position [1861, 0]
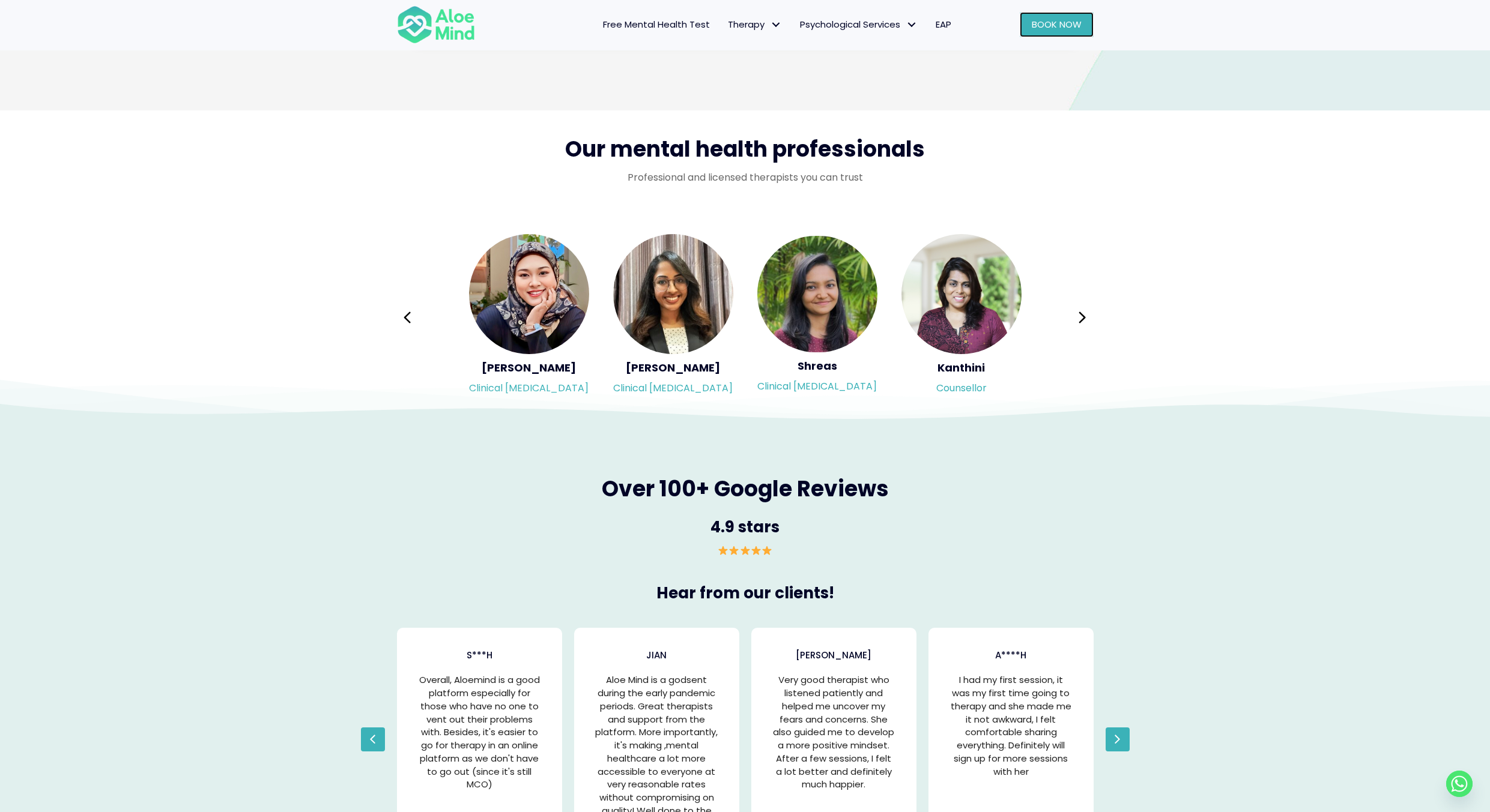
click at [1036, 22] on span "Book Now" at bounding box center [1056, 25] width 50 height 13
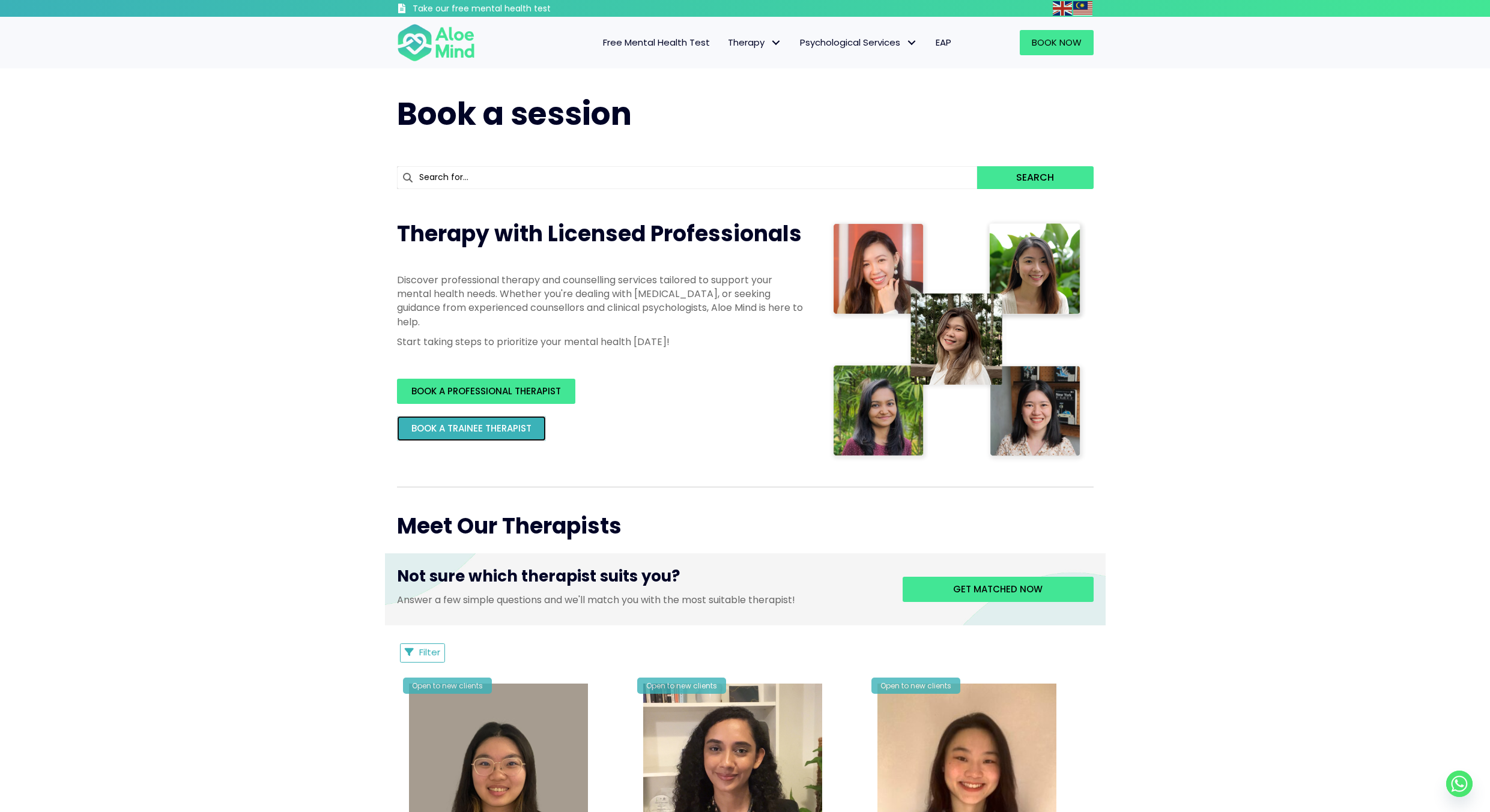
click at [437, 430] on span "BOOK A TRAINEE THERAPIST" at bounding box center [471, 429] width 120 height 13
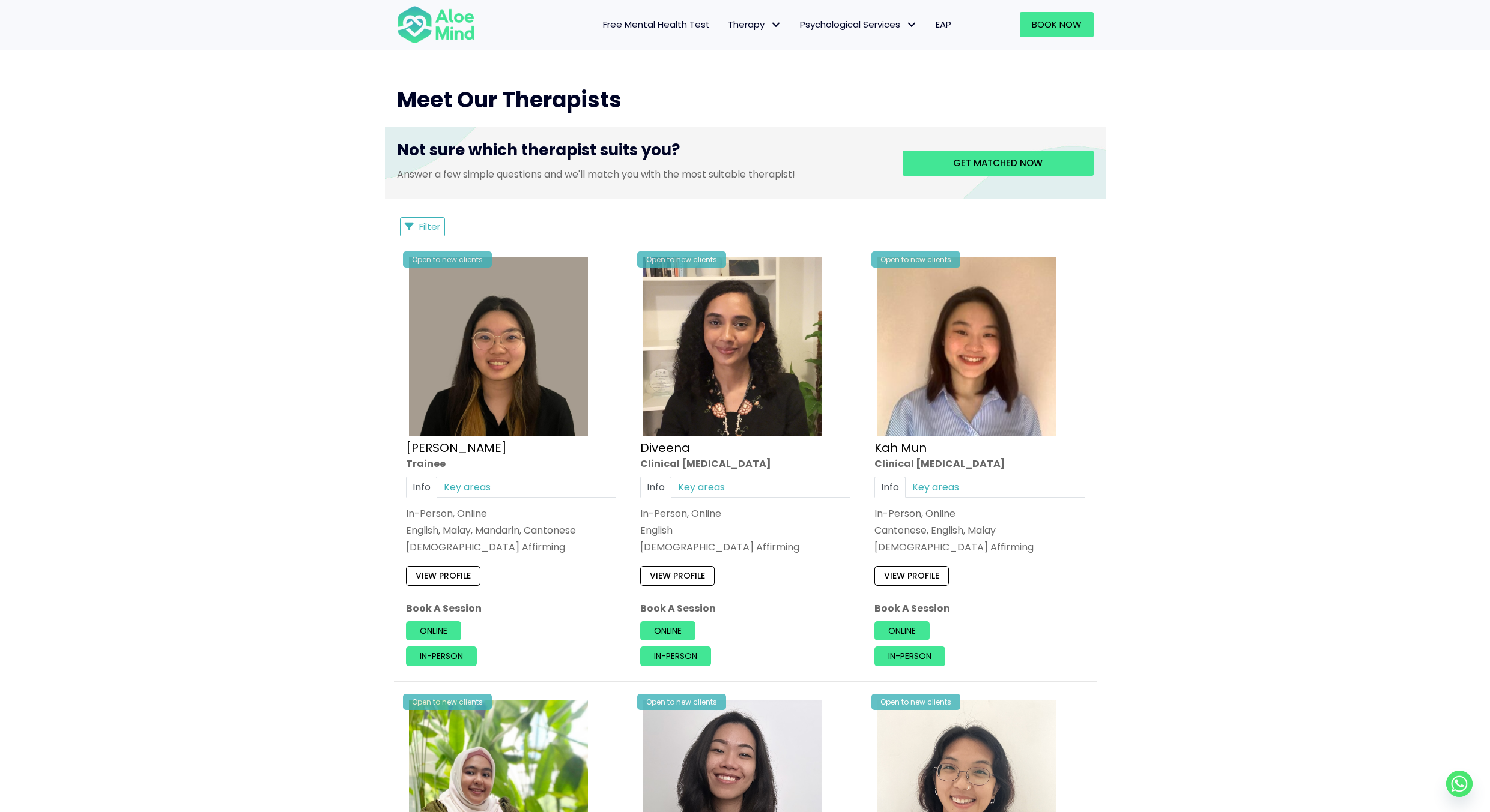
scroll to position [420, 0]
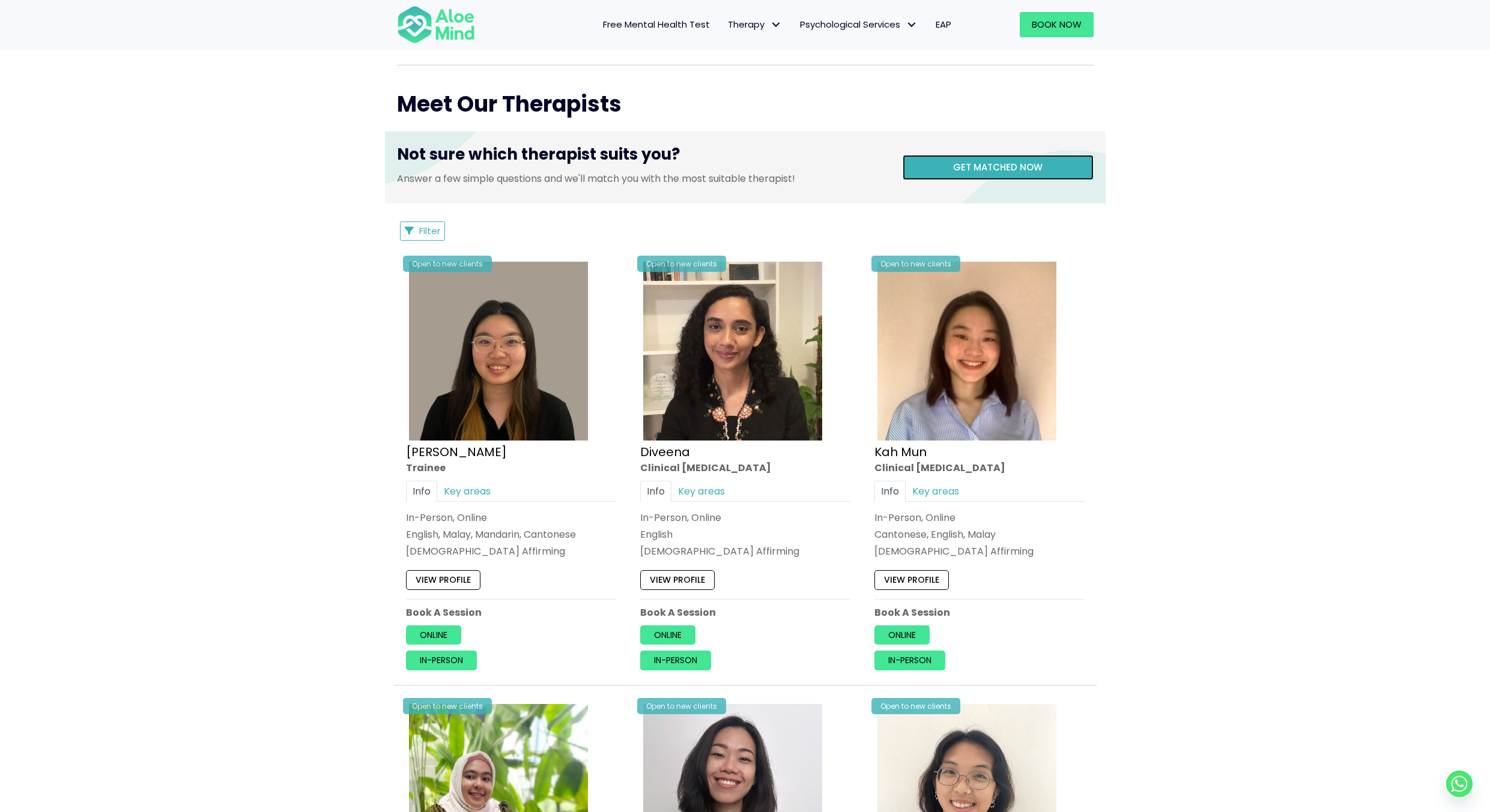
click at [993, 161] on link "Get matched now" at bounding box center [998, 167] width 191 height 25
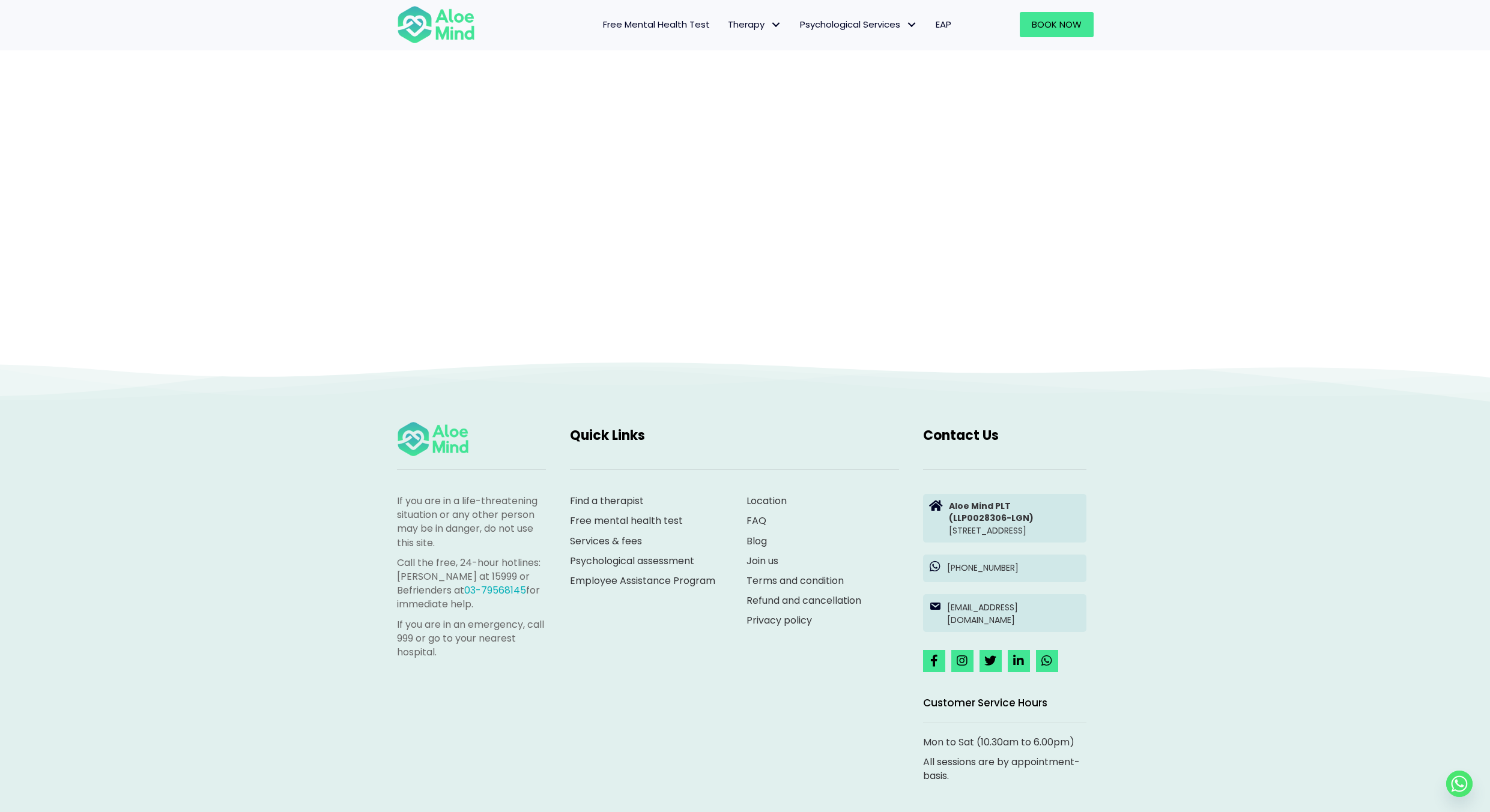
scroll to position [124, 0]
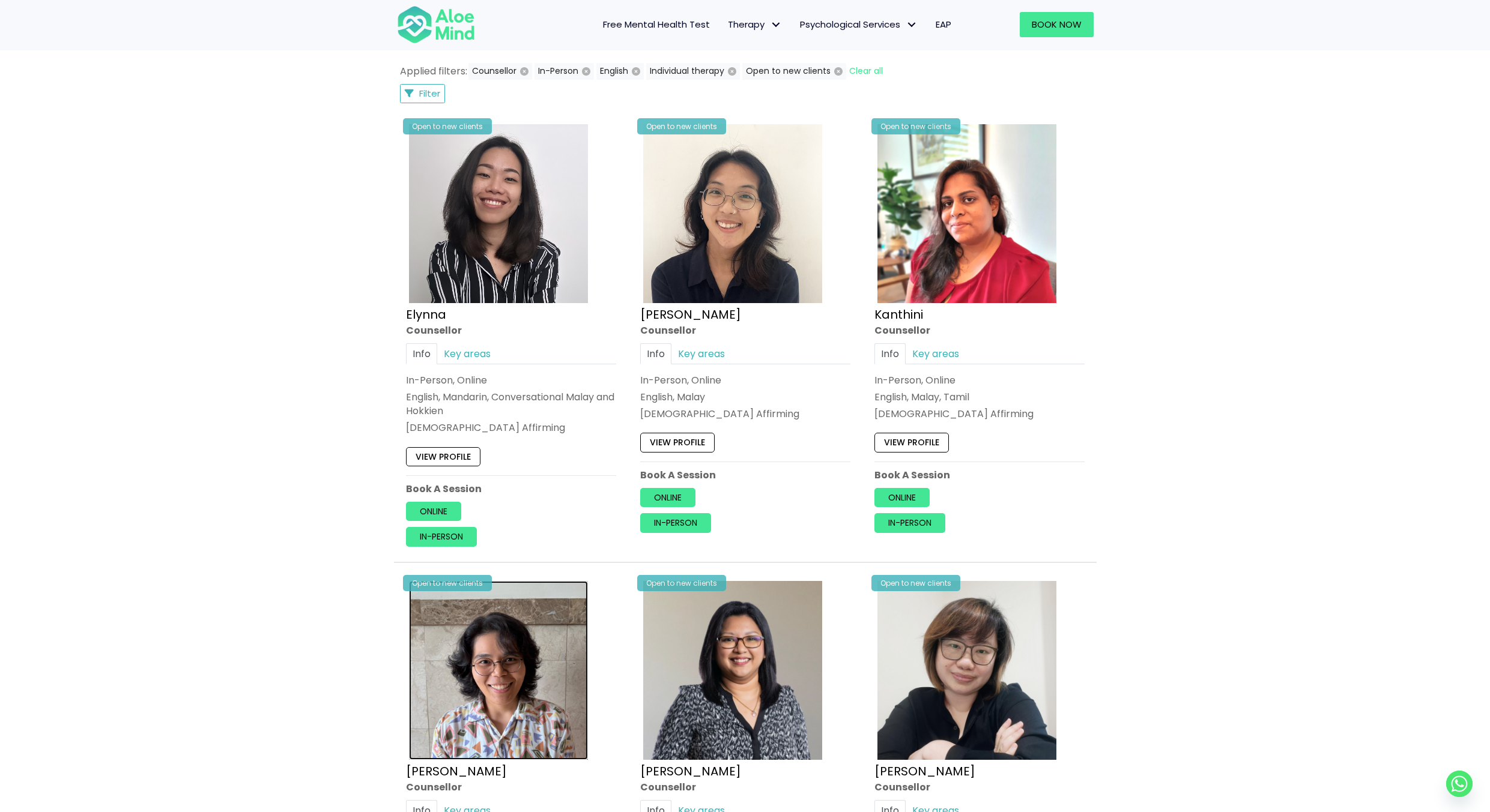
scroll to position [300, 0]
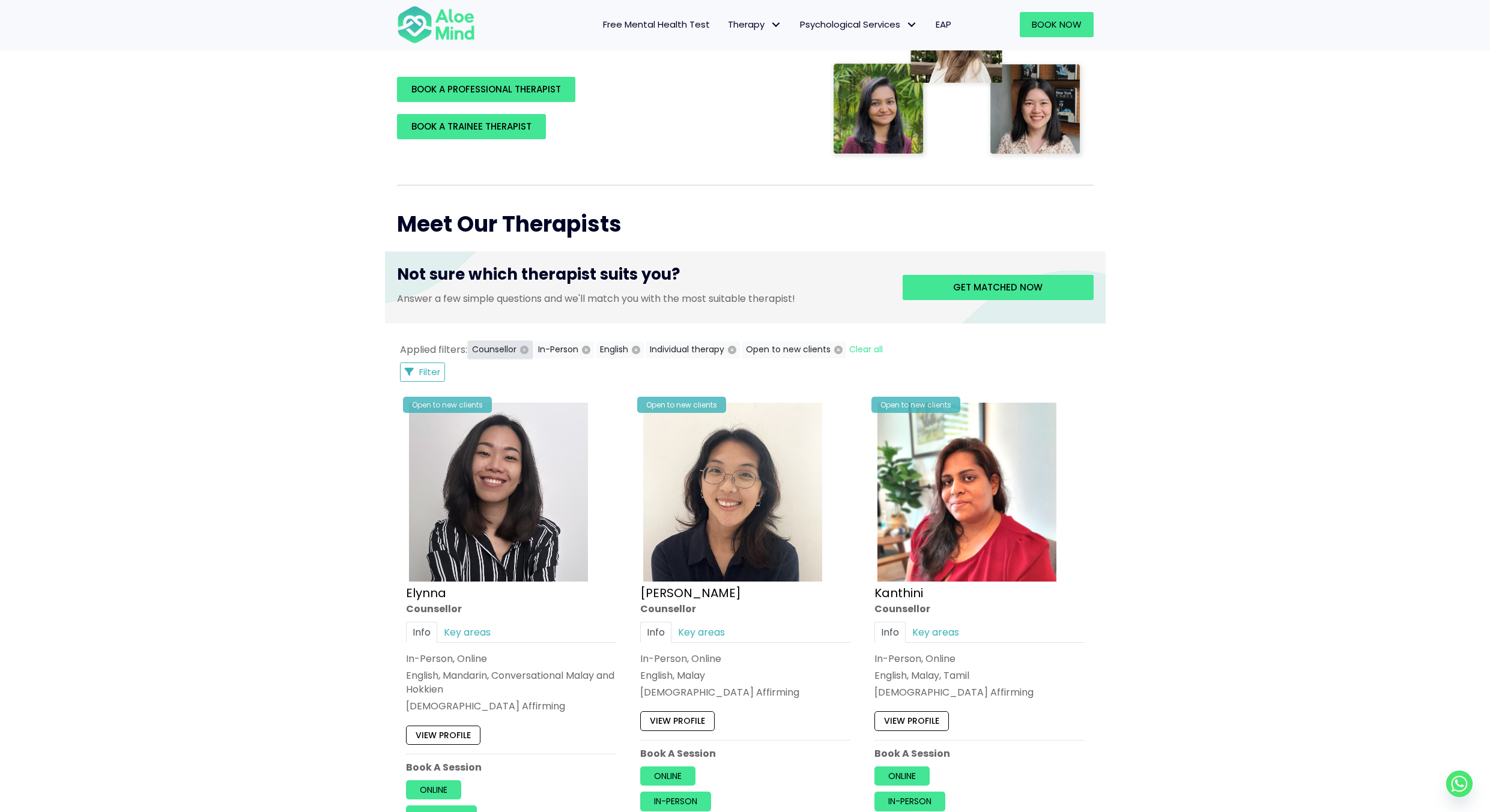
click at [522, 349] on icon "button" at bounding box center [524, 350] width 9 height 9
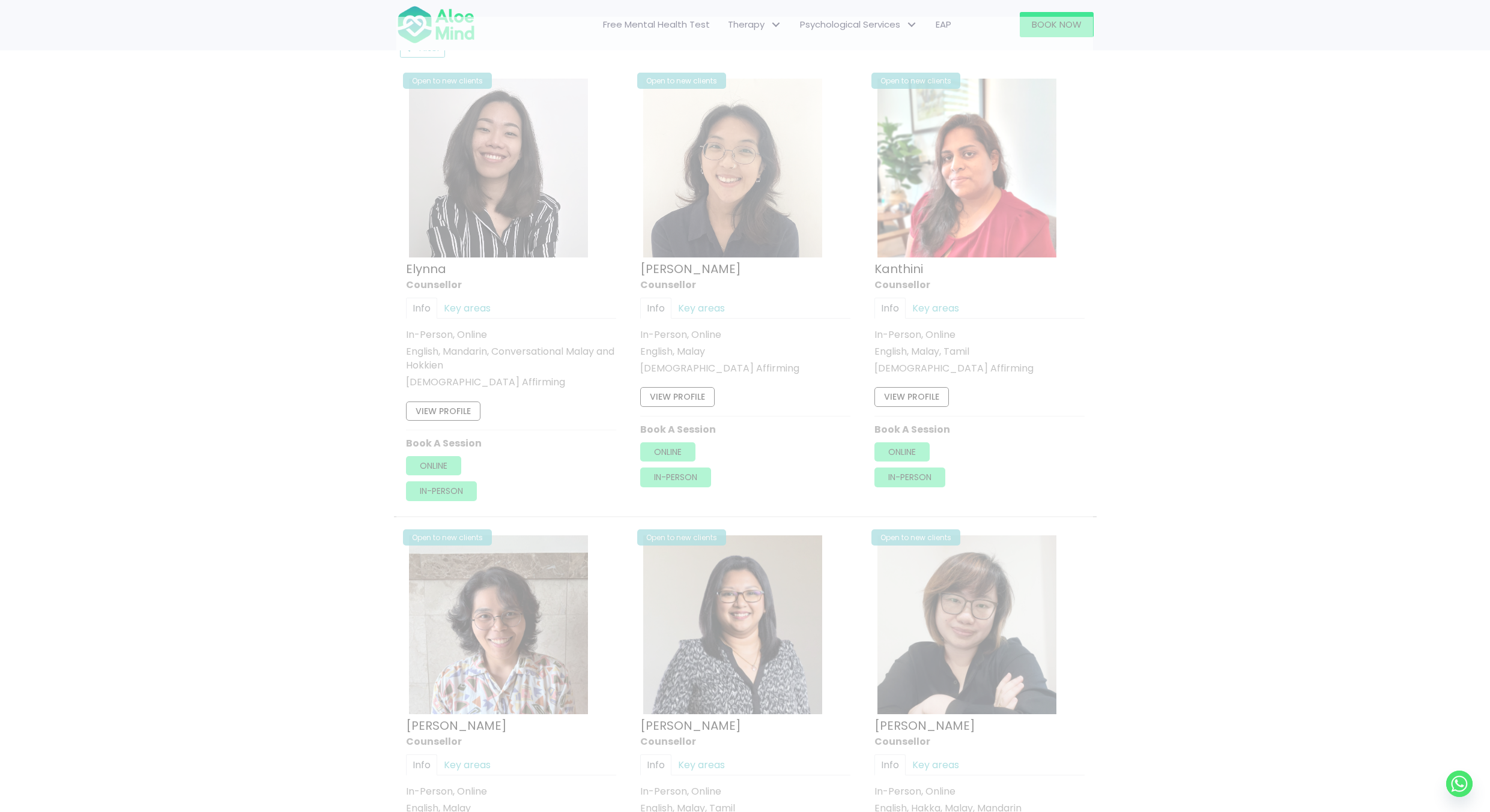
scroll to position [641, 0]
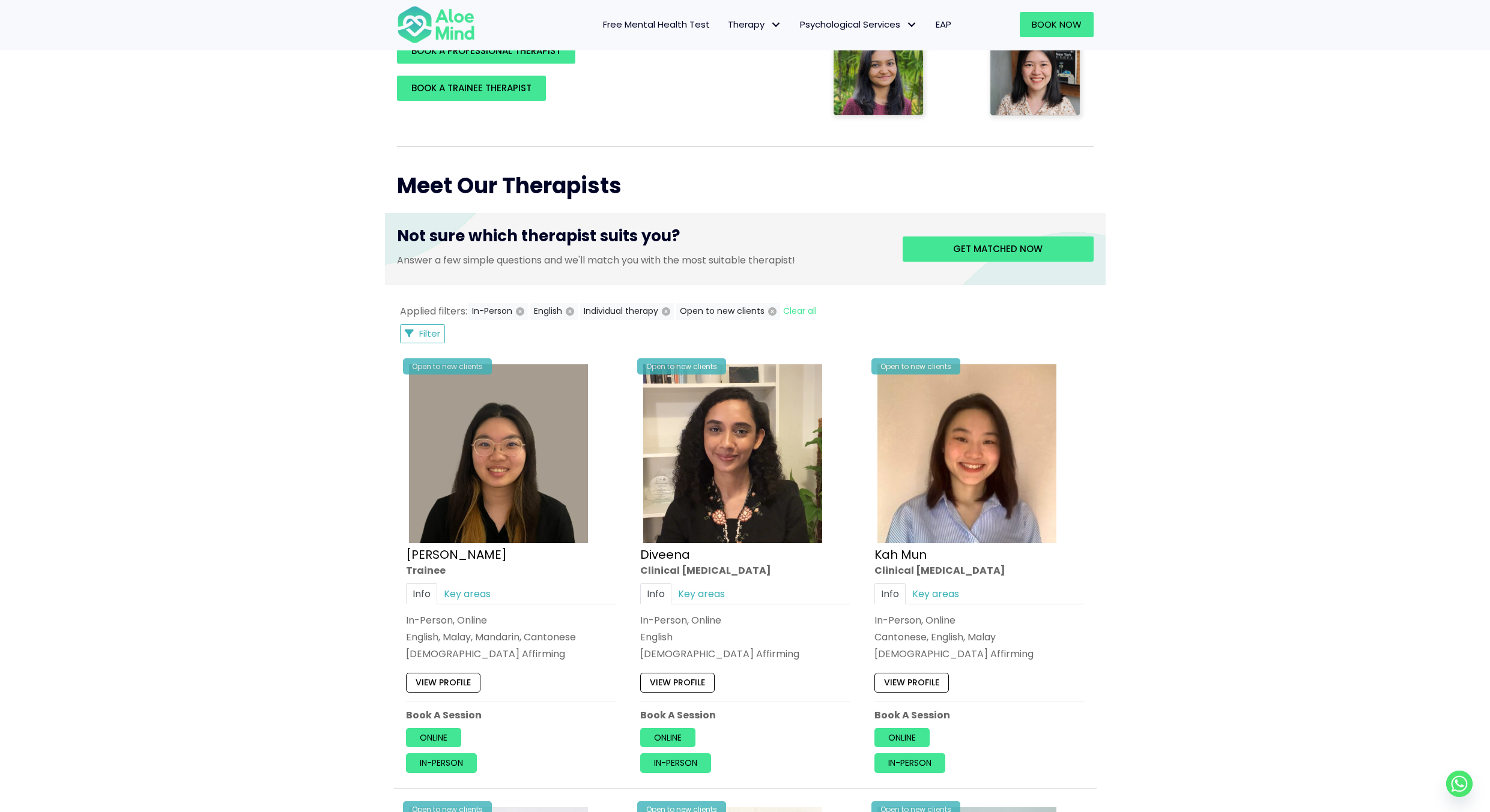
scroll to position [281, 0]
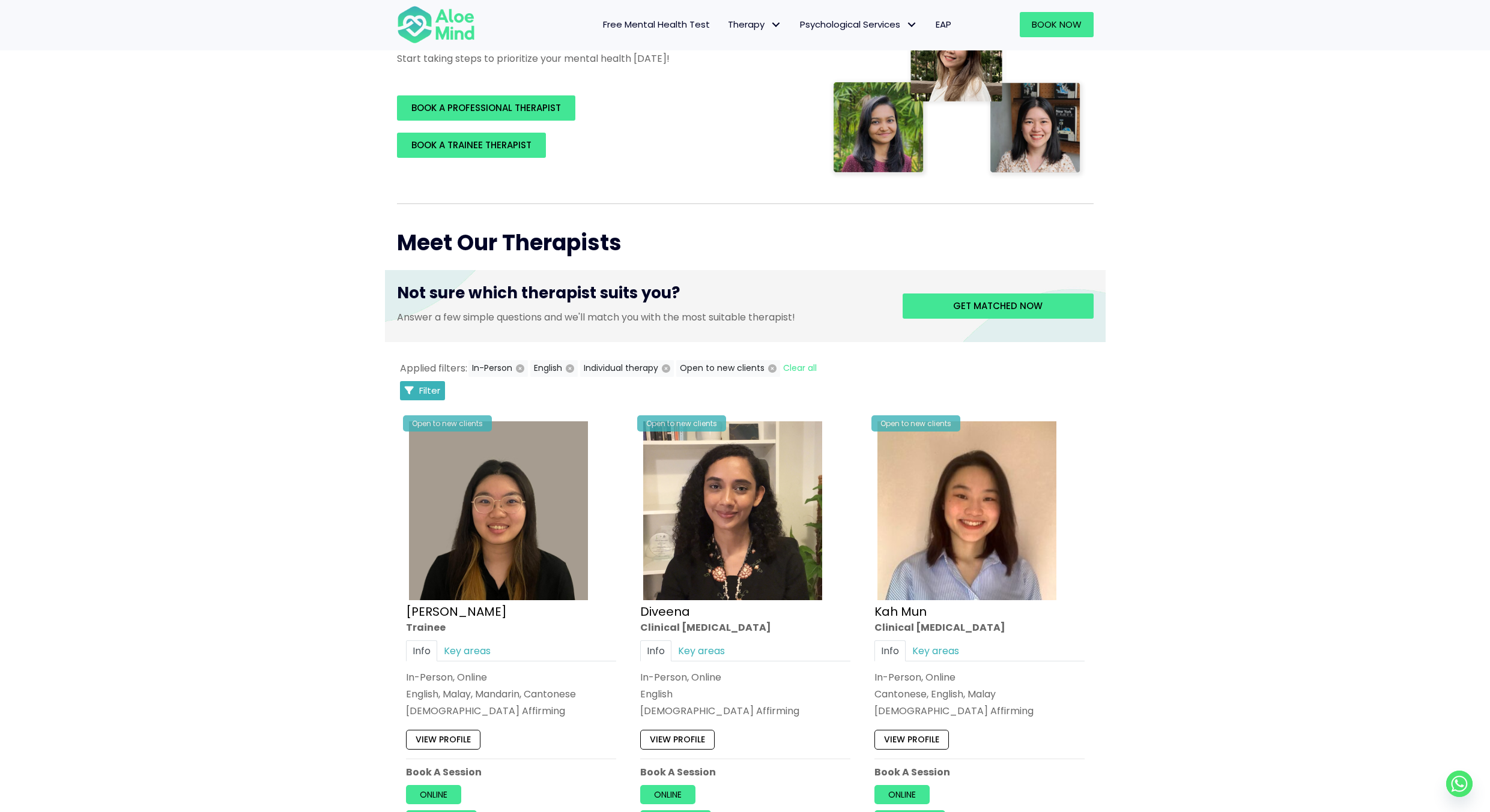
click at [405, 393] on icon "Filter Listings" at bounding box center [409, 390] width 9 height 9
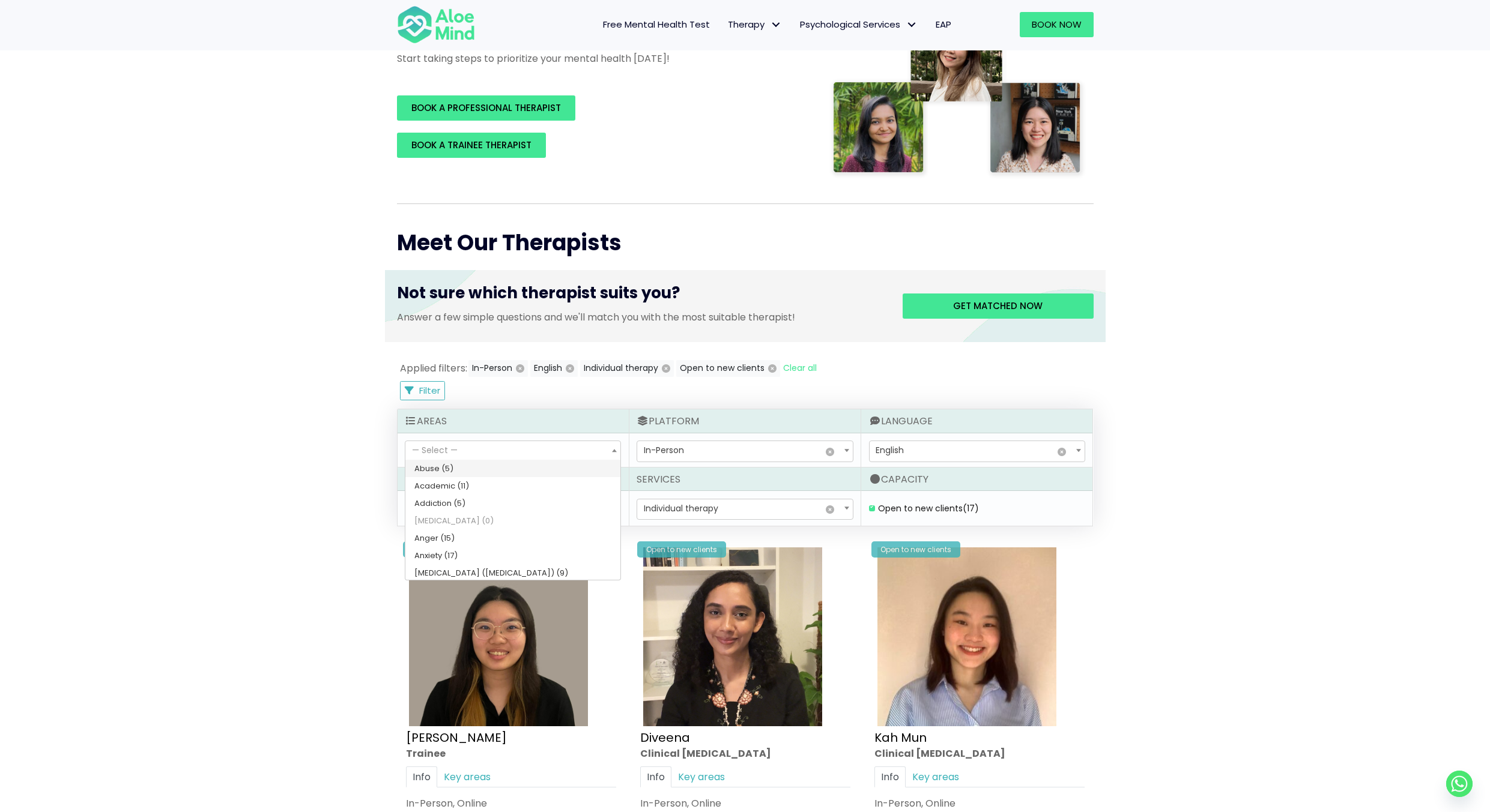
click at [499, 453] on span "— Select —" at bounding box center [513, 452] width 215 height 21
click at [543, 506] on span "— Select —" at bounding box center [513, 510] width 215 height 21
select select "80"
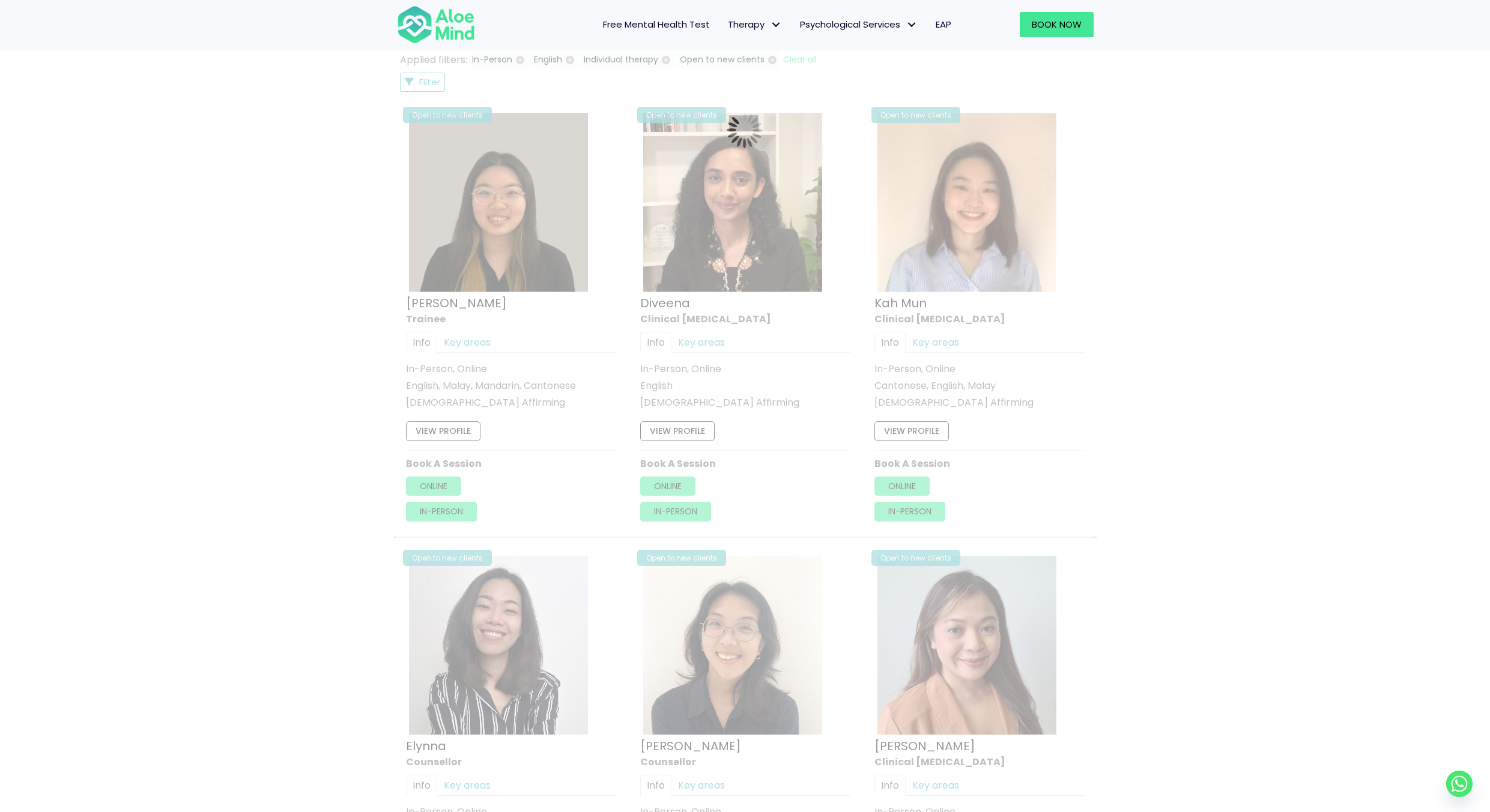
scroll to position [641, 0]
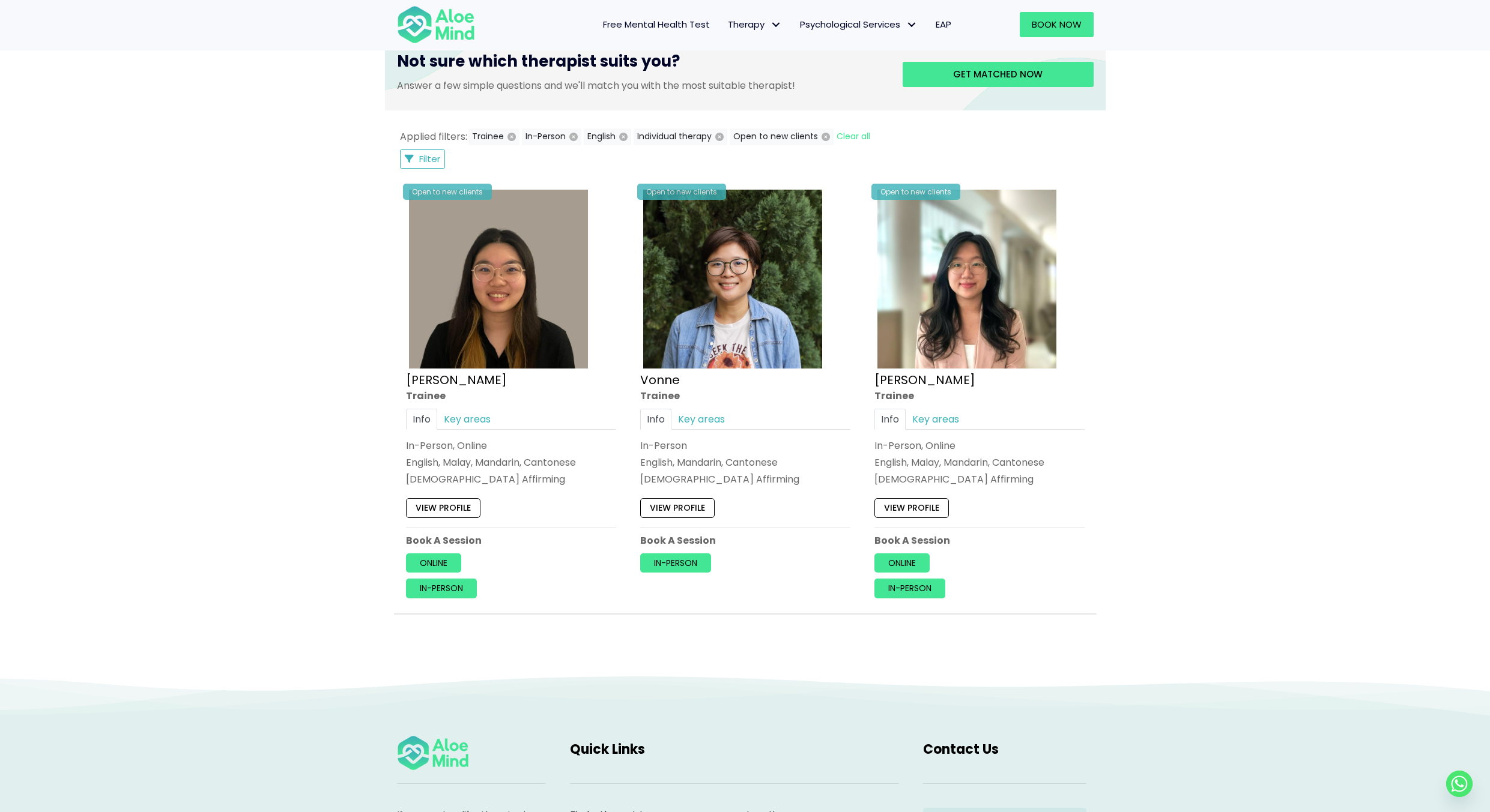
scroll to position [461, 0]
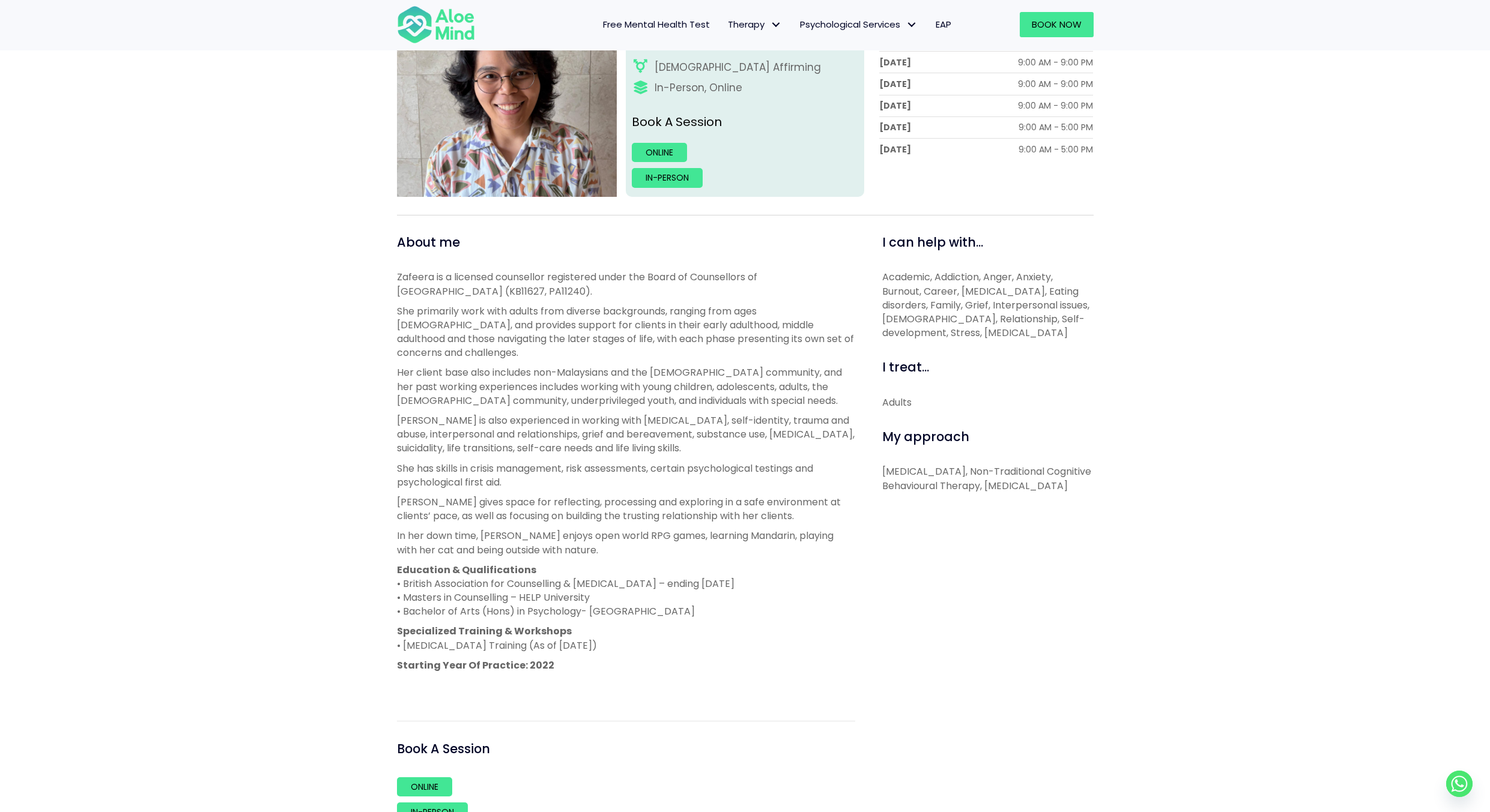
scroll to position [300, 0]
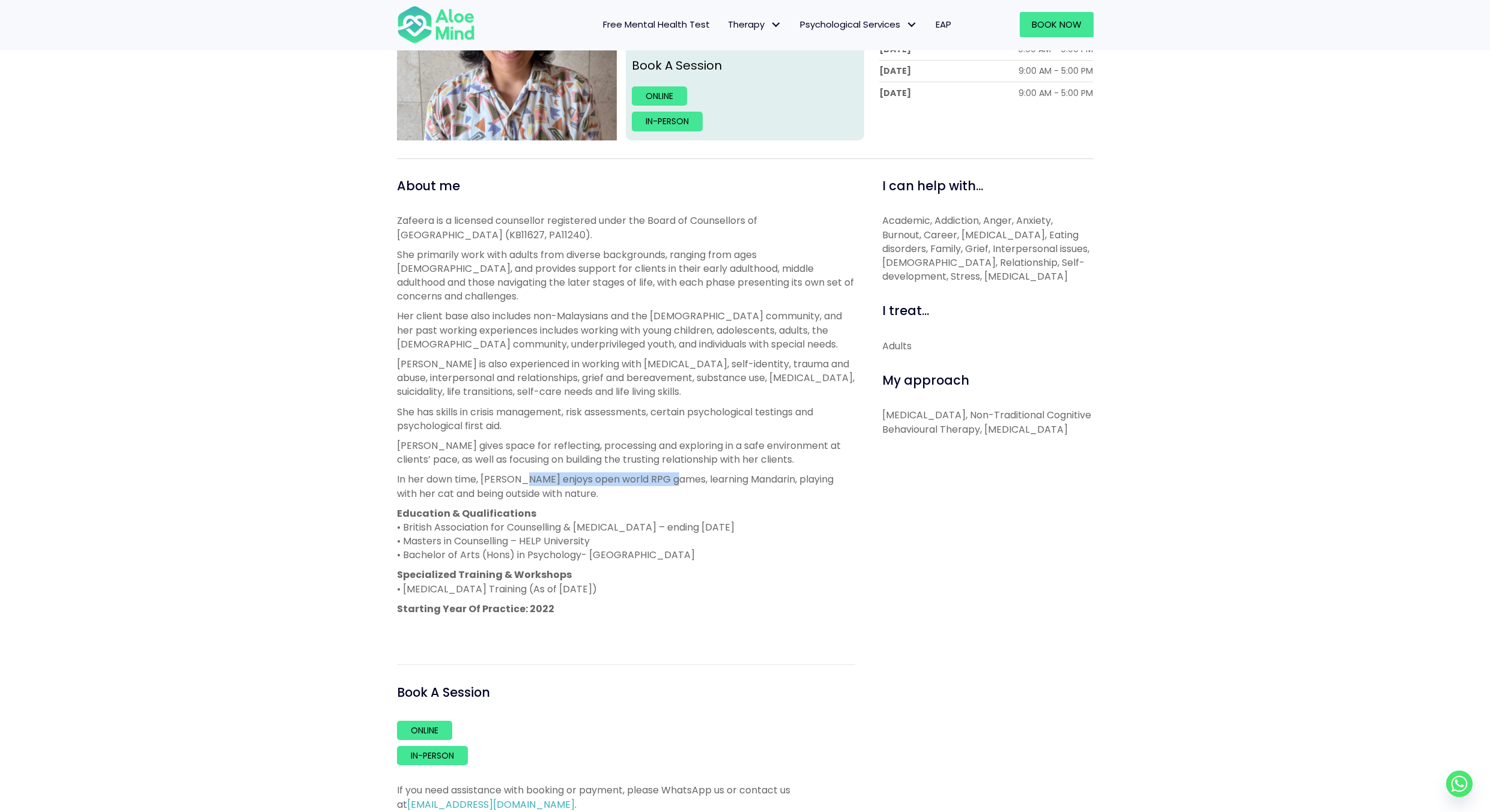
drag, startPoint x: 670, startPoint y: 466, endPoint x: 521, endPoint y: 466, distance: 149.0
click at [521, 473] on p "In her down time, [PERSON_NAME] enjoys open world RPG games, learning Mandarin,…" at bounding box center [626, 486] width 458 height 28
click at [240, 437] on div "[PERSON_NAME] Open to new clients Nur Zafeera Counsellor English, Malay [DEMOGR…" at bounding box center [745, 377] width 1490 height 991
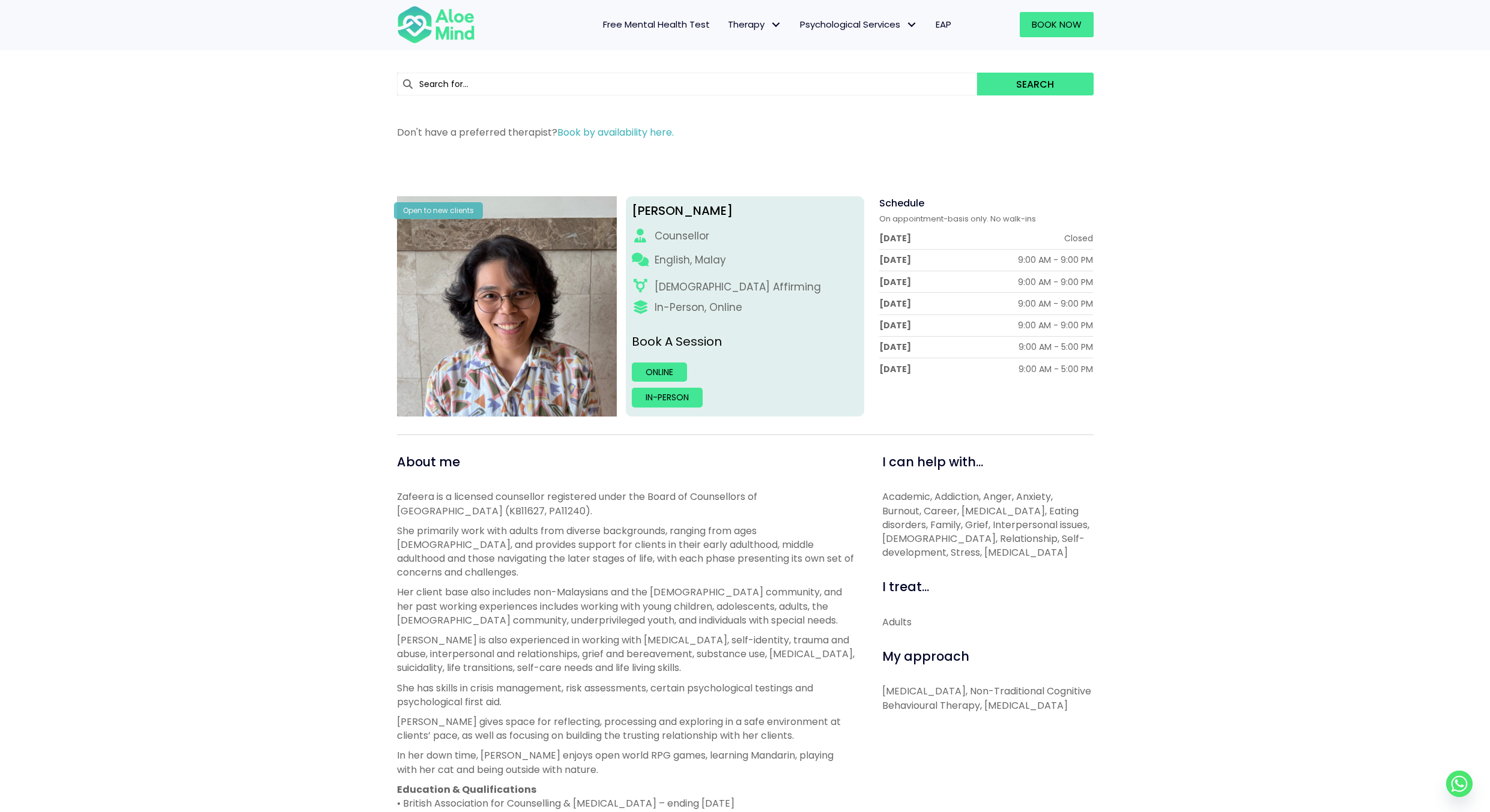
scroll to position [0, 0]
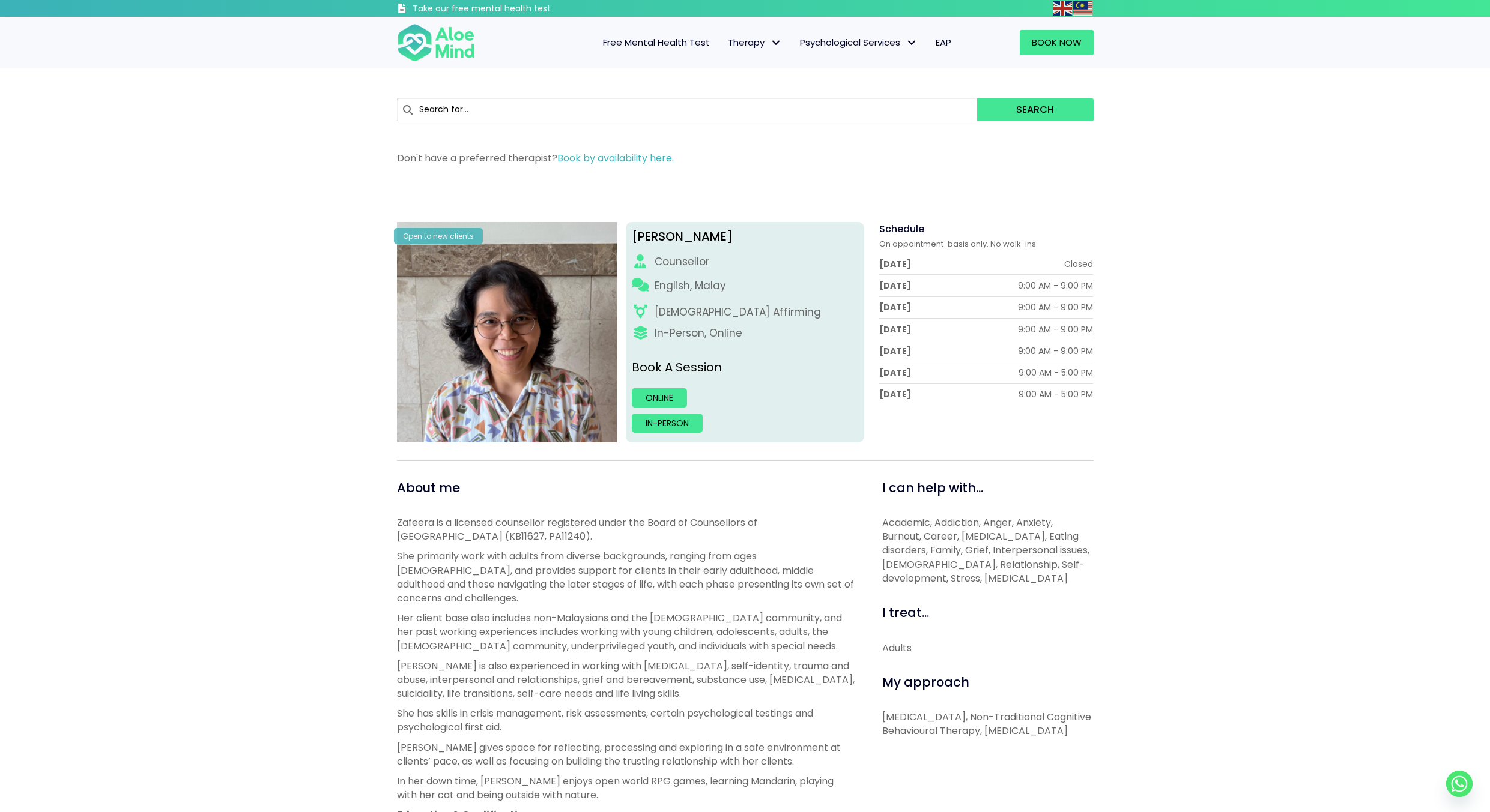
click at [247, 403] on div "[PERSON_NAME] Open to new clients Nur Zafeera Counsellor English, Malay [DEMOGR…" at bounding box center [745, 679] width 1490 height 991
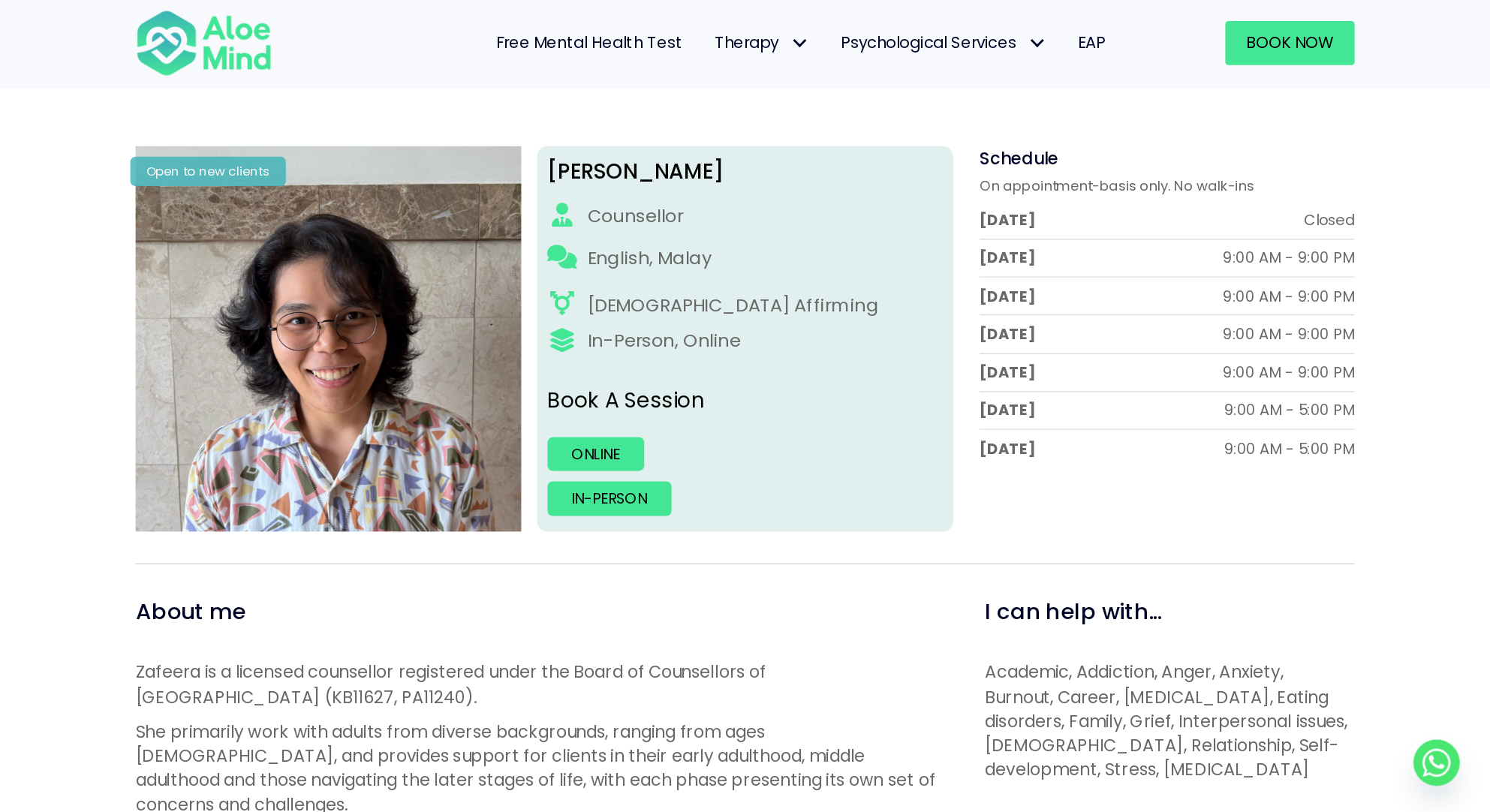
scroll to position [171, 0]
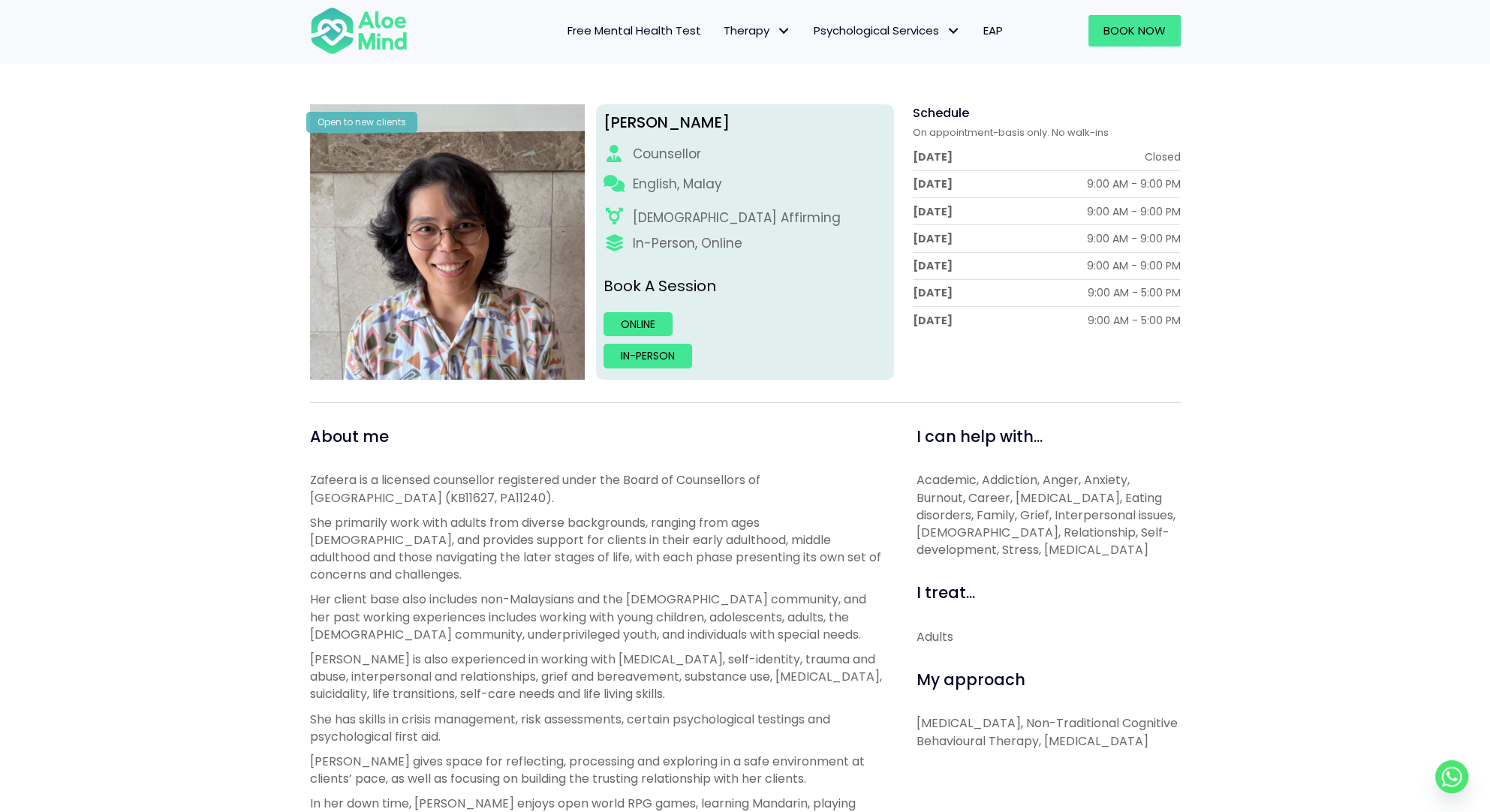
click at [1280, 210] on div "[PERSON_NAME] Open to new clients Nur Zafeera Counsellor English, Malay [DEMOGR…" at bounding box center [745, 676] width 1490 height 1239
click at [1297, 207] on div "[PERSON_NAME] Open to new clients Nur Zafeera Counsellor English, Malay [DEMOGR…" at bounding box center [745, 676] width 1490 height 1239
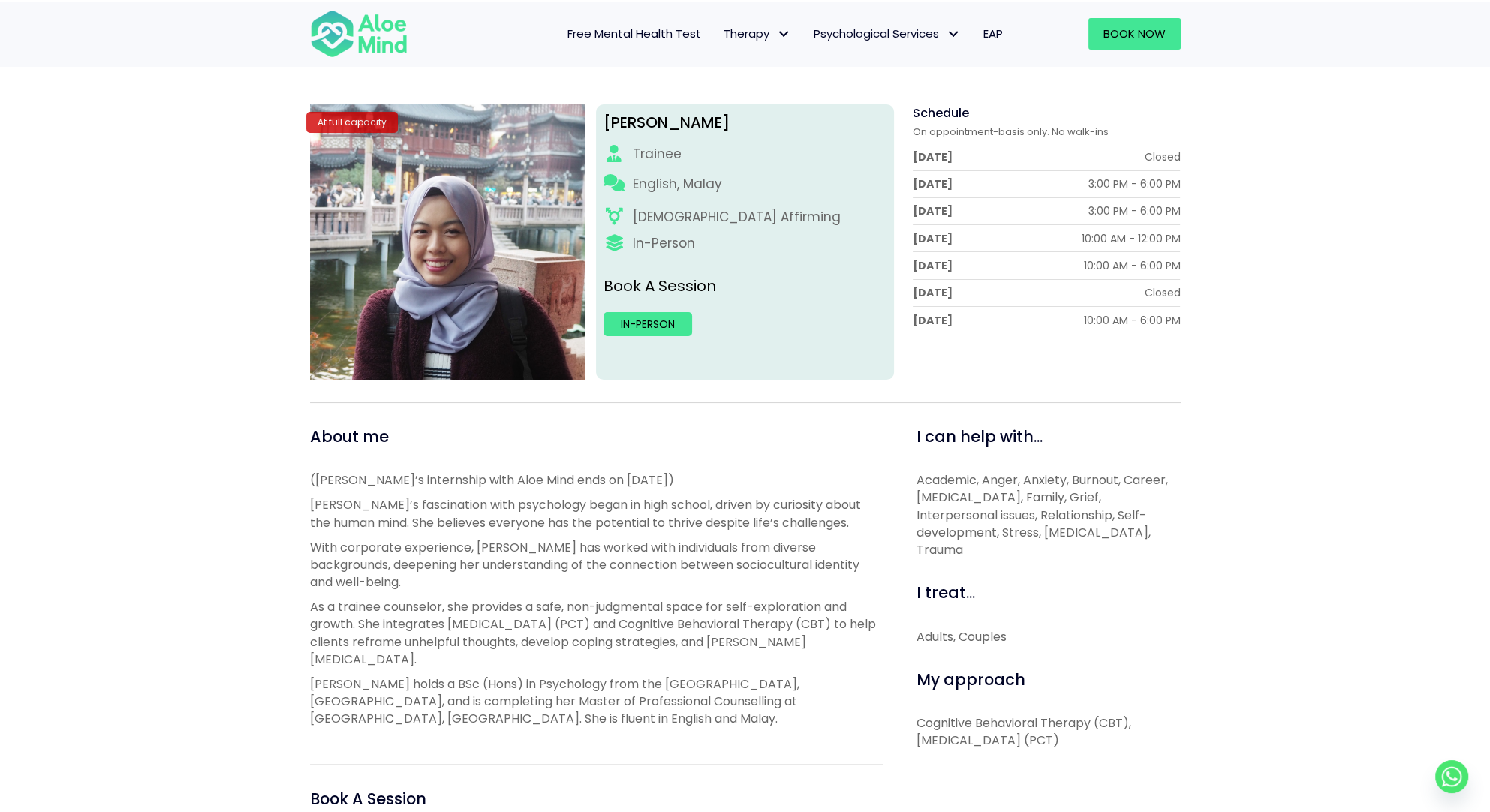
scroll to position [180, 0]
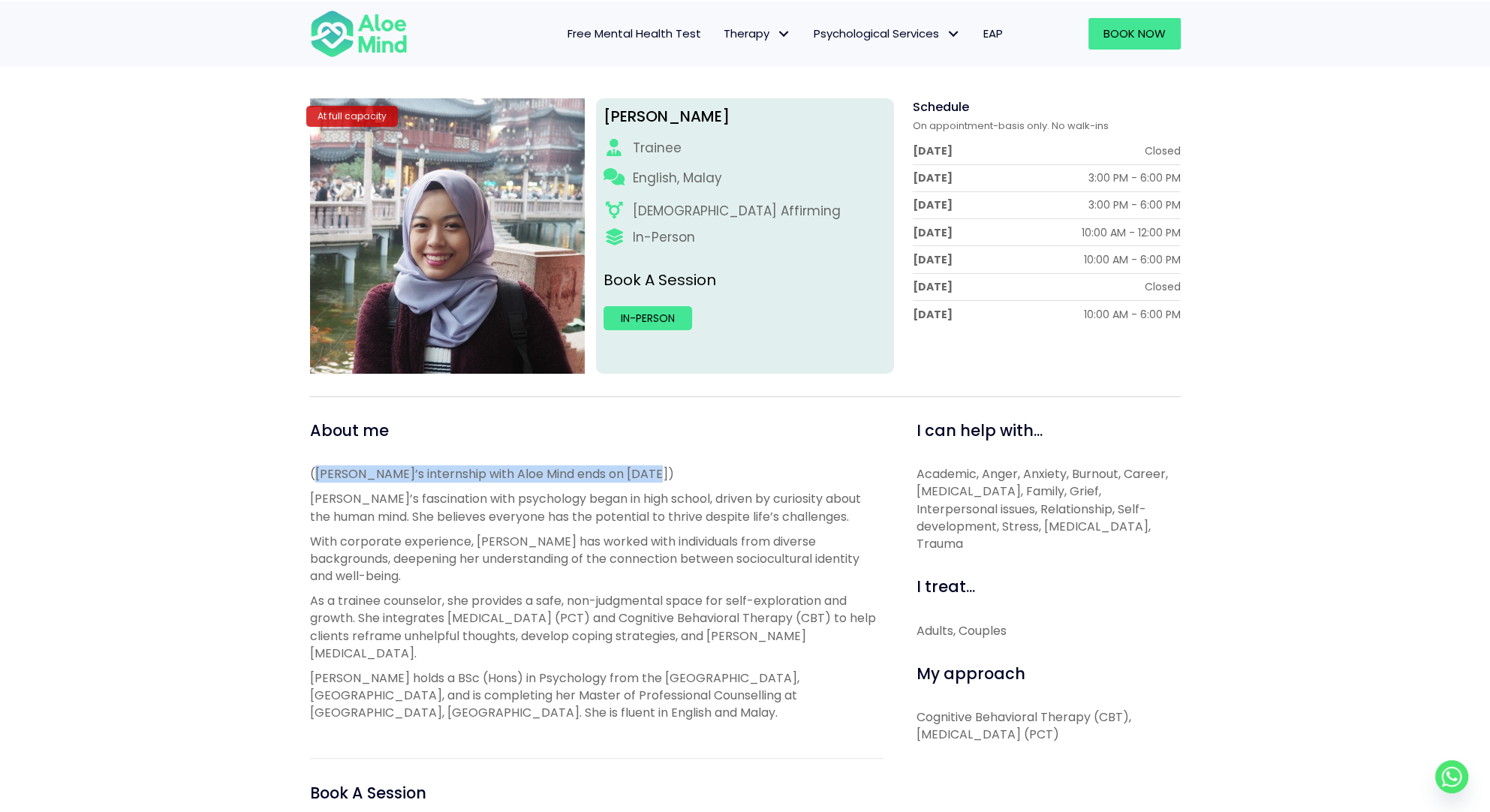
drag, startPoint x: 650, startPoint y: 468, endPoint x: 315, endPoint y: 479, distance: 335.2
click at [315, 479] on p "(Sara’s internship with Aloe Mind ends on 25 August 2025)" at bounding box center [596, 473] width 573 height 17
click at [165, 466] on div "Sara At full capacity Sara Trainee English, Malay LGBTQ Affirming In-Person Boo…" at bounding box center [745, 518] width 1490 height 938
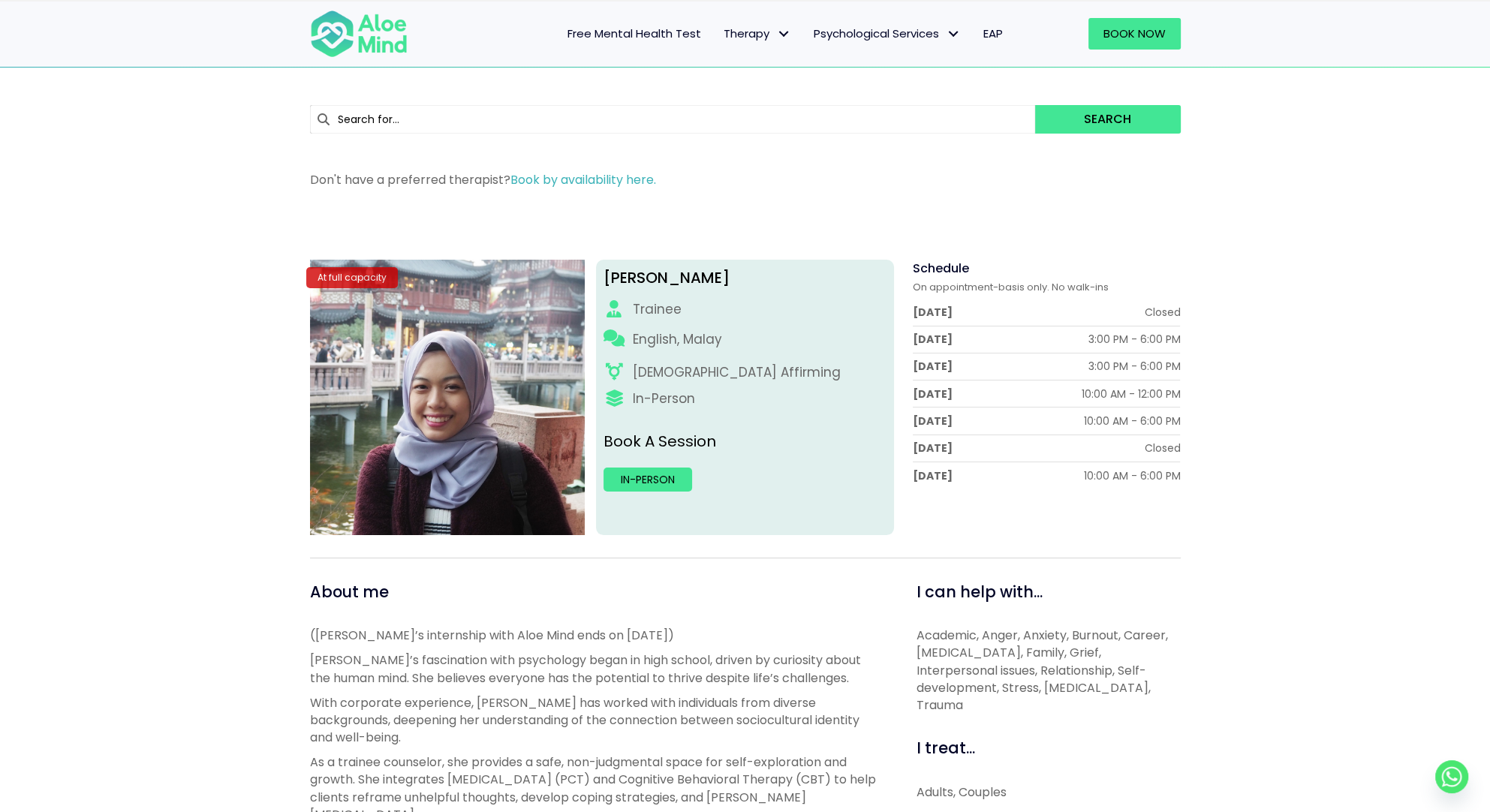
scroll to position [0, 0]
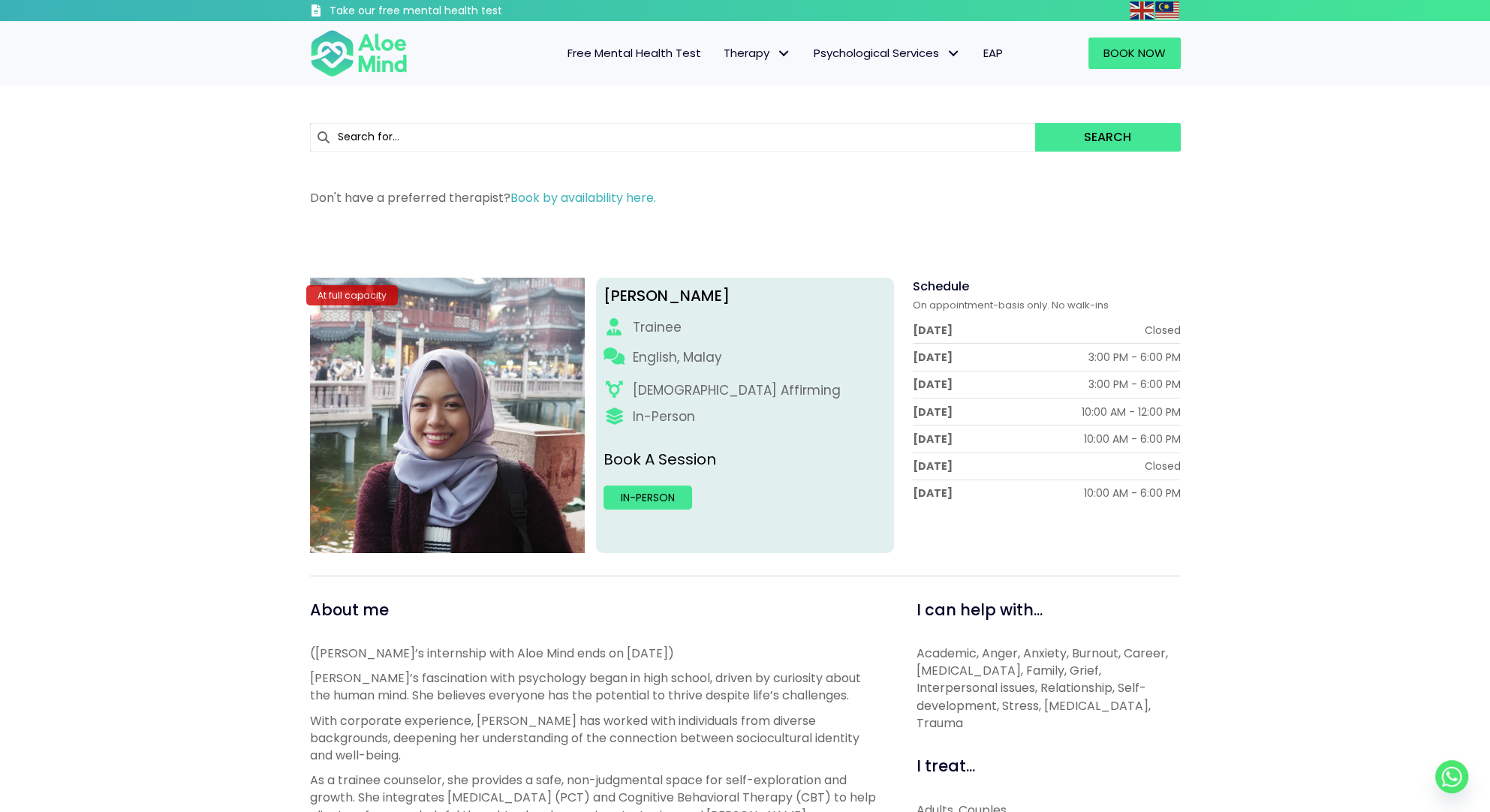
click at [355, 289] on div "At full capacity" at bounding box center [352, 295] width 92 height 20
